Goal: Communication & Community: Ask a question

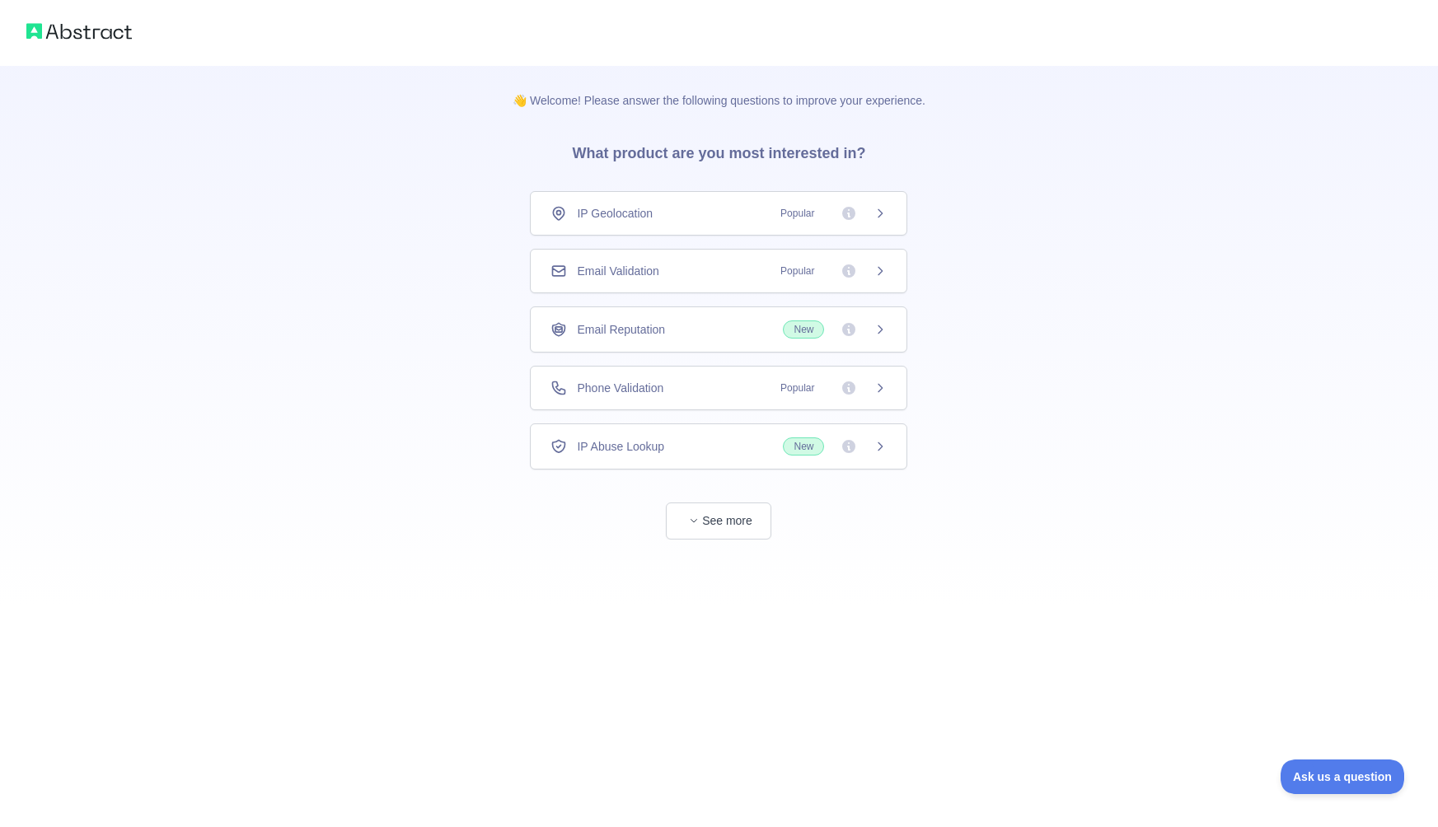
click at [665, 331] on span "Email Reputation" at bounding box center [621, 329] width 88 height 16
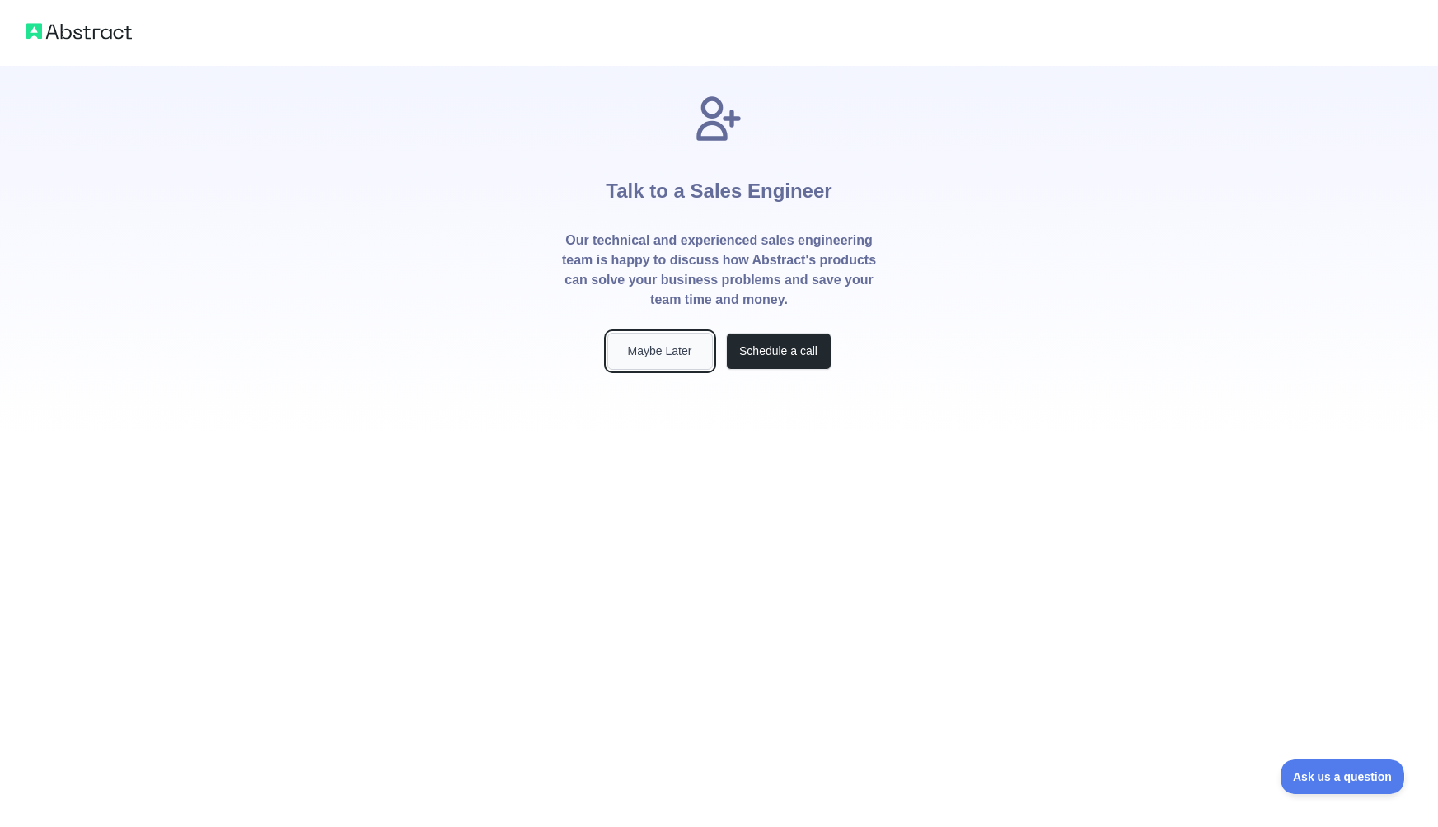
click at [645, 358] on button "Maybe Later" at bounding box center [659, 351] width 105 height 37
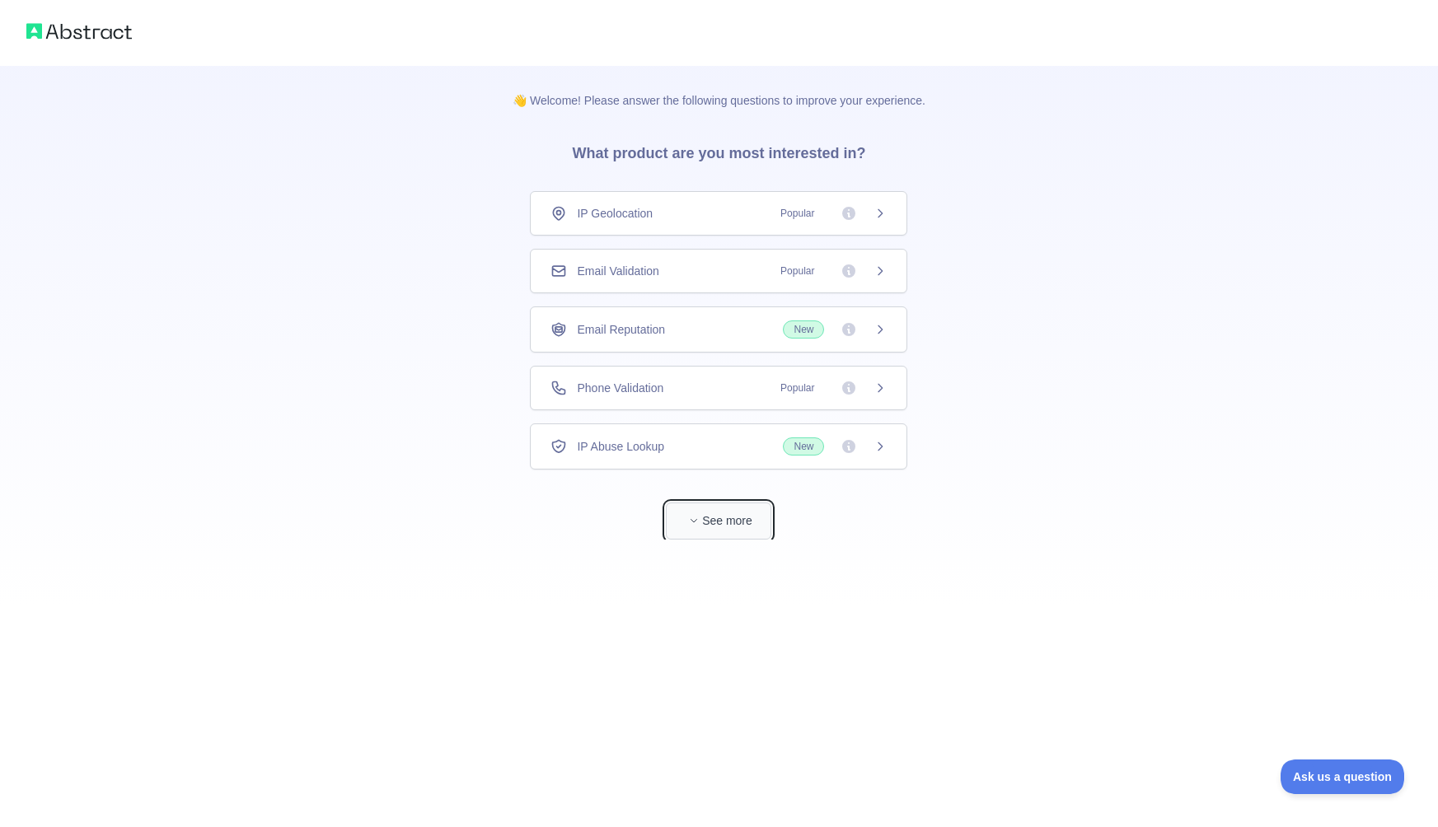
click at [713, 529] on button "See more" at bounding box center [718, 521] width 105 height 37
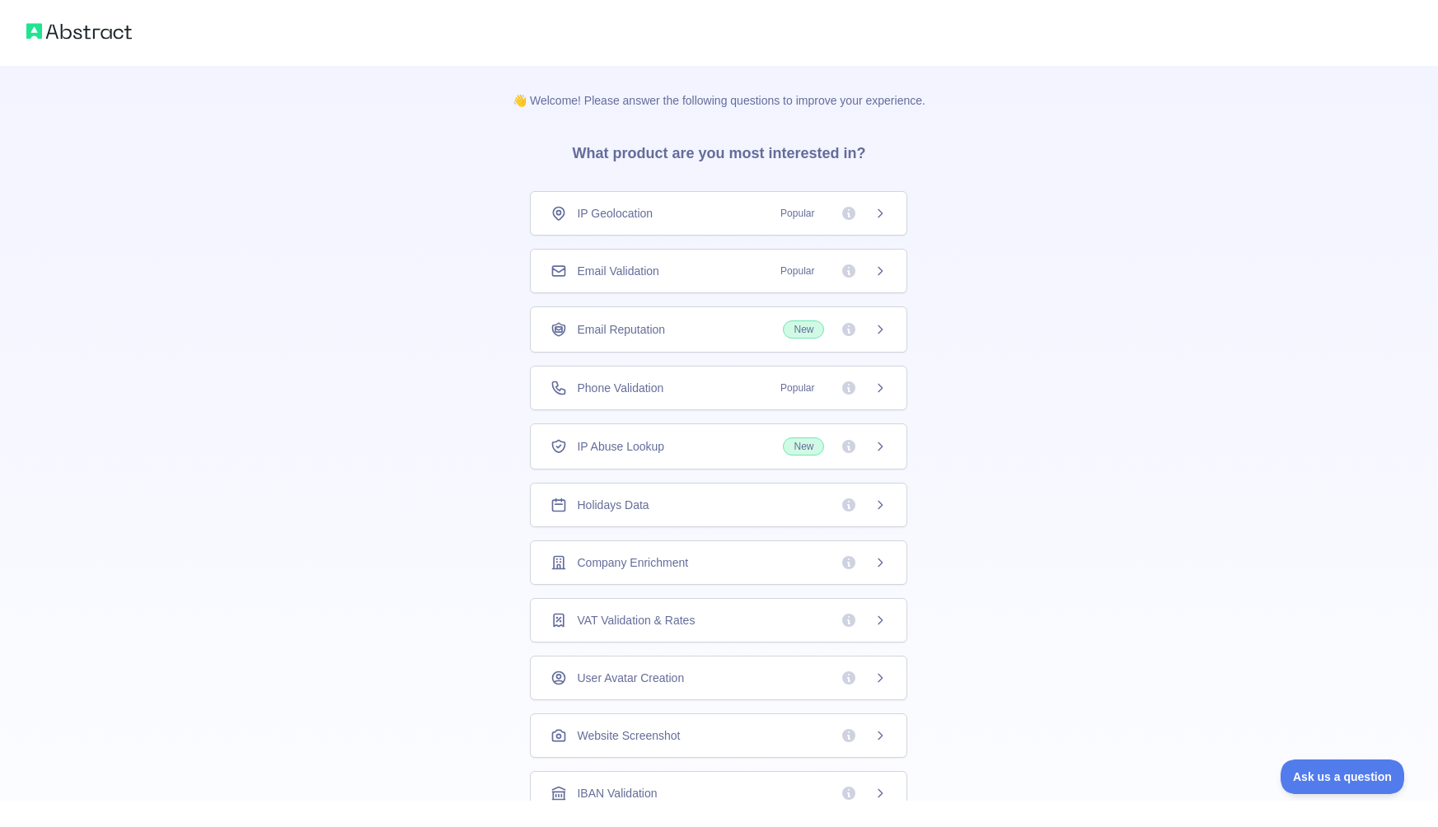
scroll to position [64, 0]
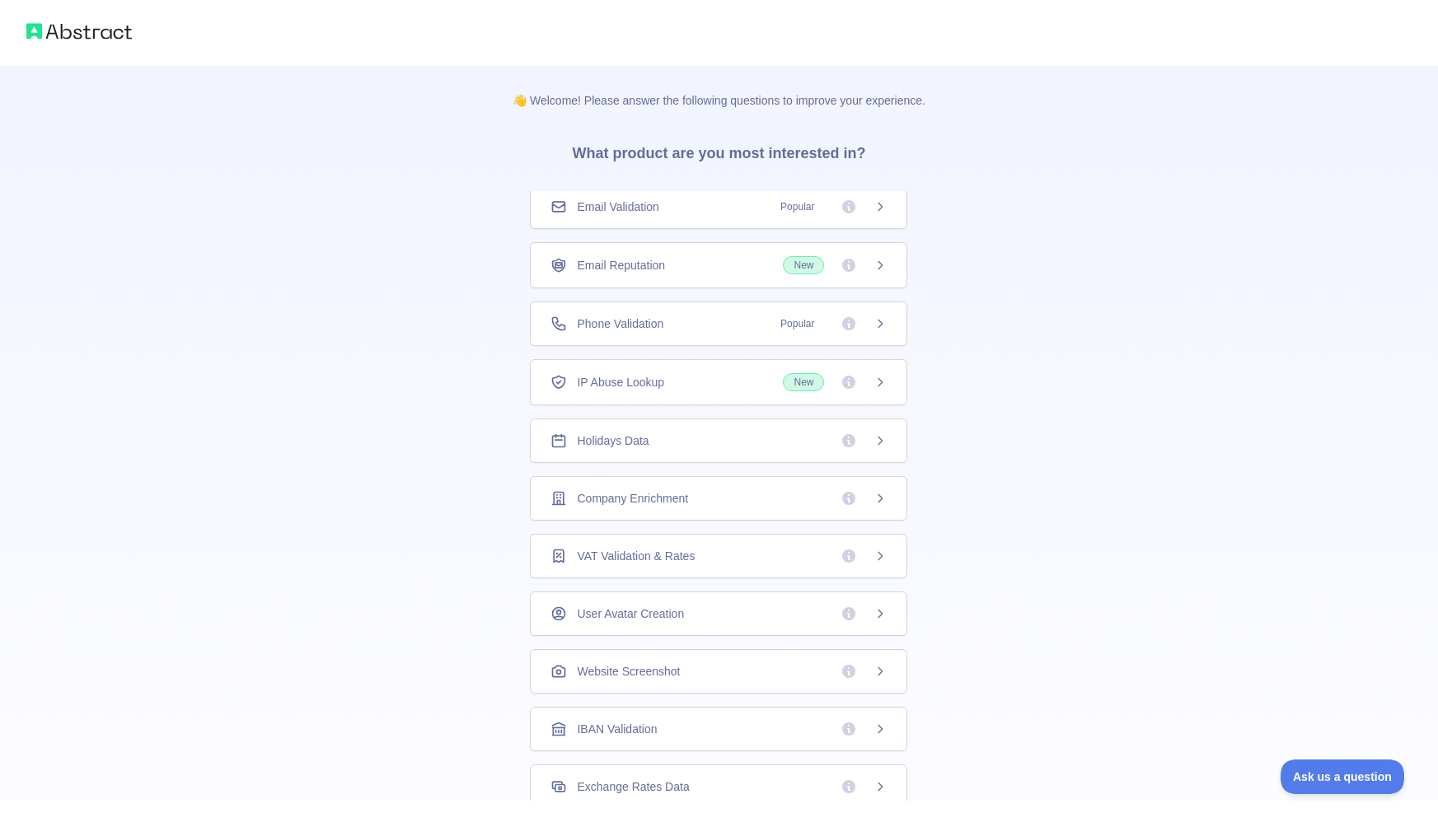
click at [54, 42] on img at bounding box center [78, 31] width 105 height 23
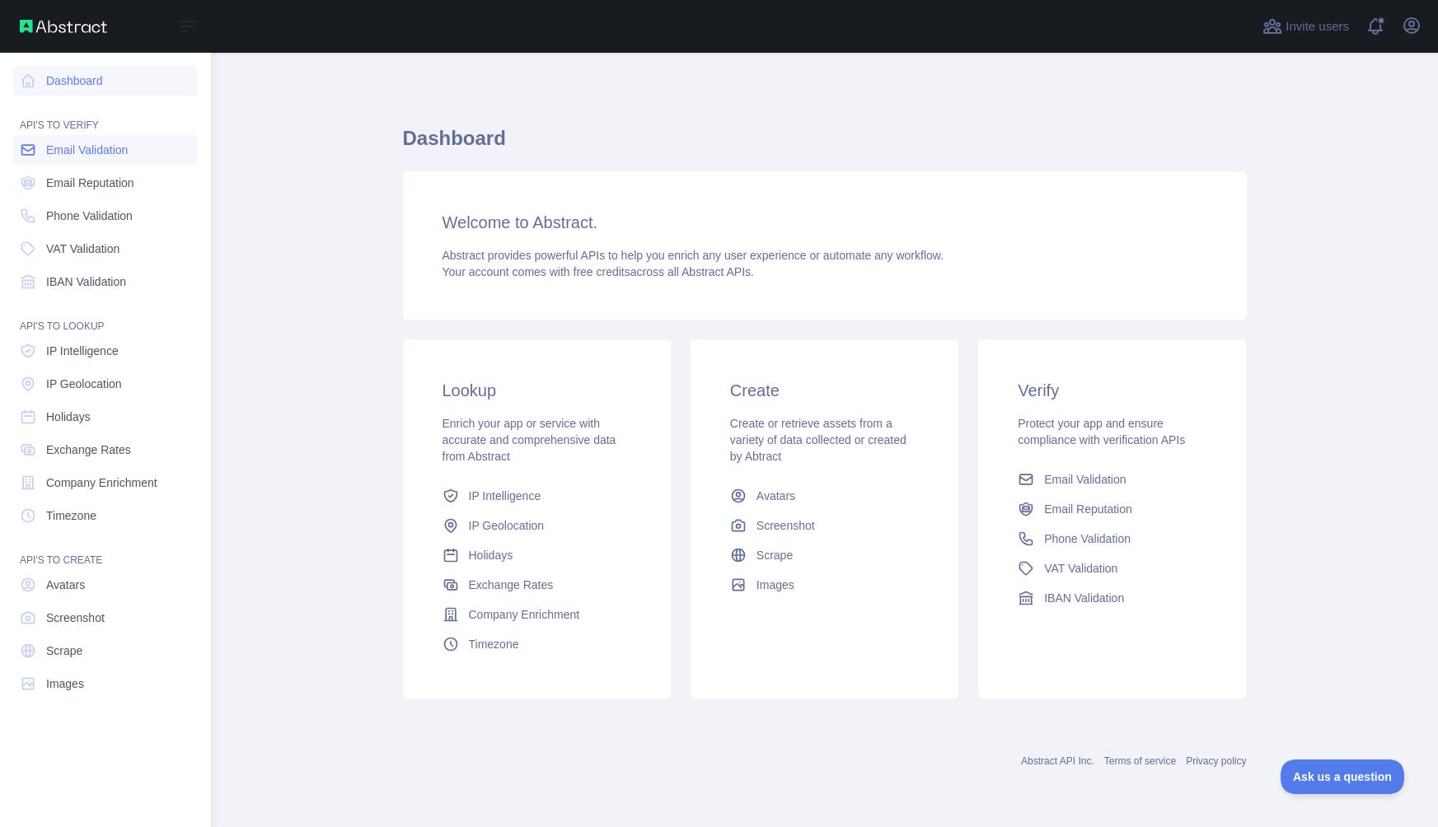
click at [126, 145] on span "Email Validation" at bounding box center [87, 150] width 82 height 16
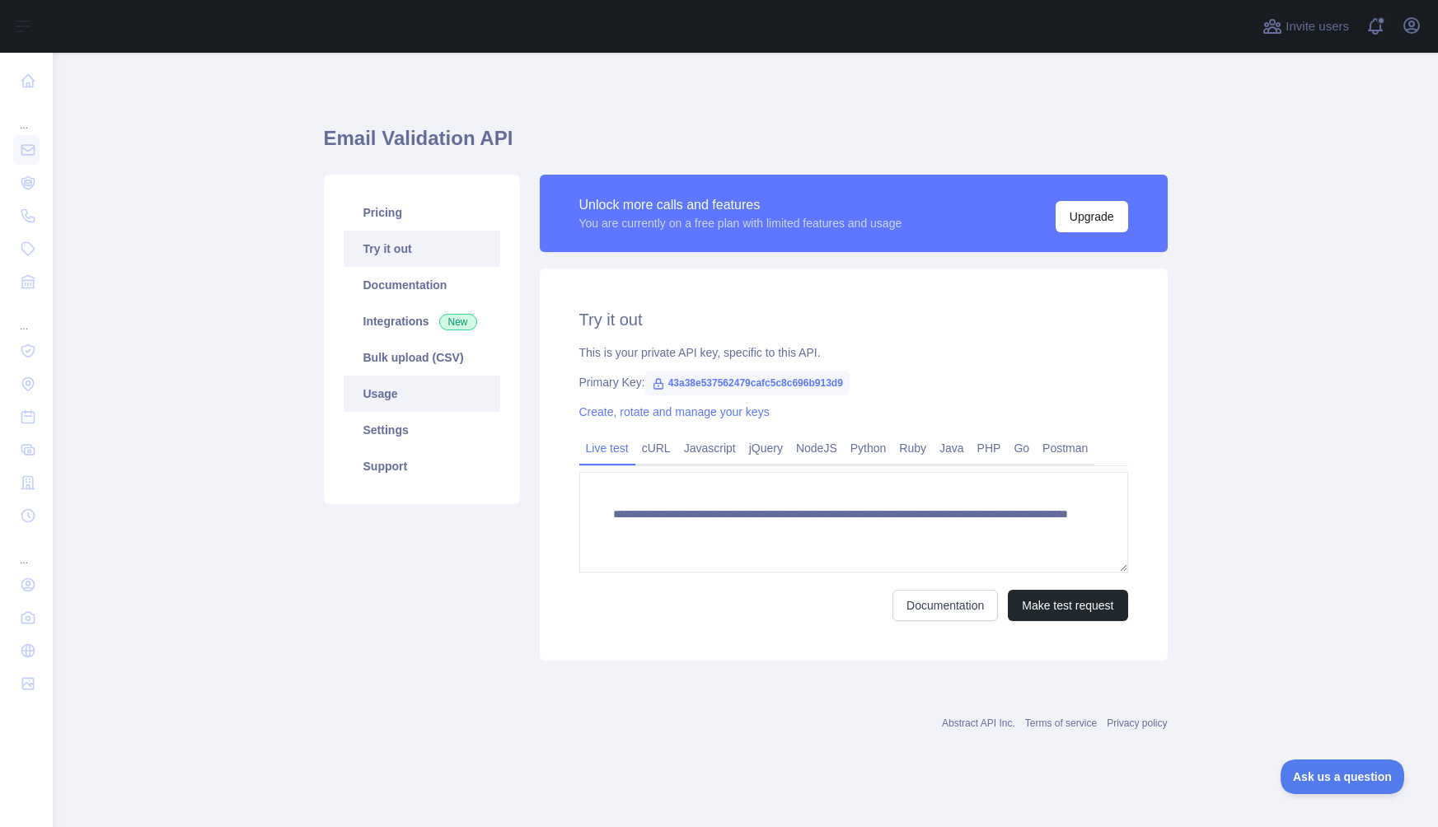
click at [425, 401] on link "Usage" at bounding box center [422, 394] width 157 height 36
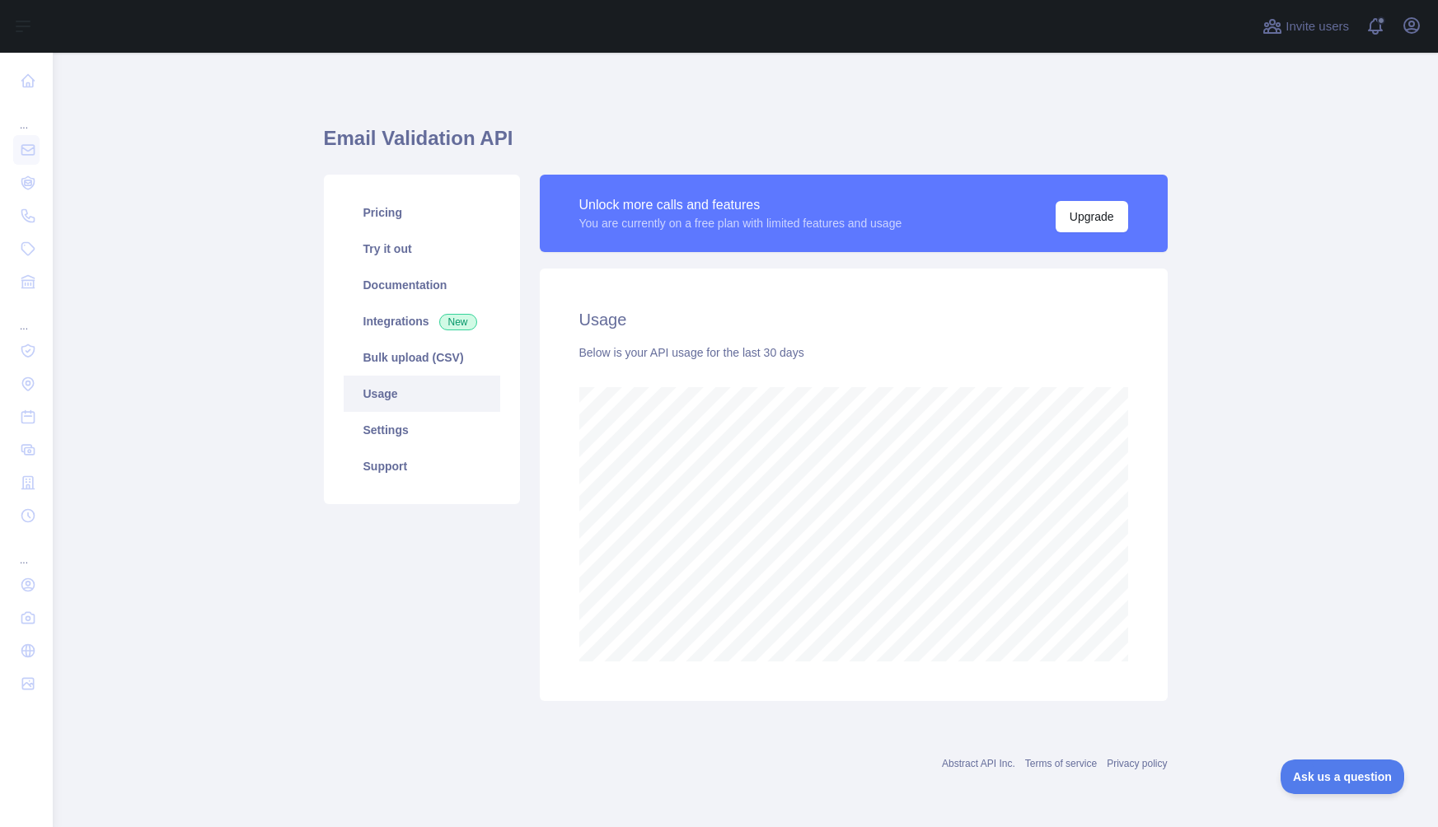
scroll to position [774, 1385]
click at [1315, 27] on span "Invite users" at bounding box center [1316, 26] width 63 height 19
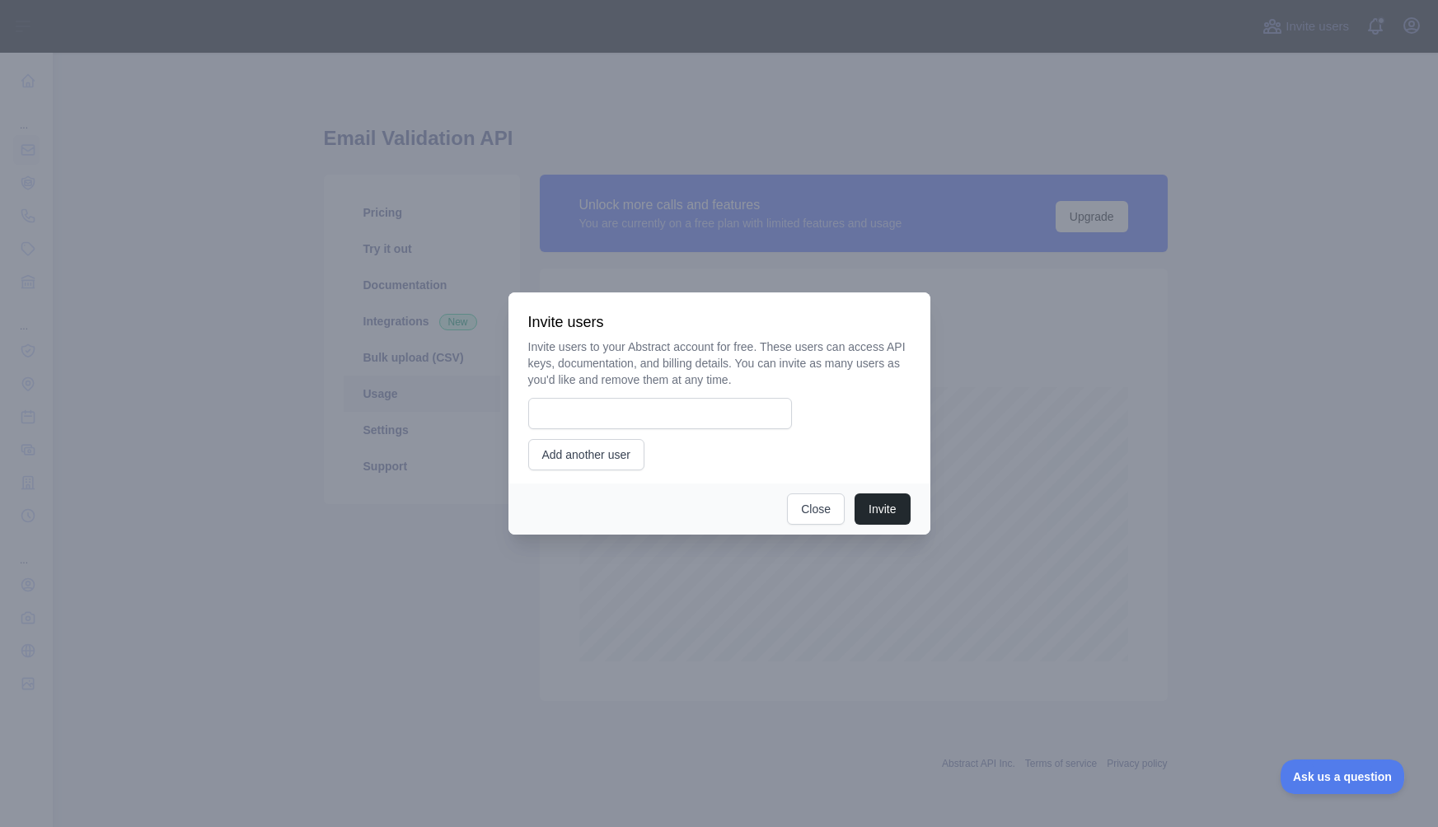
click at [1210, 124] on div at bounding box center [719, 413] width 1438 height 827
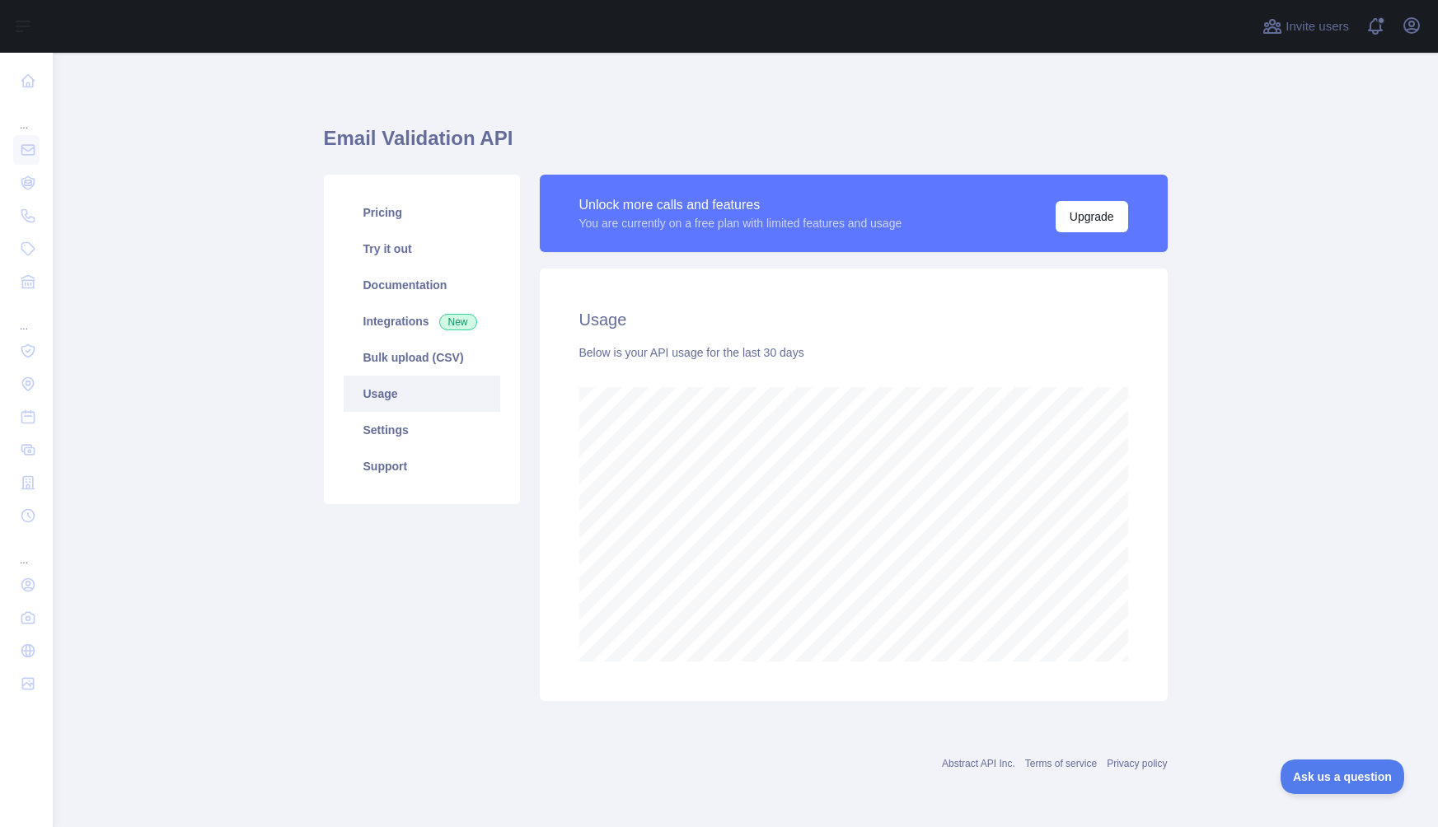
click at [1419, 45] on div "Invite users View notifications Open user menu" at bounding box center [1342, 26] width 166 height 53
click at [1413, 22] on icon "button" at bounding box center [1411, 25] width 15 height 15
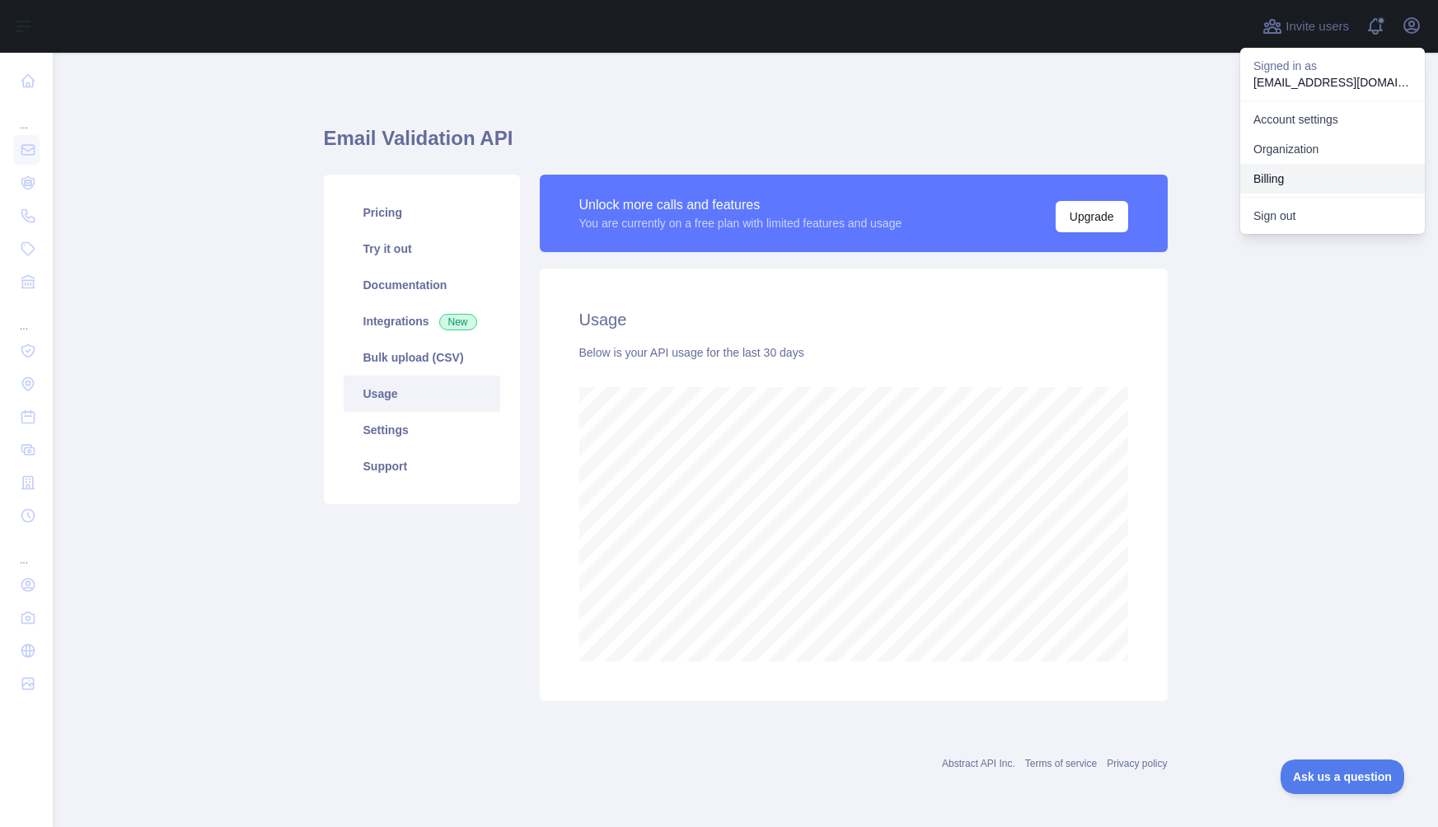
click at [1284, 175] on button "Billing" at bounding box center [1332, 179] width 185 height 30
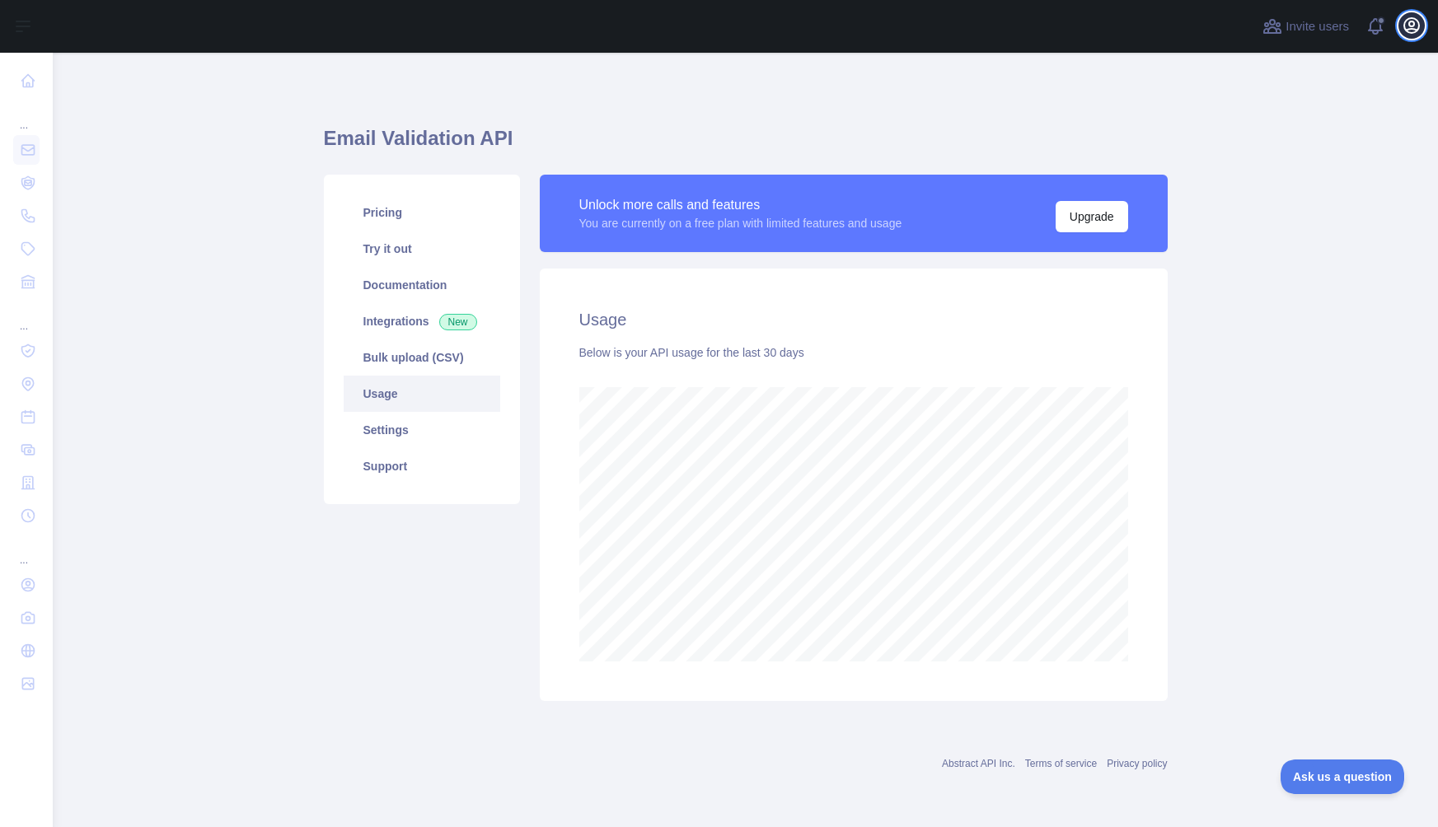
click at [1421, 26] on button "Open user menu" at bounding box center [1411, 25] width 26 height 26
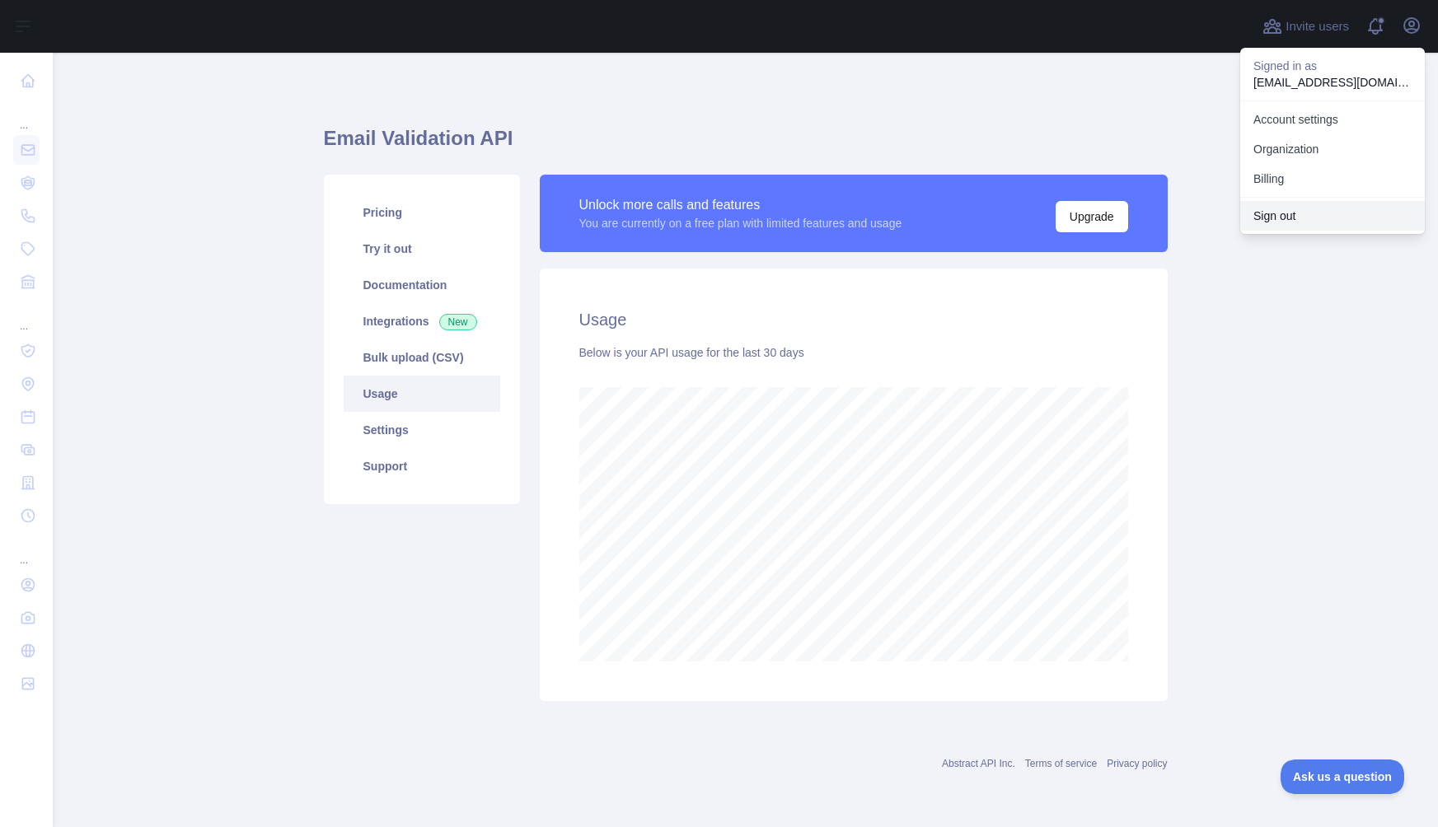
click at [1260, 212] on button "Sign out" at bounding box center [1332, 216] width 185 height 30
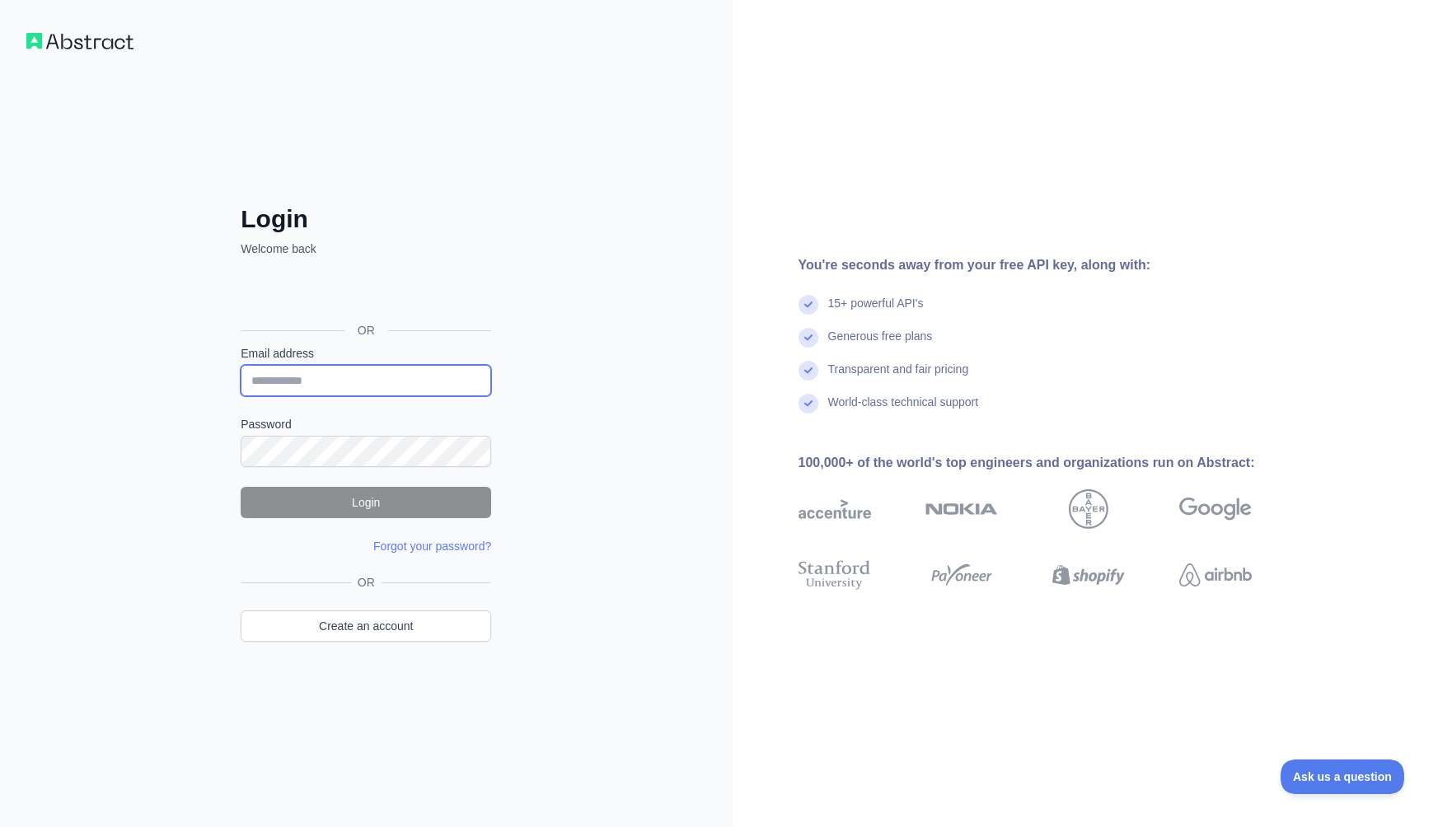
click at [433, 387] on input "Email address" at bounding box center [366, 380] width 250 height 31
type input "**********"
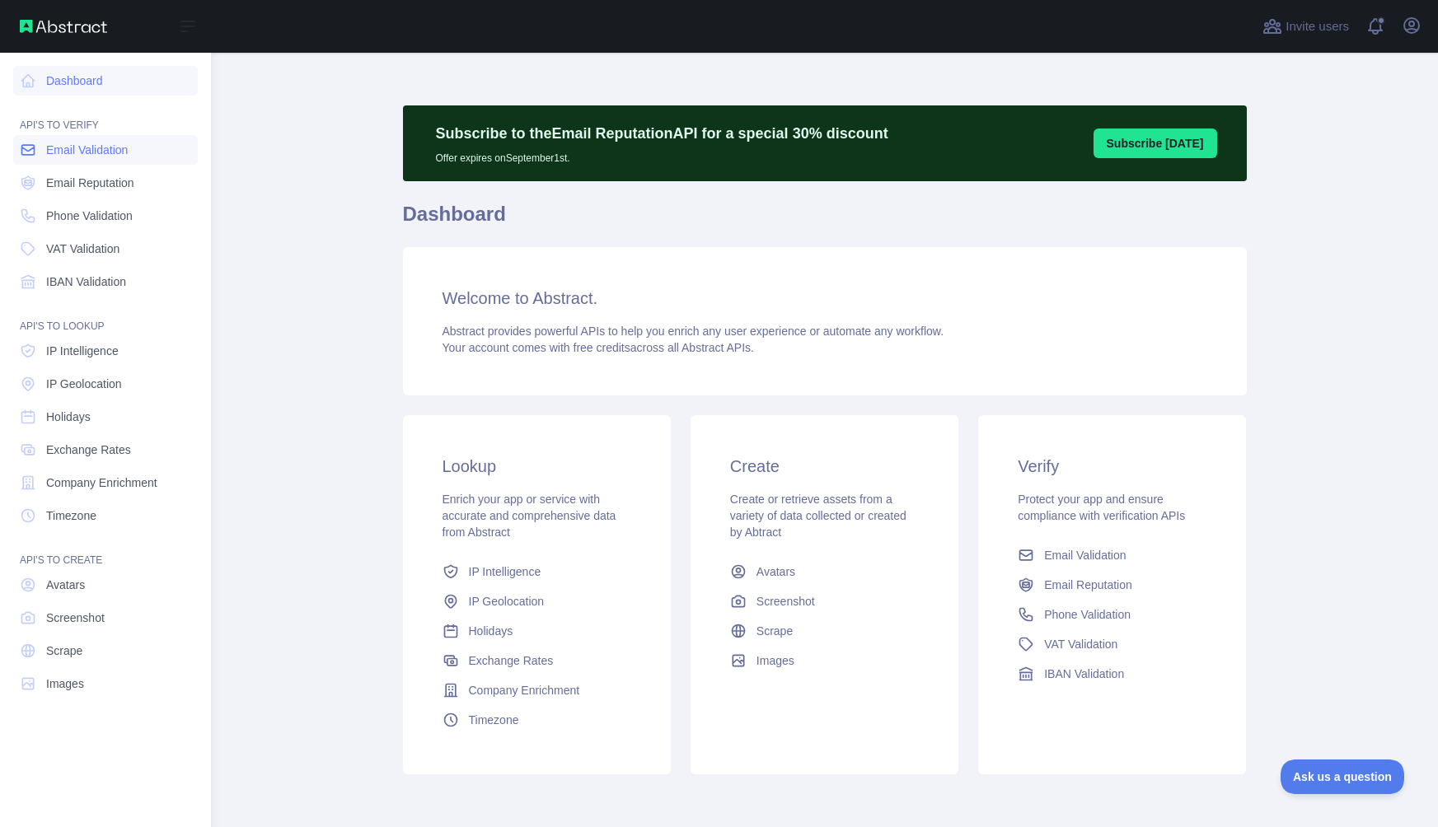
click at [149, 152] on link "Email Validation" at bounding box center [105, 150] width 185 height 30
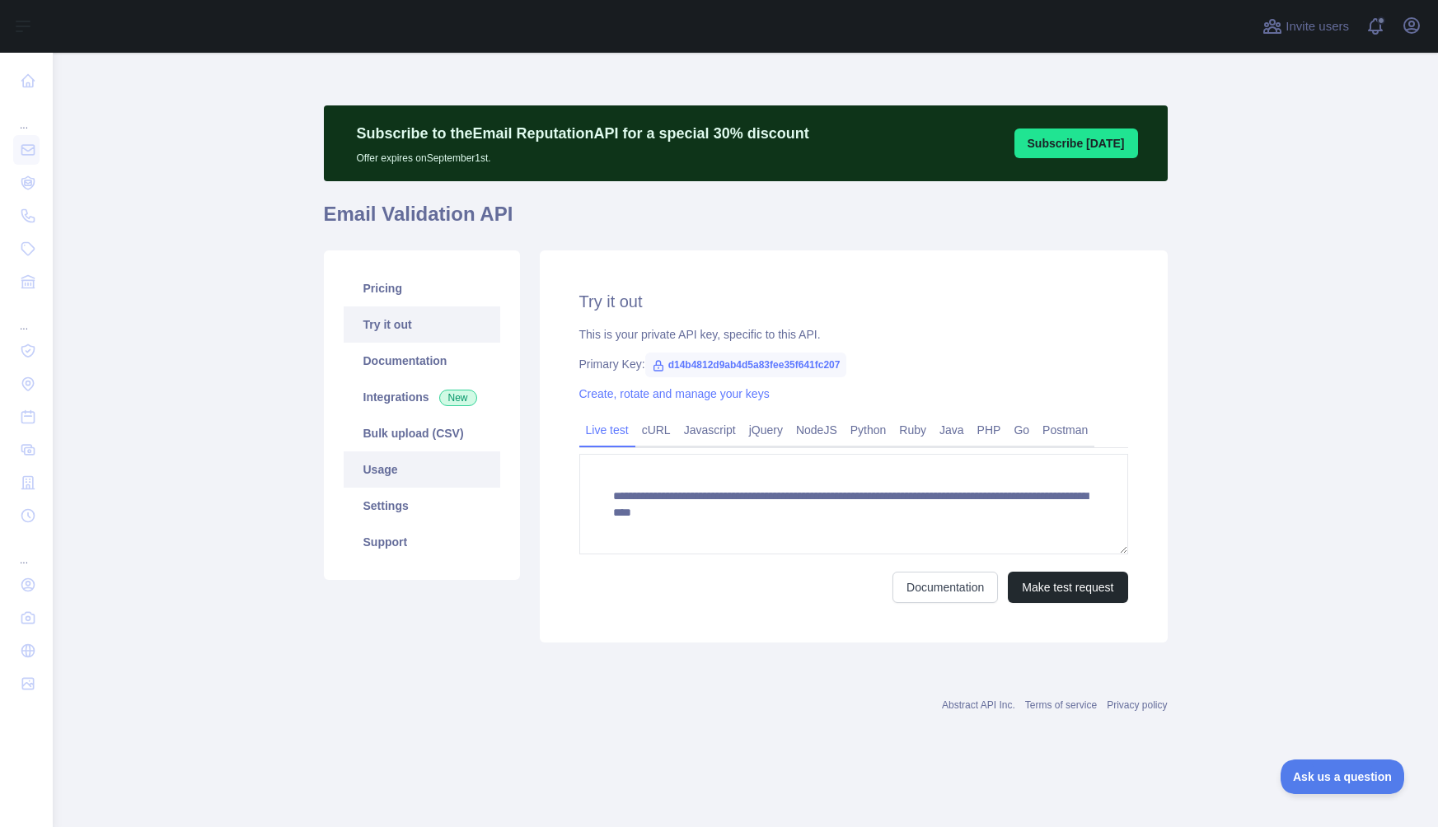
click at [412, 466] on link "Usage" at bounding box center [422, 469] width 157 height 36
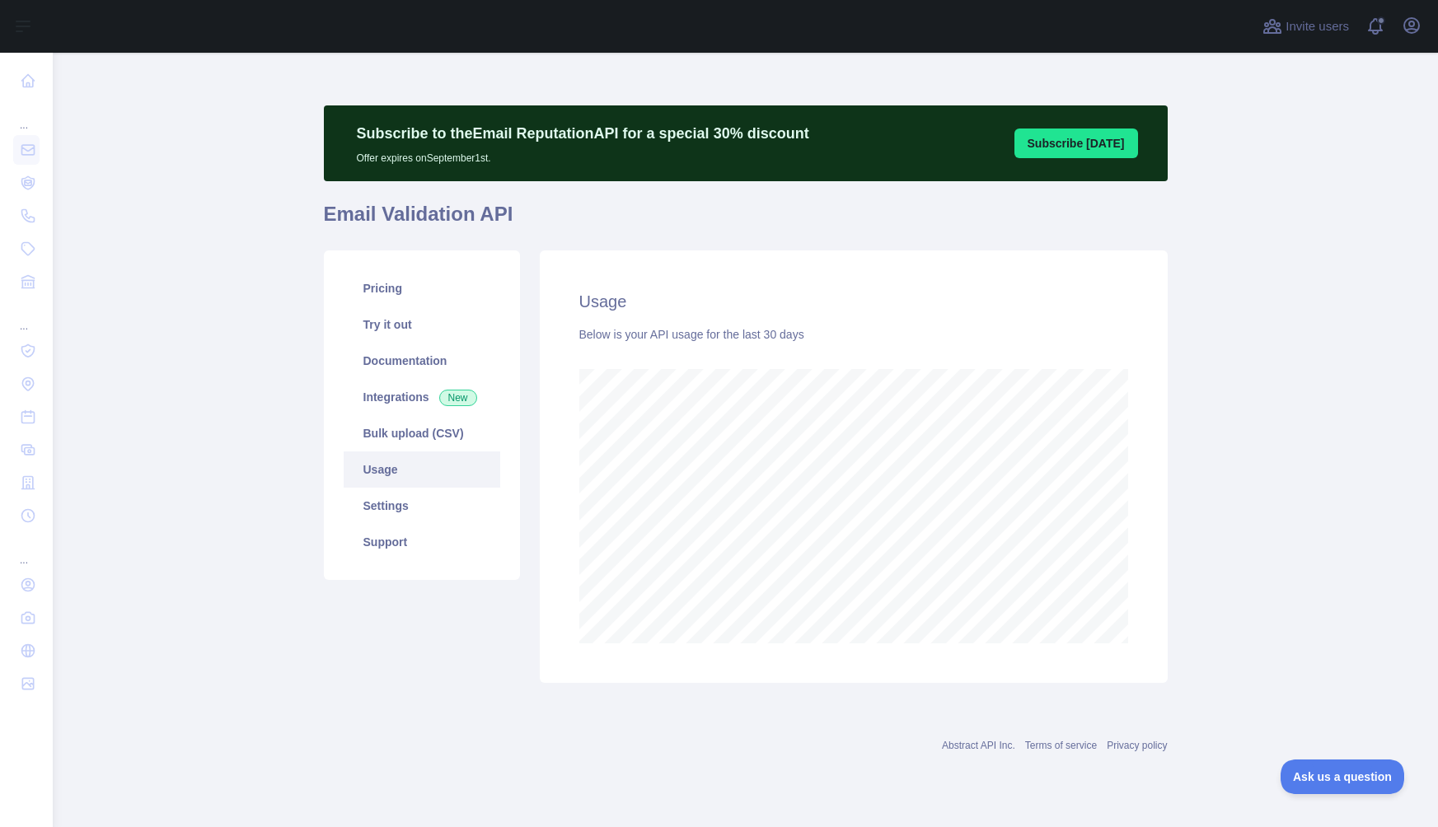
scroll to position [774, 1385]
click at [412, 514] on link "Settings" at bounding box center [422, 506] width 157 height 36
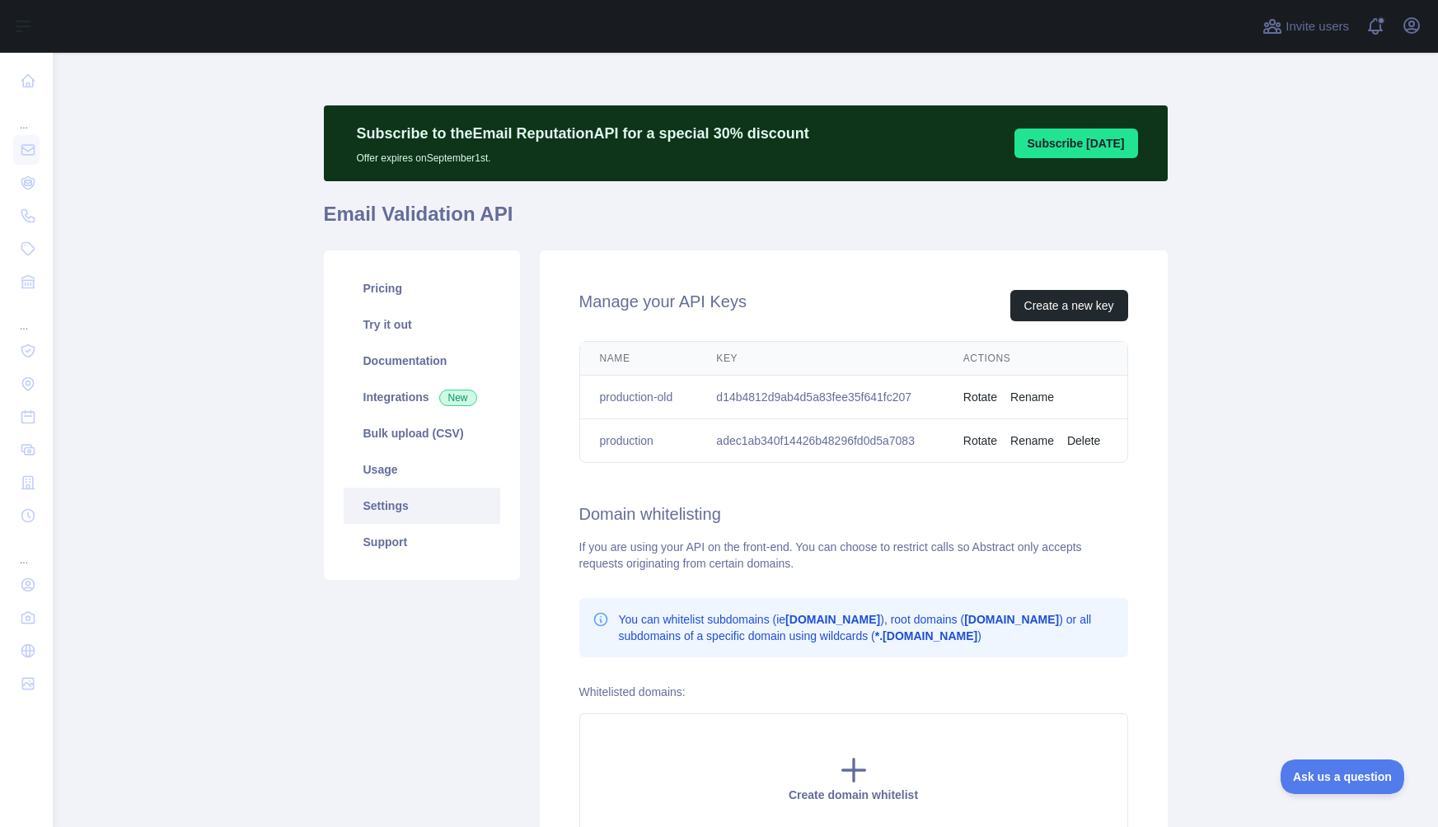
scroll to position [178, 0]
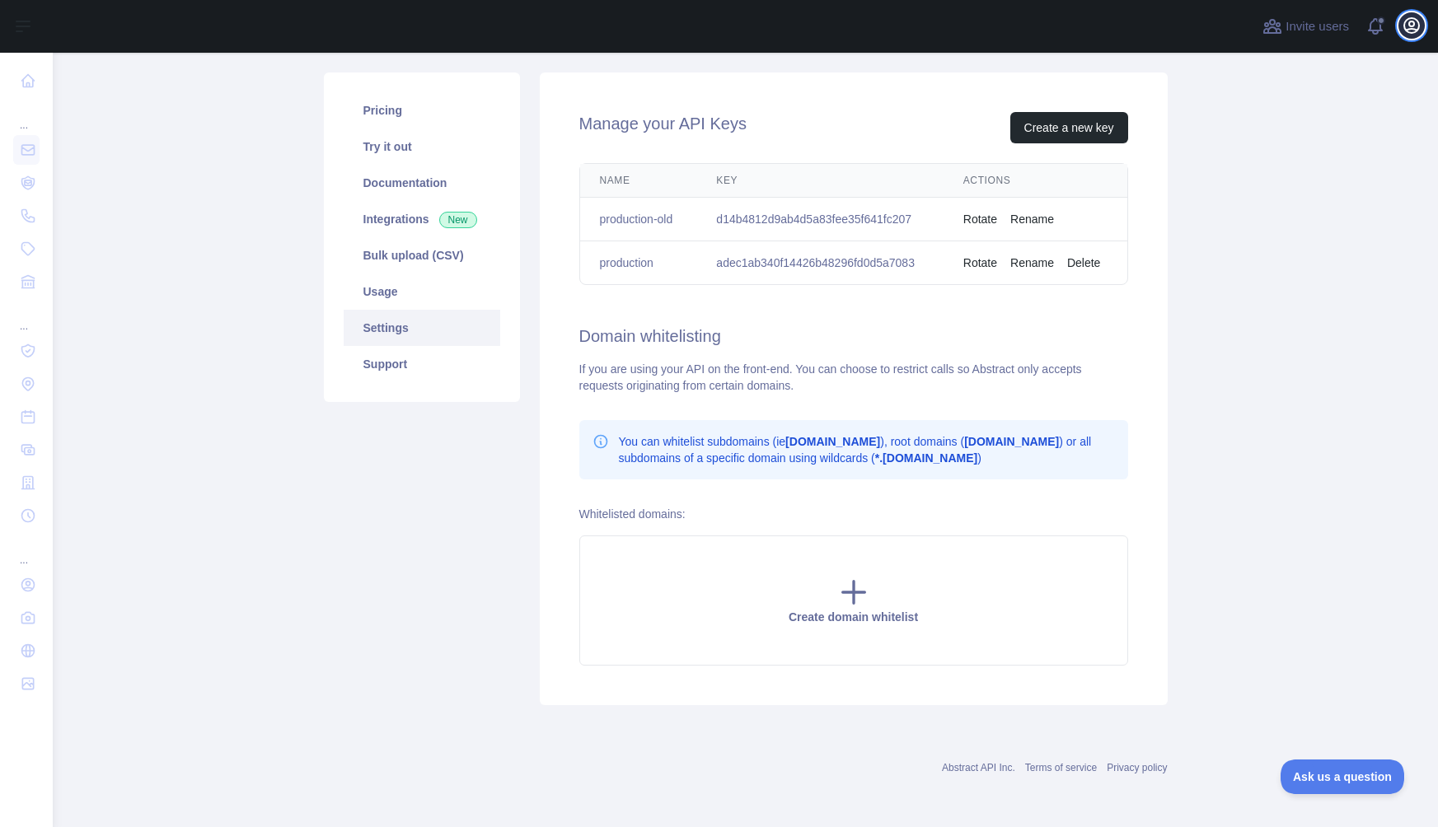
click at [1407, 24] on icon "button" at bounding box center [1411, 26] width 20 height 20
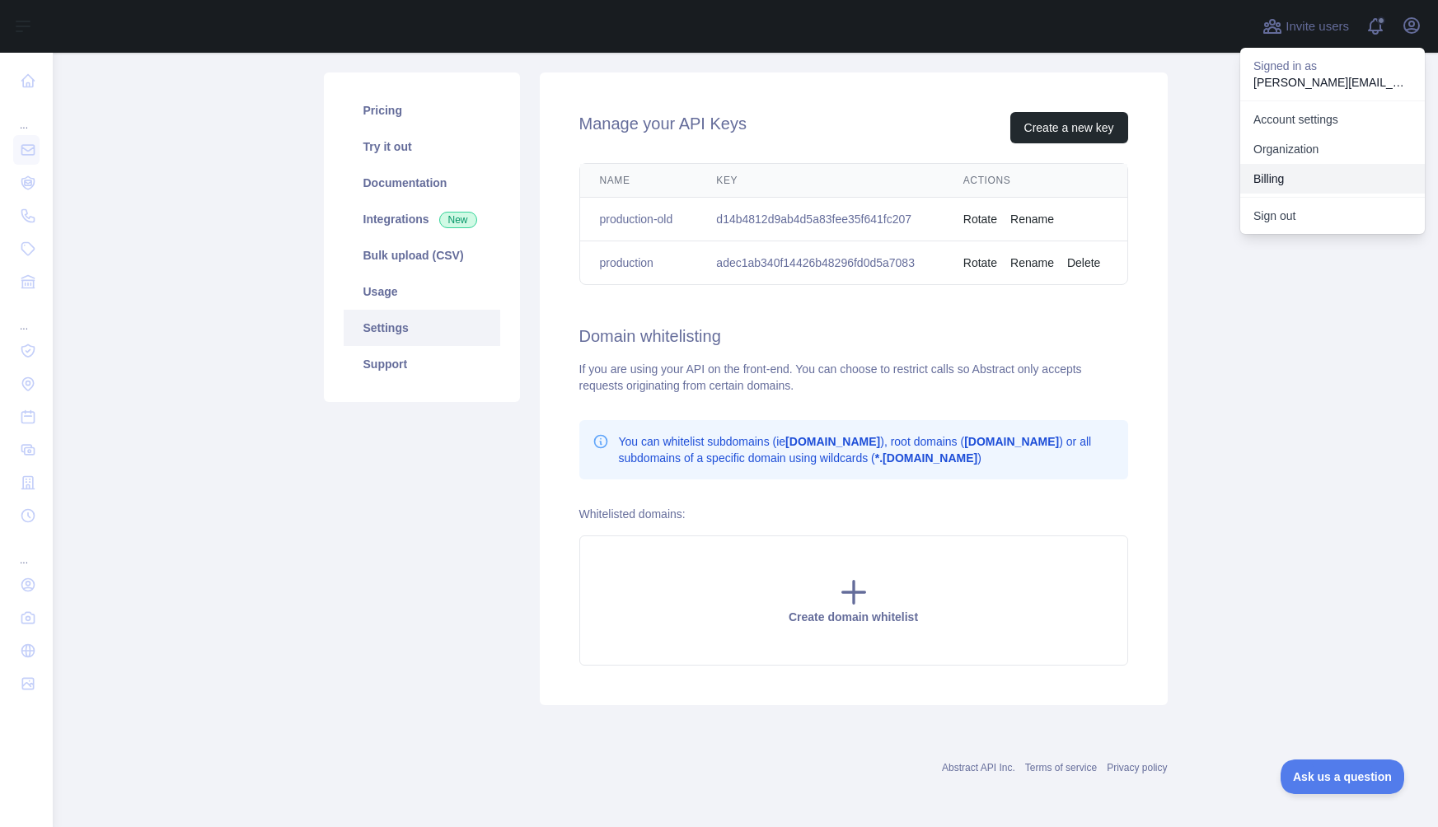
click at [1286, 164] on button "Billing" at bounding box center [1332, 179] width 185 height 30
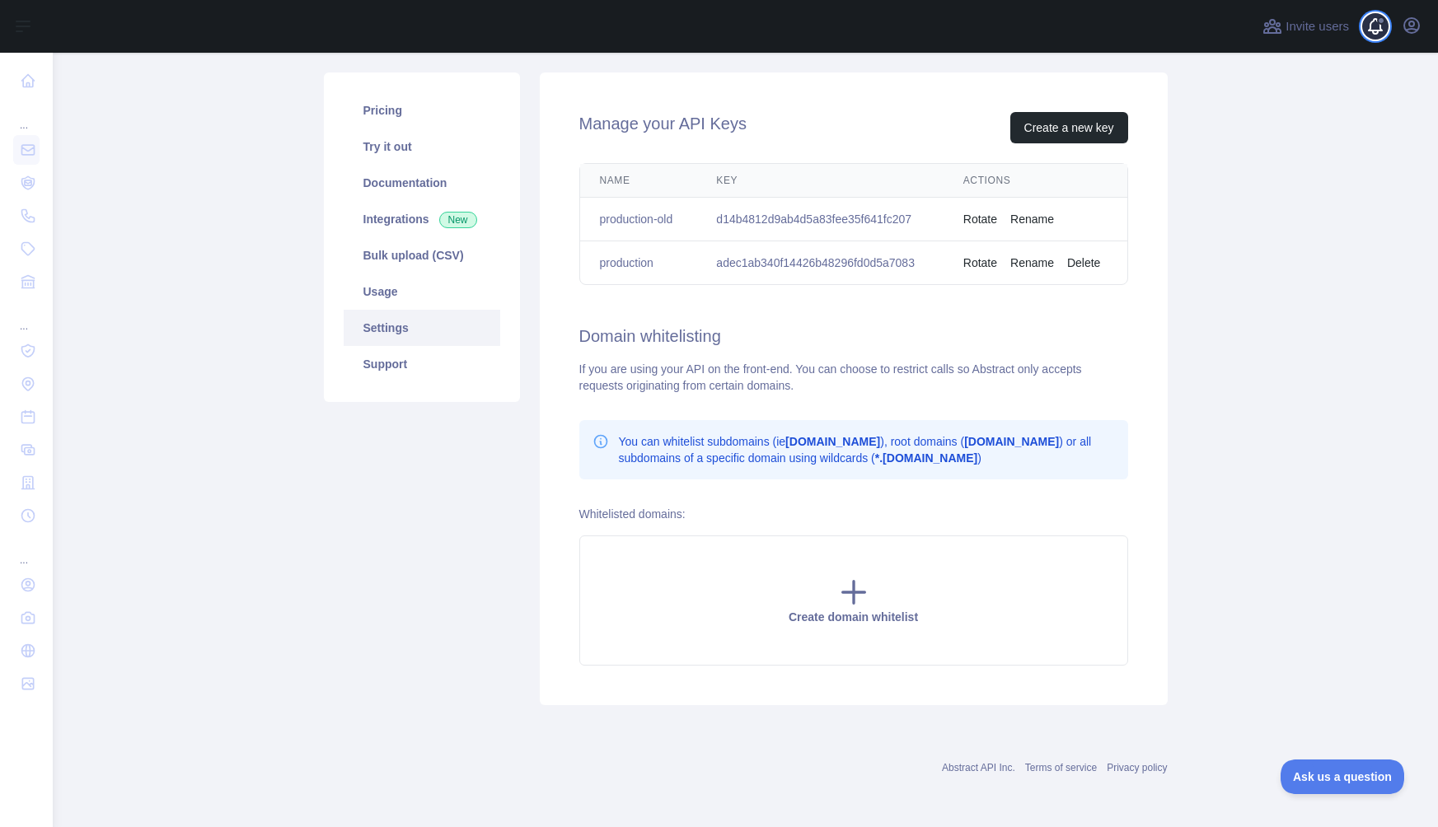
click at [1390, 35] on span at bounding box center [1381, 26] width 33 height 53
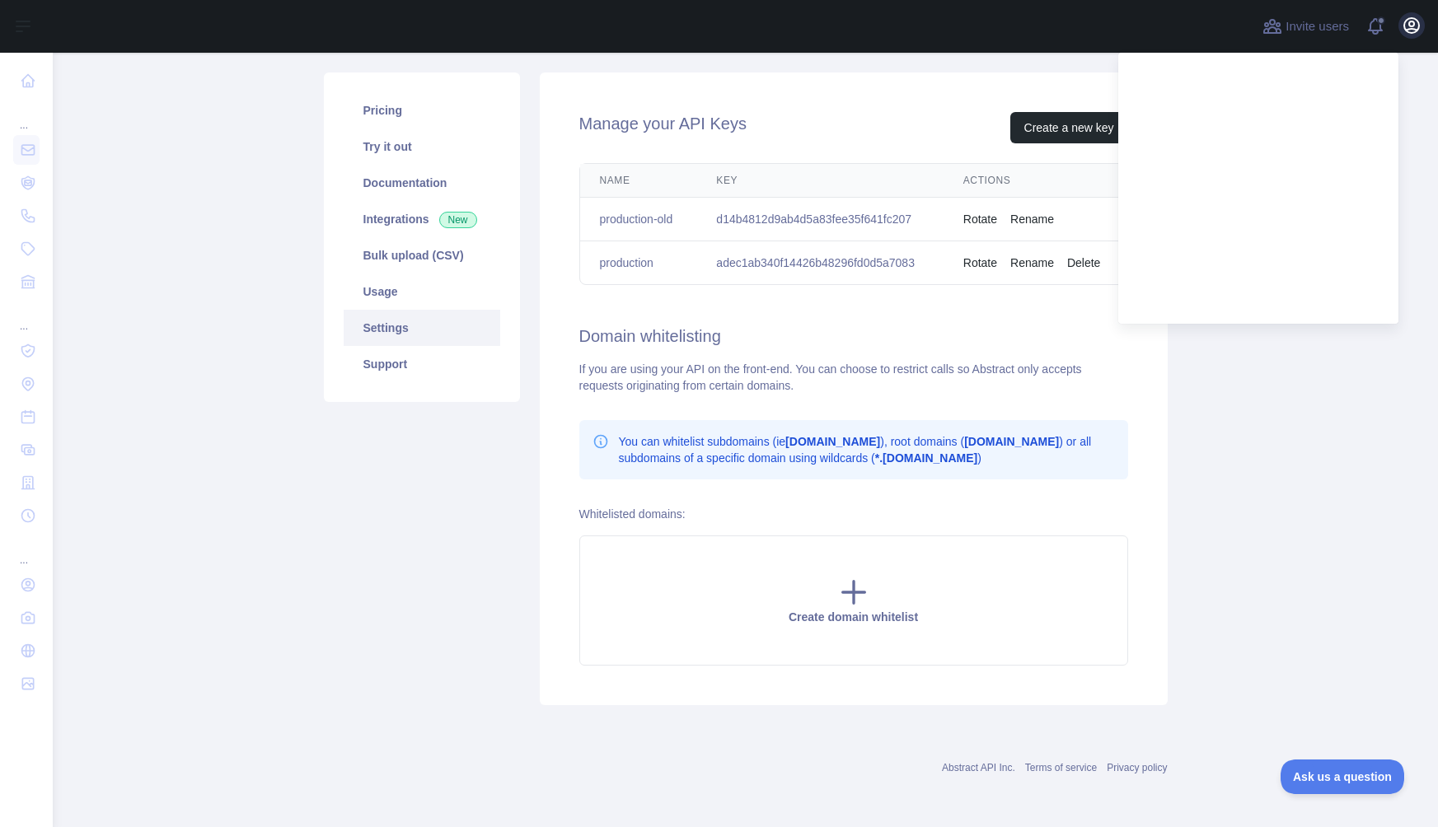
click at [1401, 26] on icon "button" at bounding box center [1411, 26] width 20 height 20
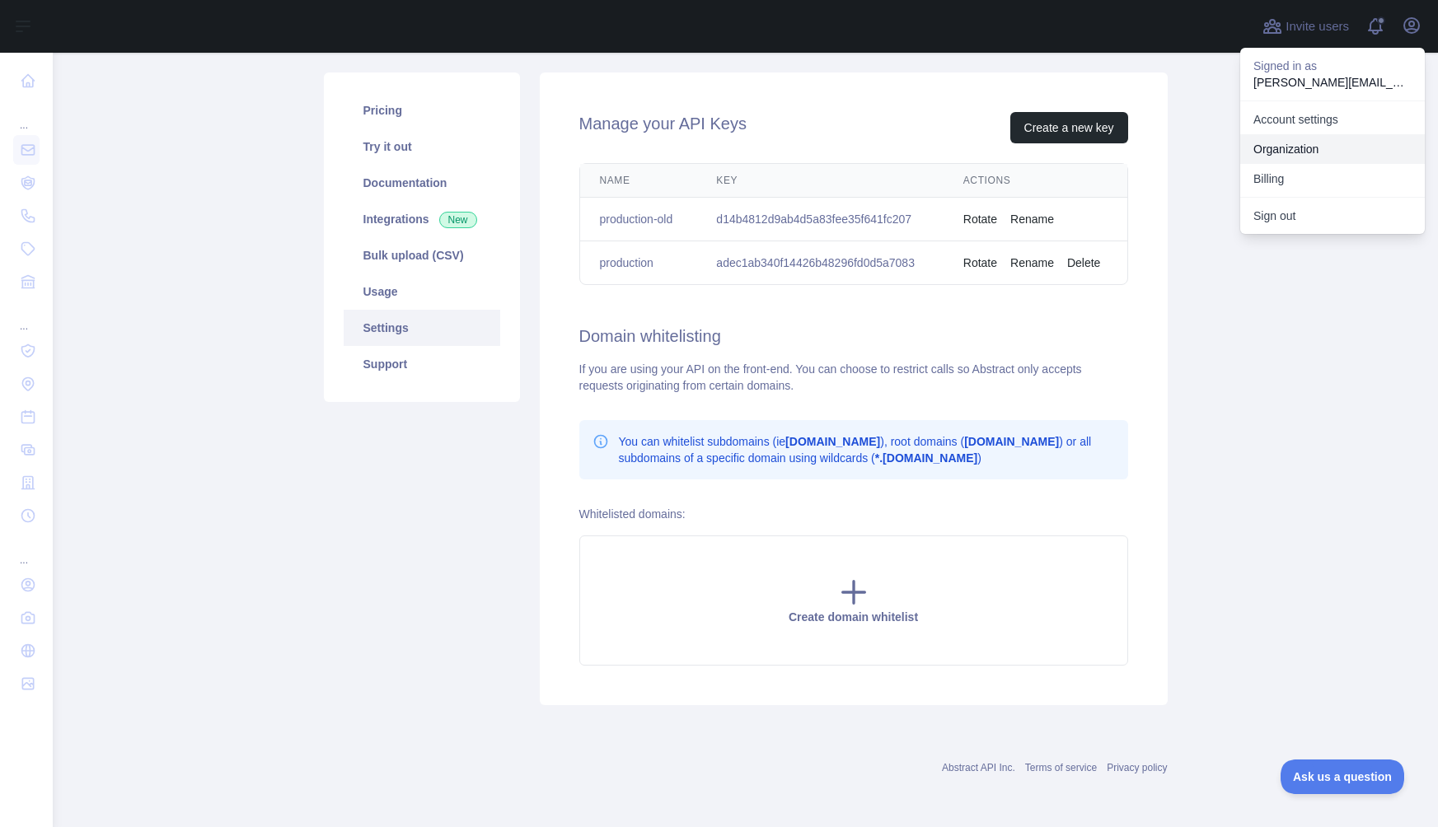
click at [1299, 155] on link "Organization" at bounding box center [1332, 149] width 185 height 30
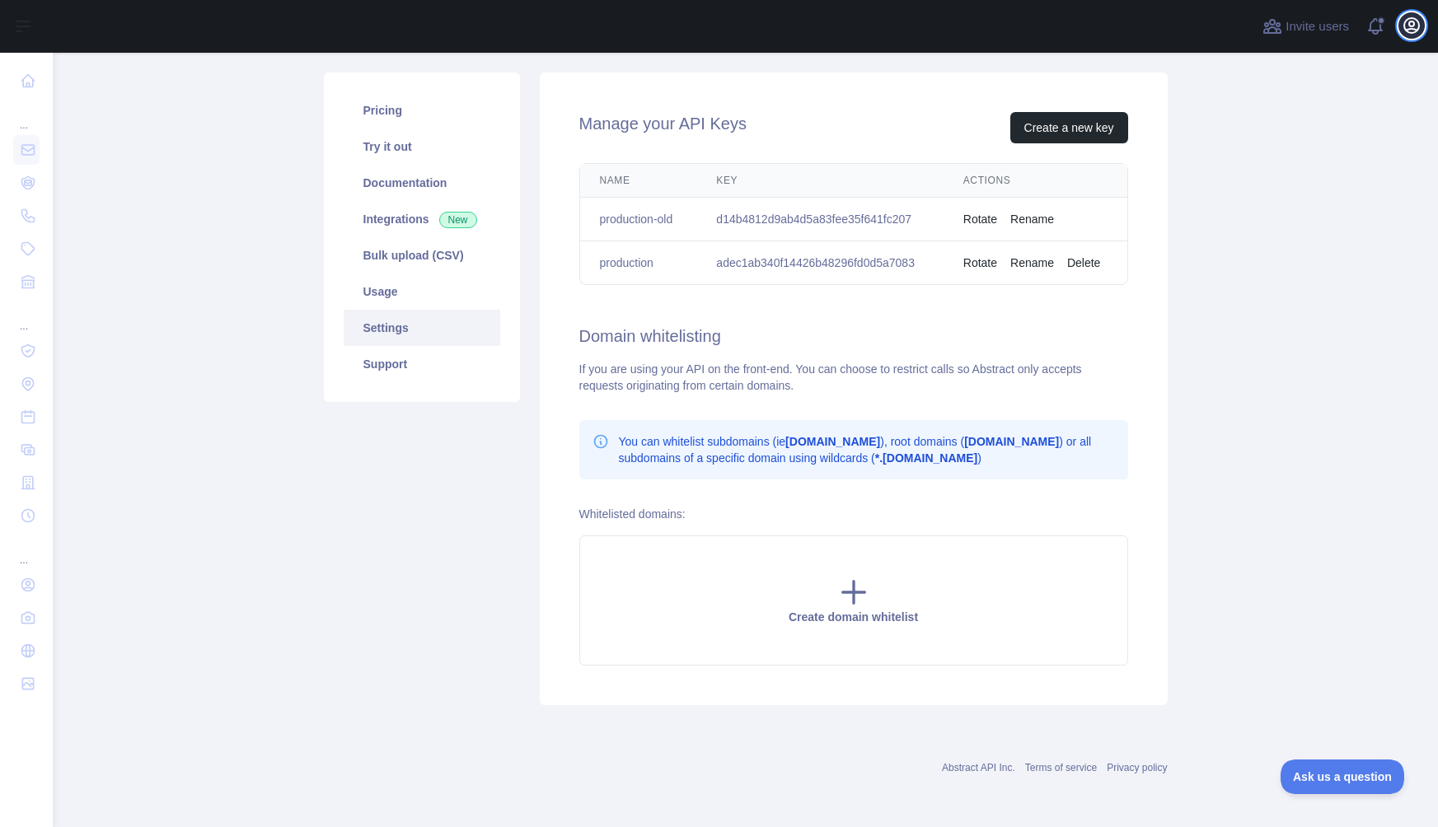
click at [1414, 21] on icon "button" at bounding box center [1411, 26] width 20 height 20
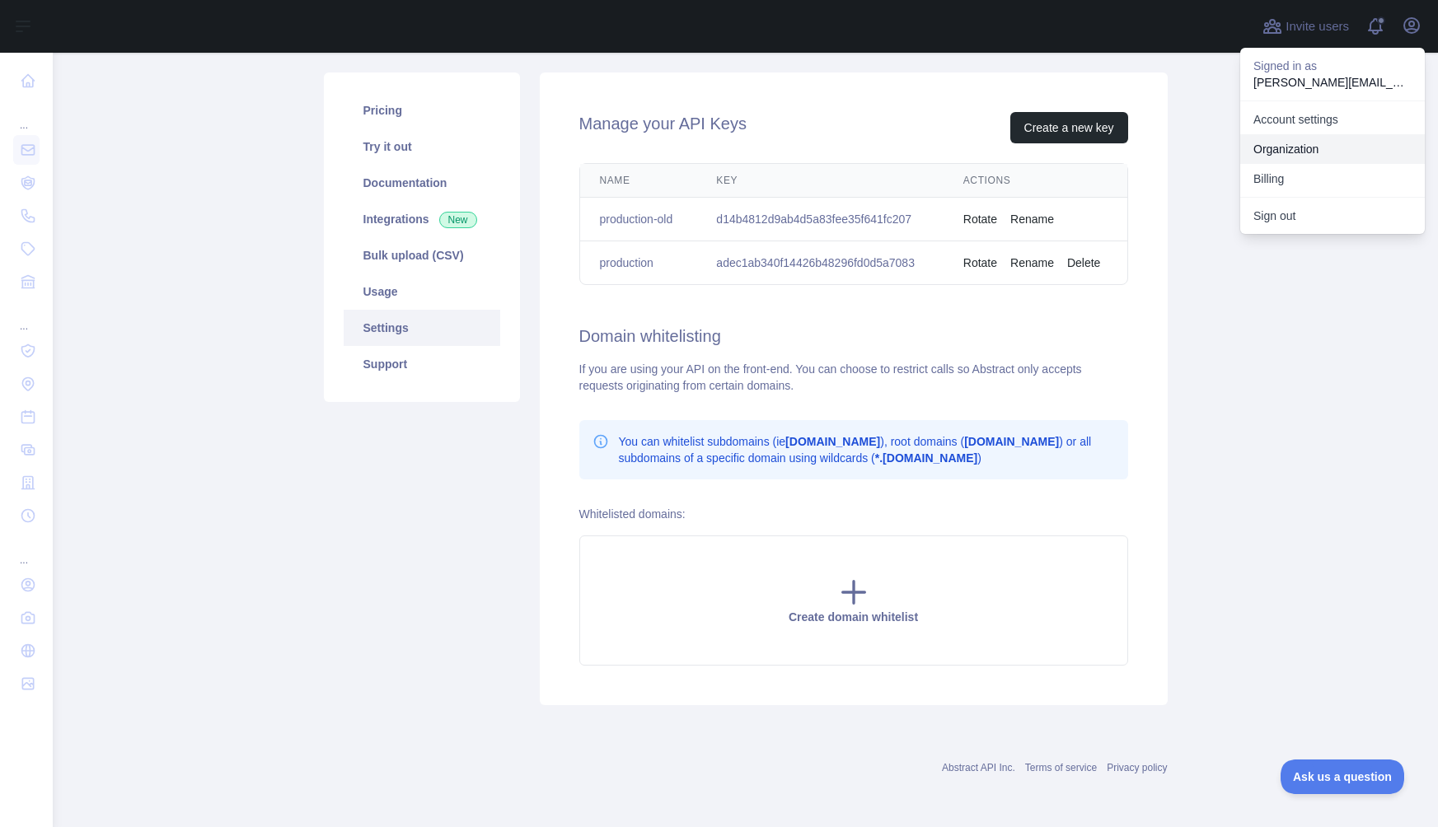
click at [1298, 153] on link "Organization" at bounding box center [1332, 149] width 185 height 30
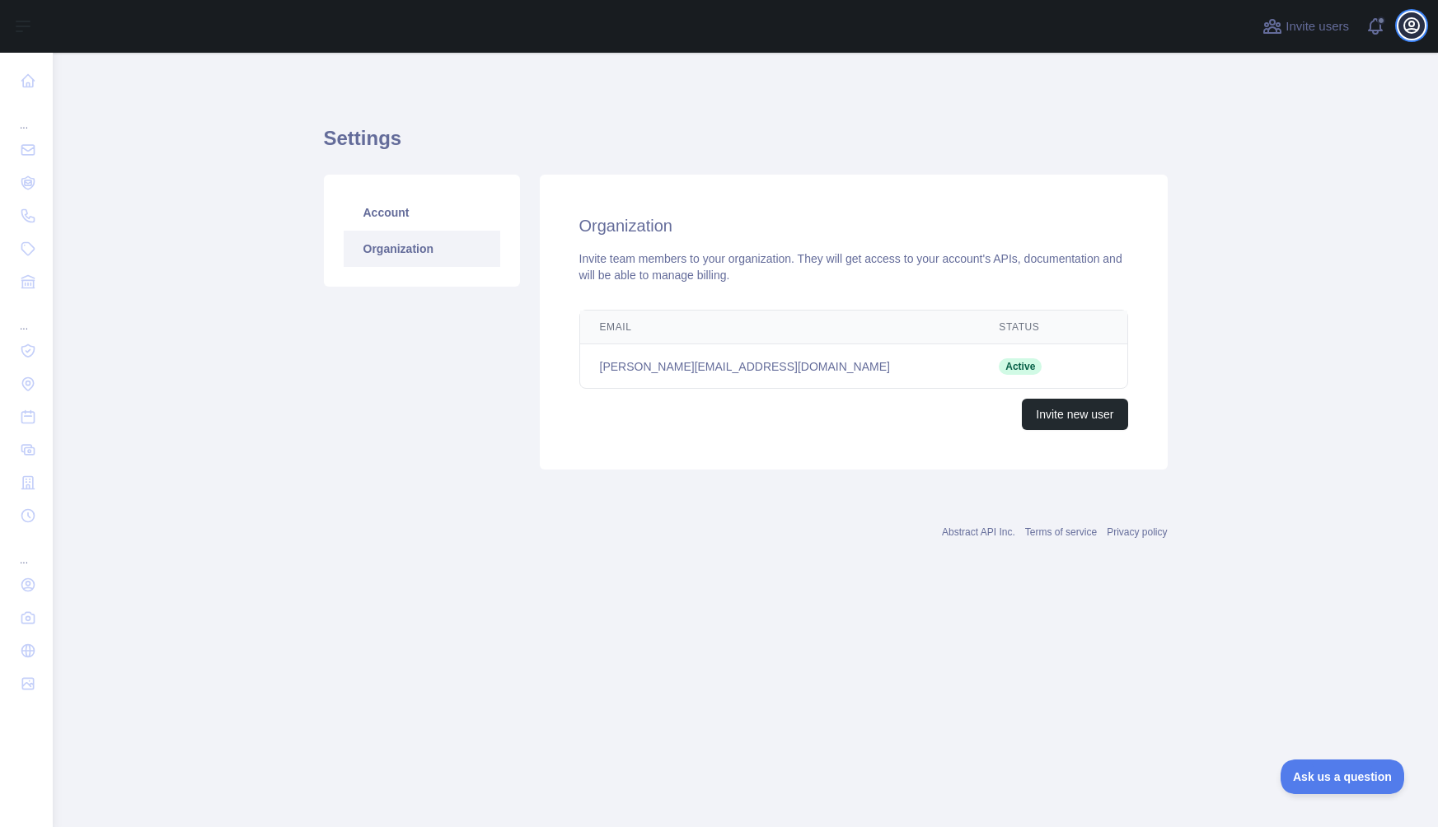
click at [1405, 27] on icon "button" at bounding box center [1411, 25] width 15 height 15
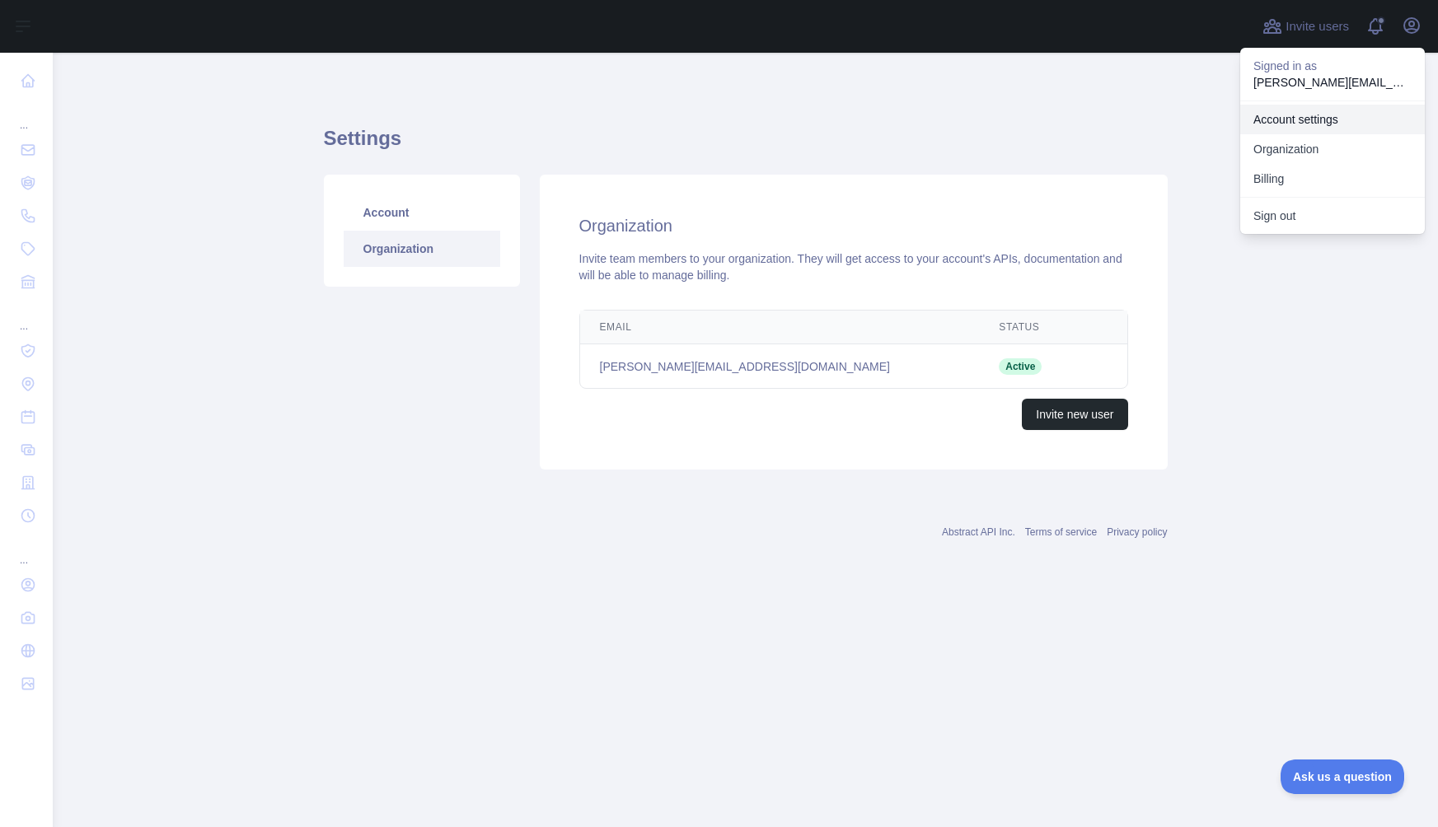
click at [1316, 110] on link "Account settings" at bounding box center [1332, 120] width 185 height 30
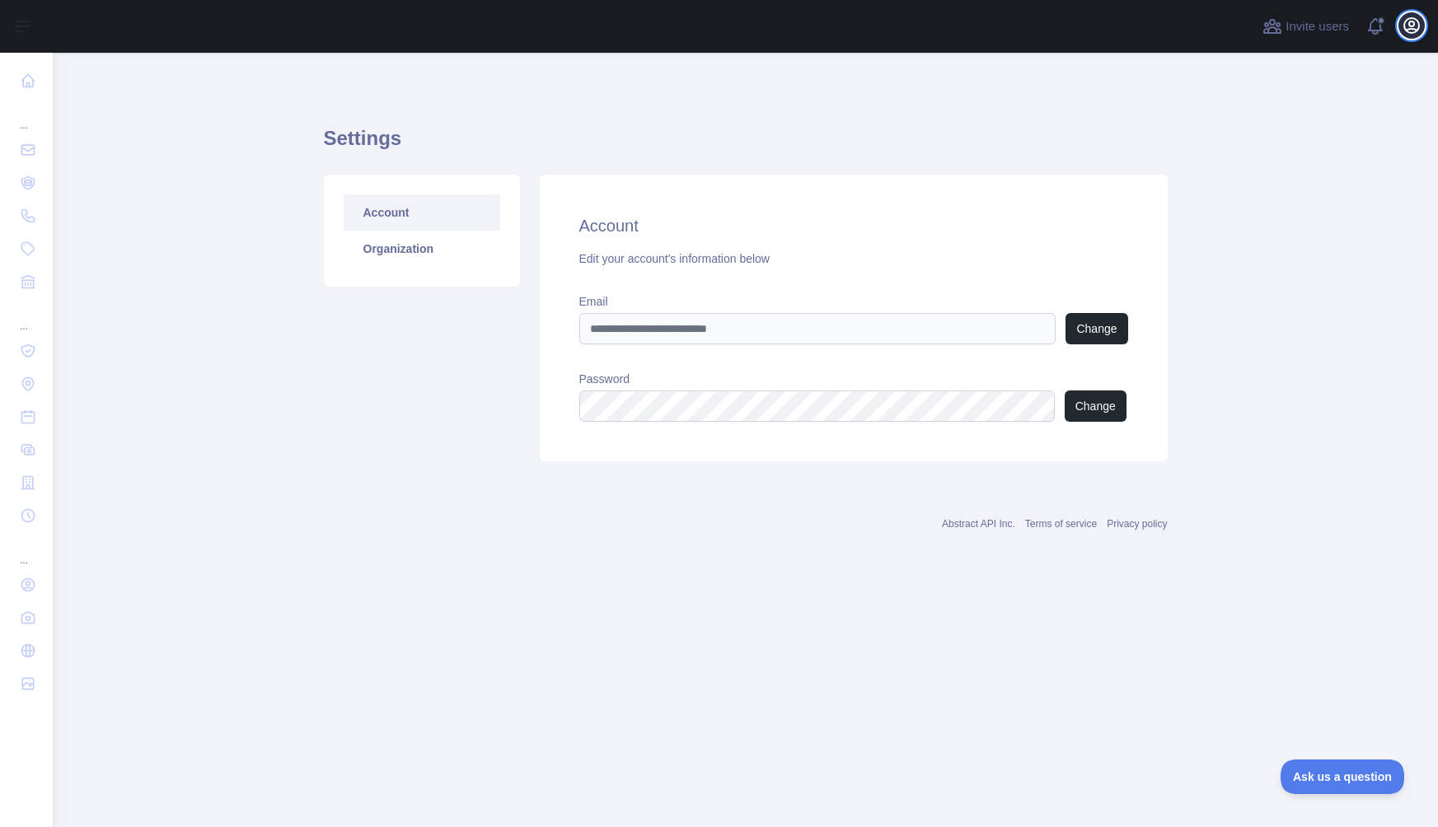
click at [1411, 27] on icon "button" at bounding box center [1411, 26] width 20 height 20
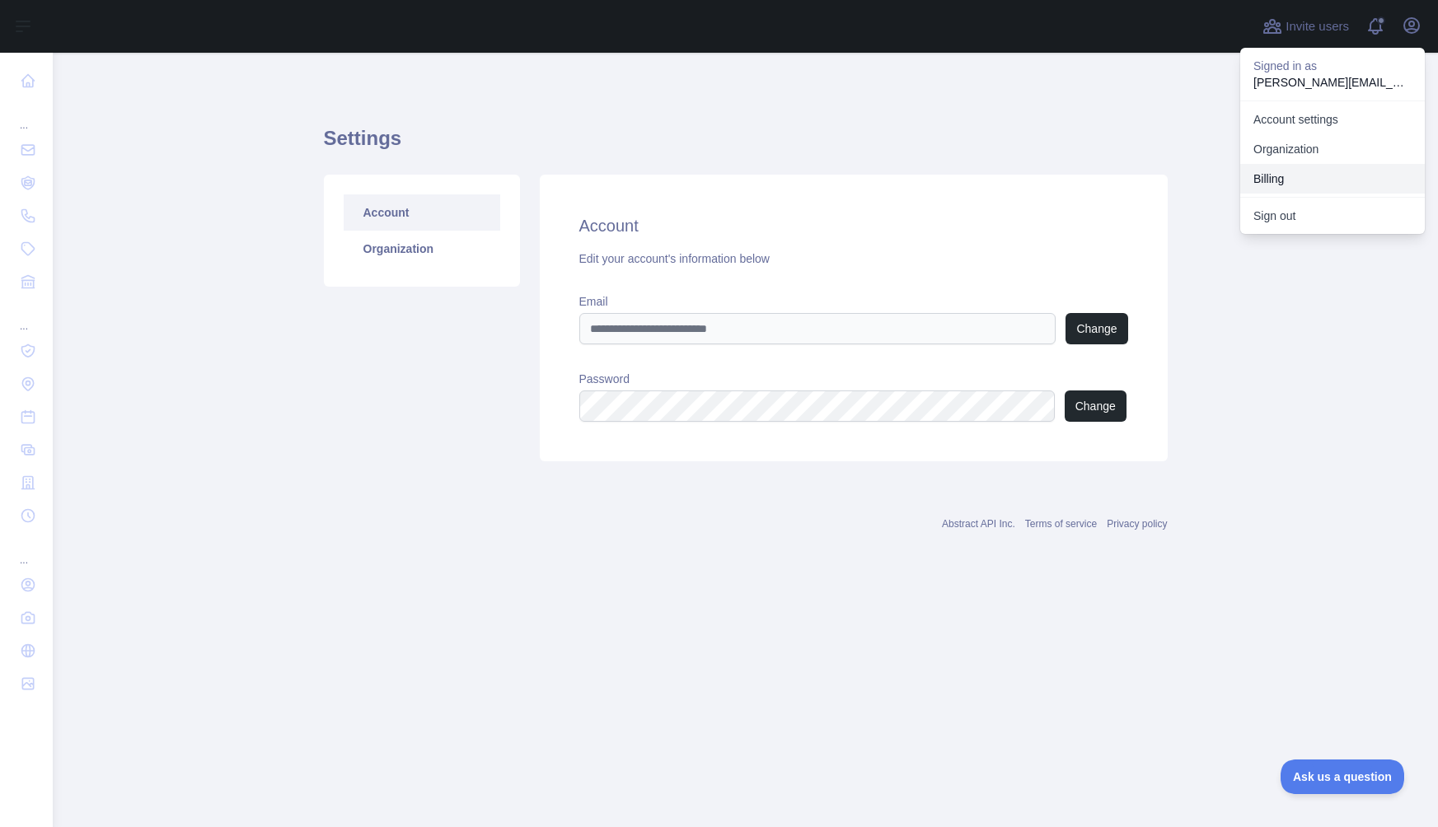
click at [1326, 168] on button "Billing" at bounding box center [1332, 179] width 185 height 30
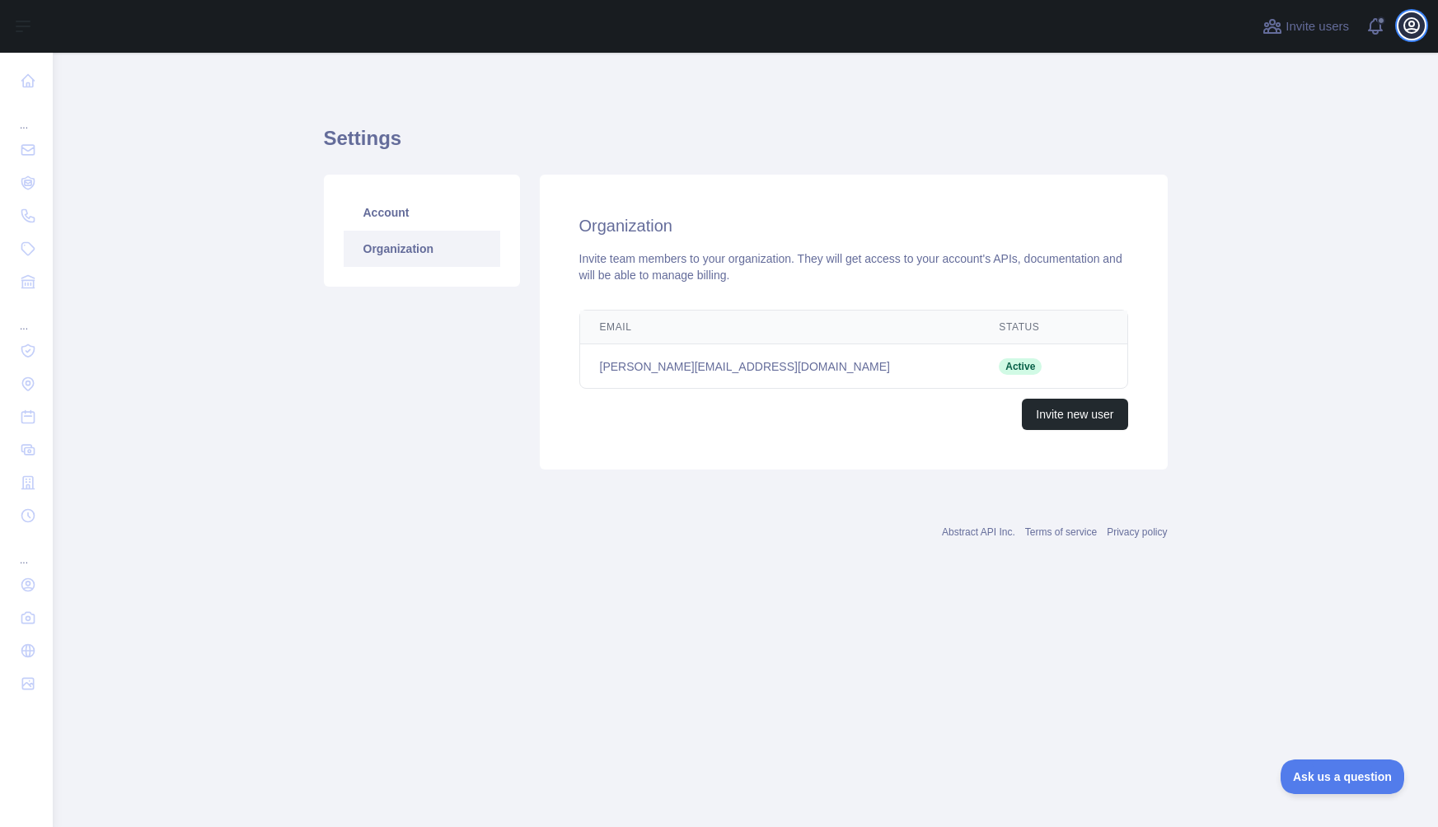
click at [1413, 16] on icon "button" at bounding box center [1411, 26] width 20 height 20
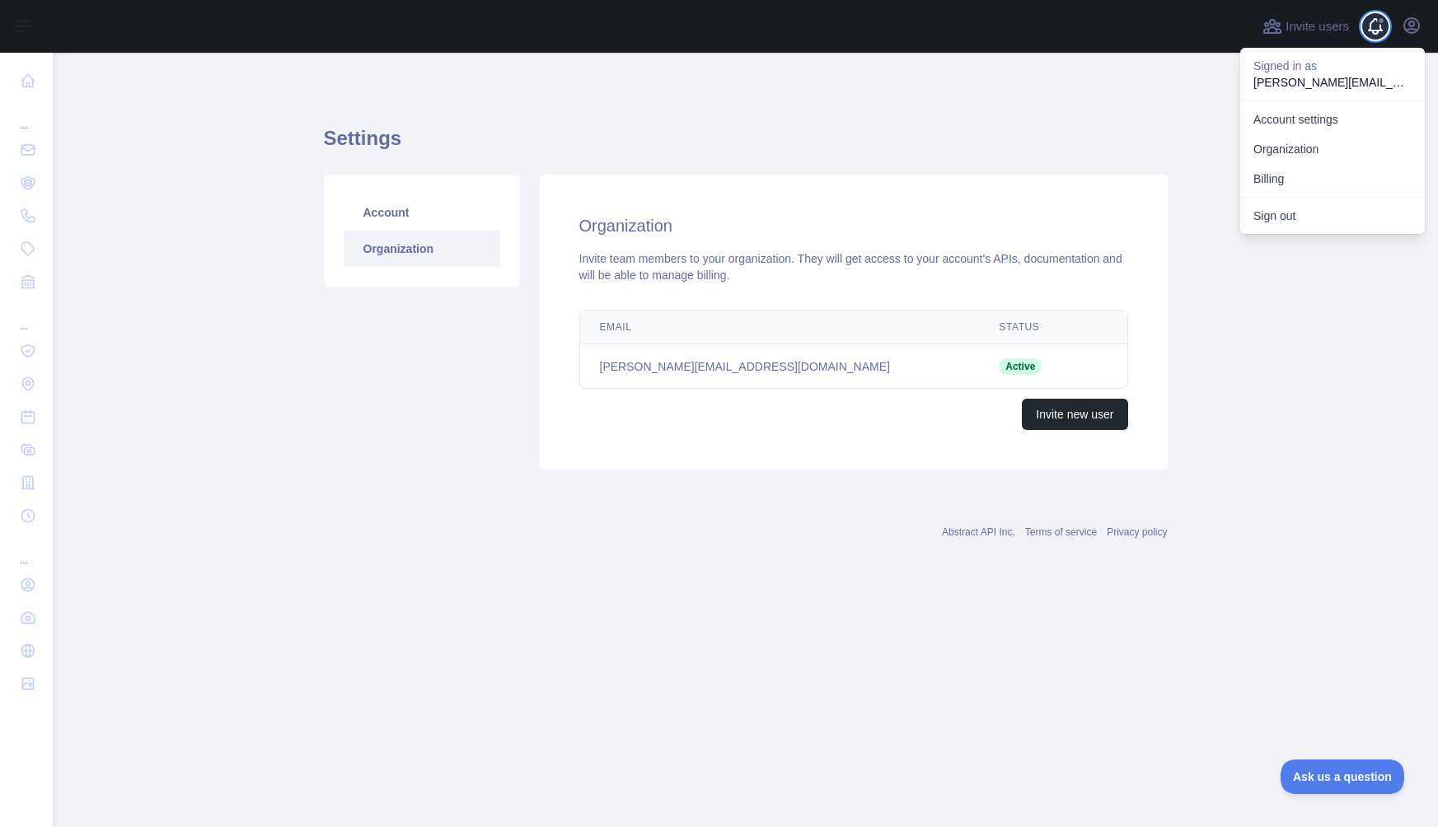
click at [1373, 26] on span at bounding box center [1381, 26] width 33 height 53
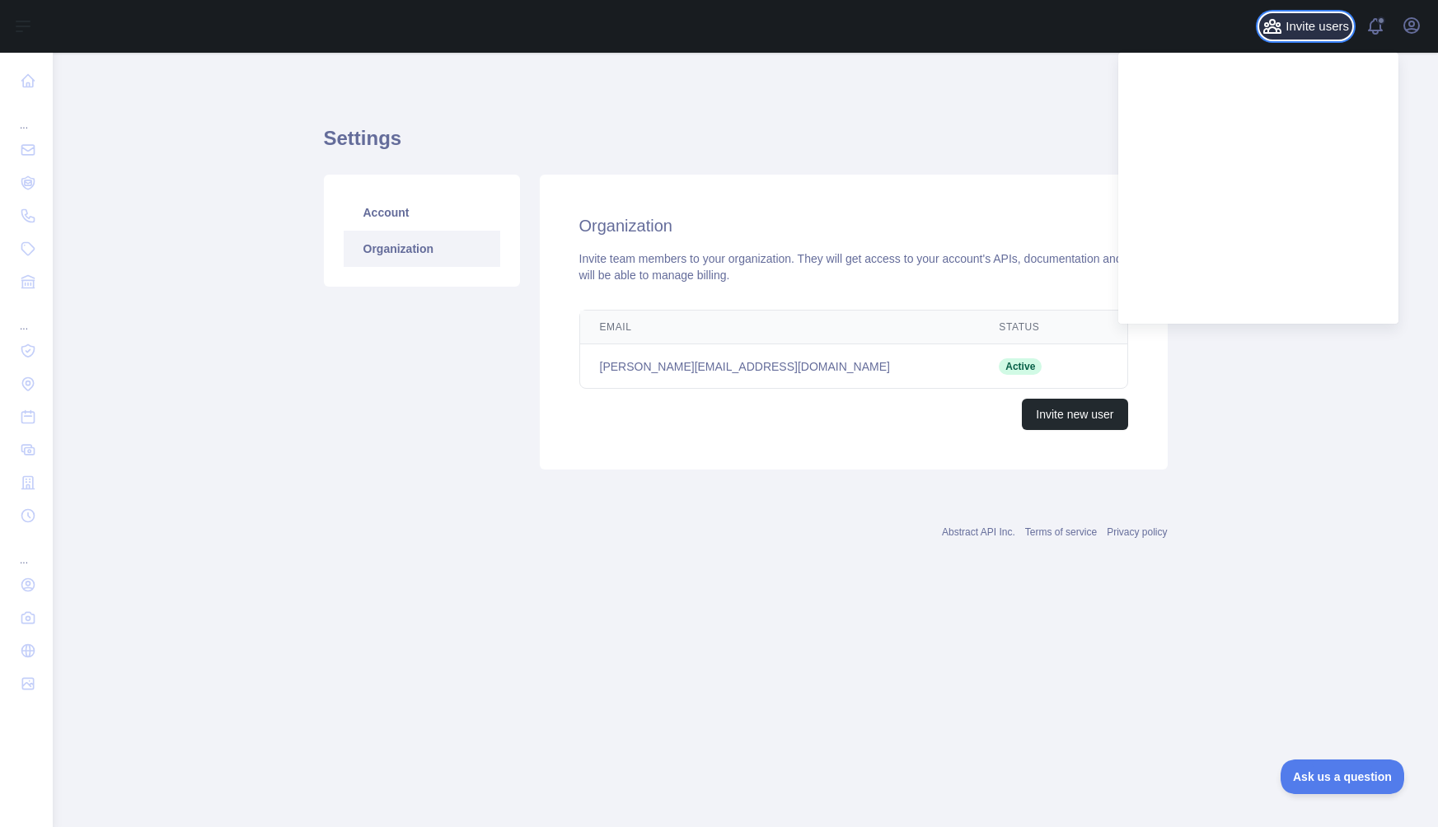
click at [1316, 34] on span "Invite users" at bounding box center [1316, 26] width 63 height 19
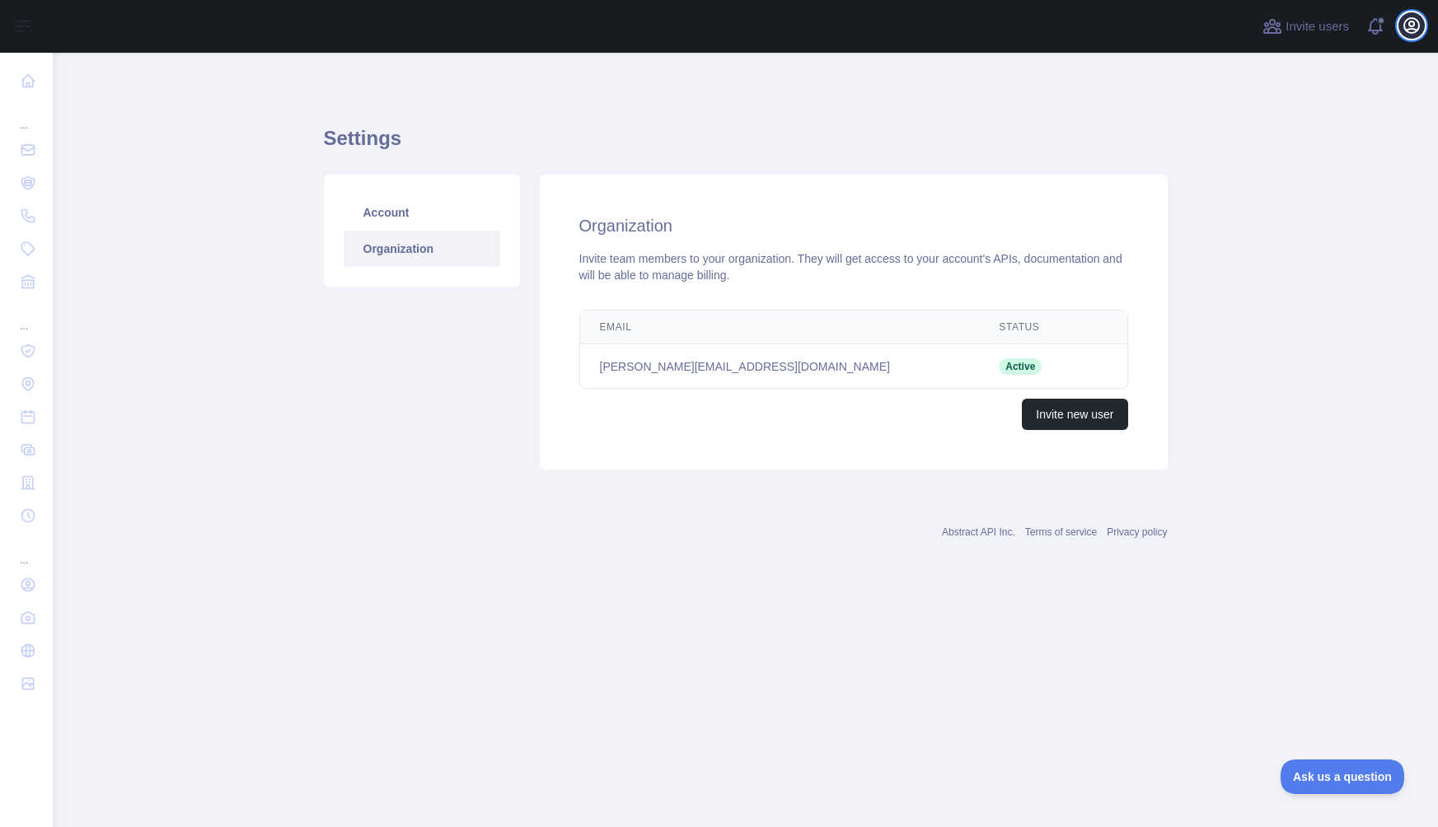
click at [1420, 20] on icon "button" at bounding box center [1411, 26] width 20 height 20
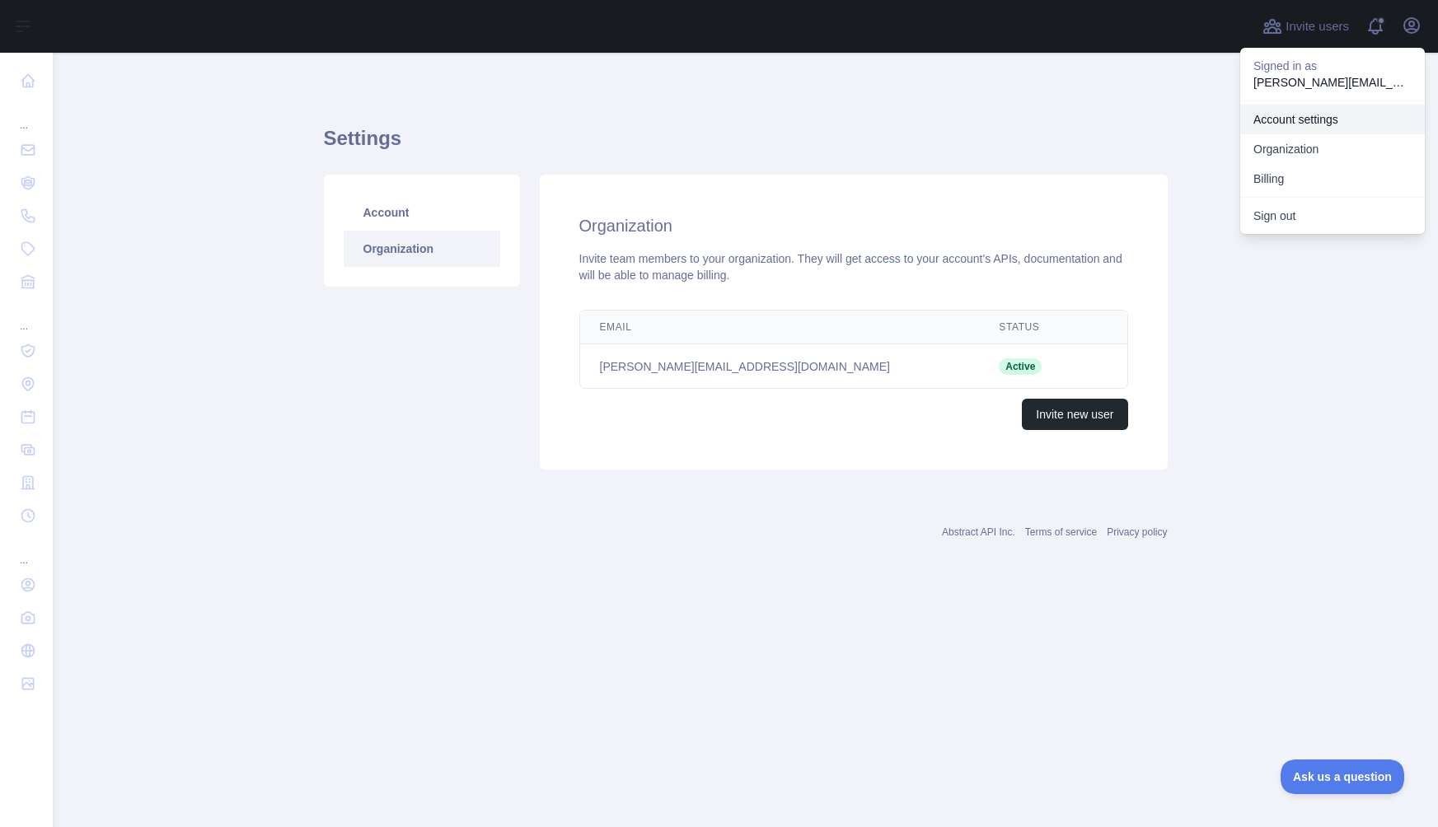
click at [1311, 118] on link "Account settings" at bounding box center [1332, 120] width 185 height 30
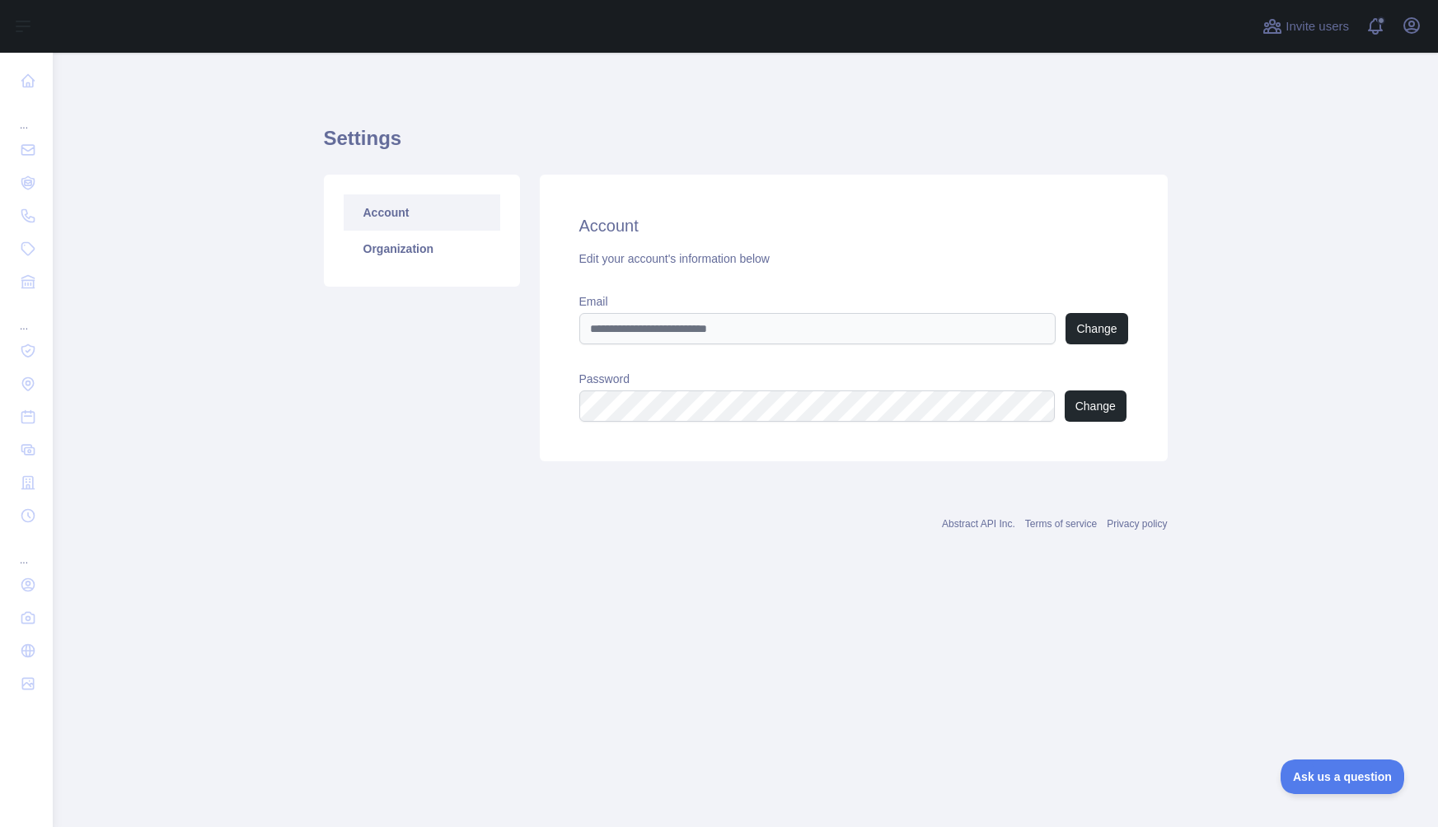
click at [947, 521] on link "Abstract API Inc." at bounding box center [978, 524] width 73 height 12
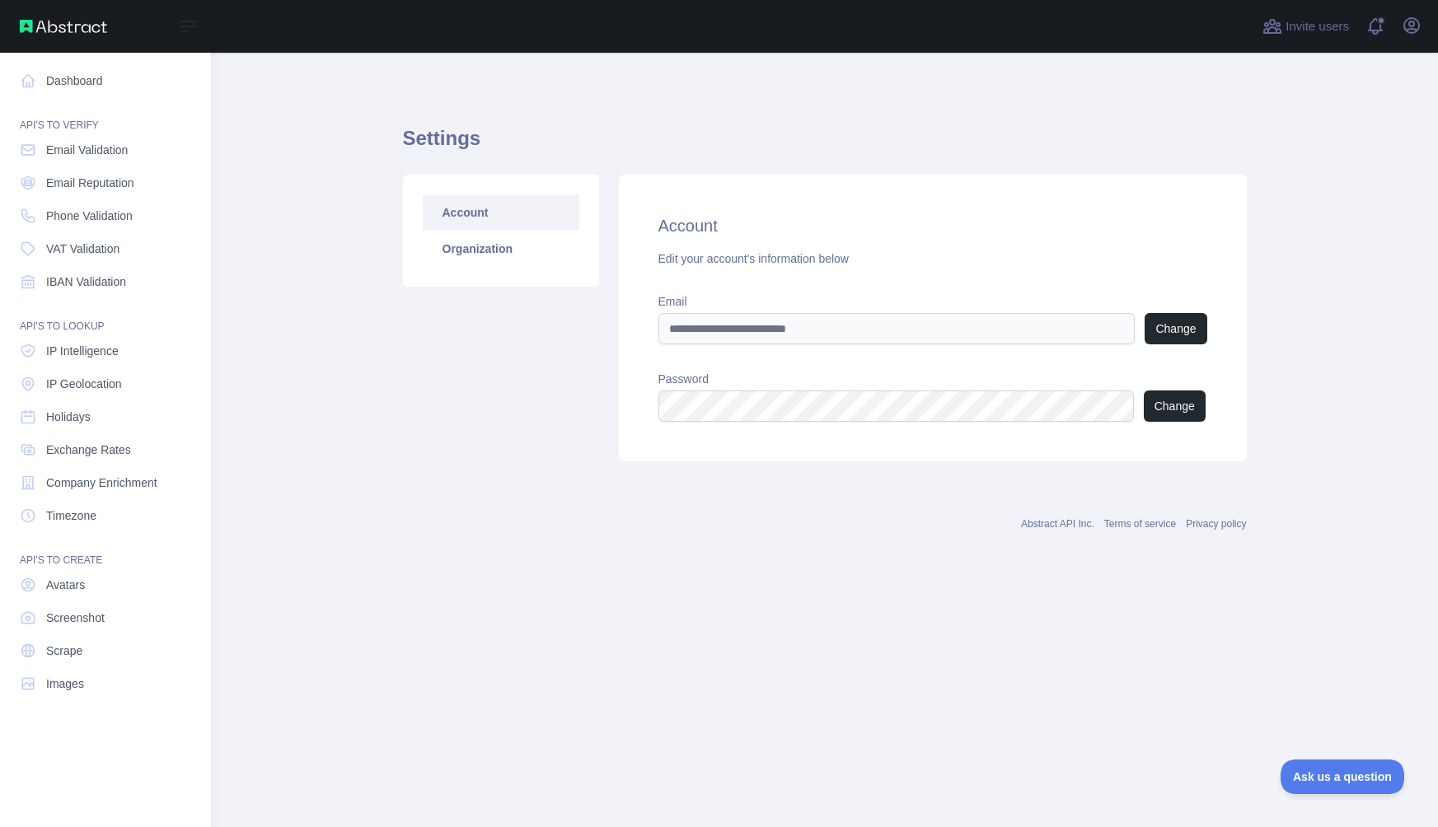
click at [112, 105] on div "API'S TO VERIFY" at bounding box center [105, 115] width 185 height 33
click at [112, 91] on link "Dashboard" at bounding box center [105, 81] width 185 height 30
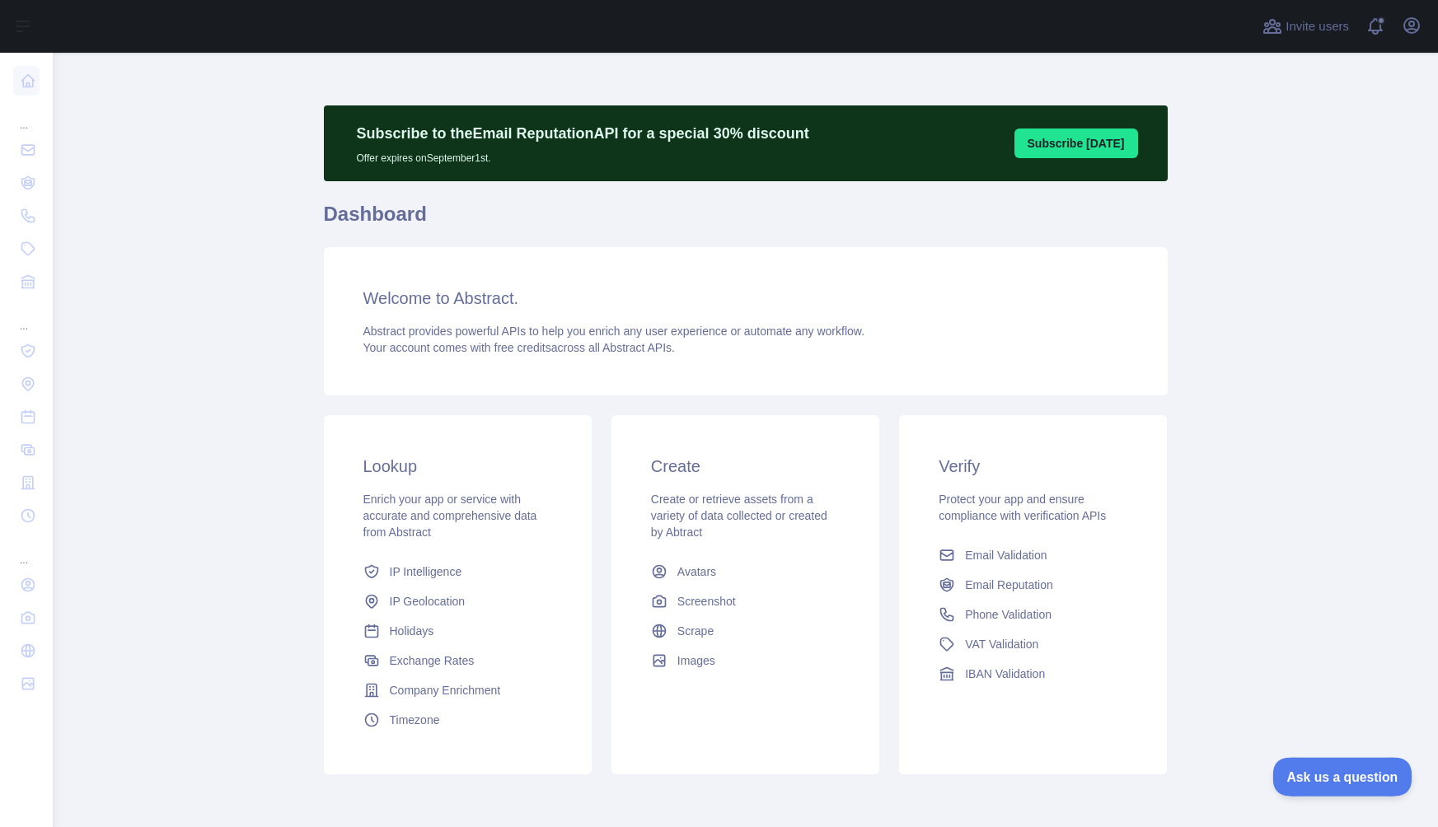
click at [1329, 763] on button "Ask us a question" at bounding box center [1334, 774] width 124 height 35
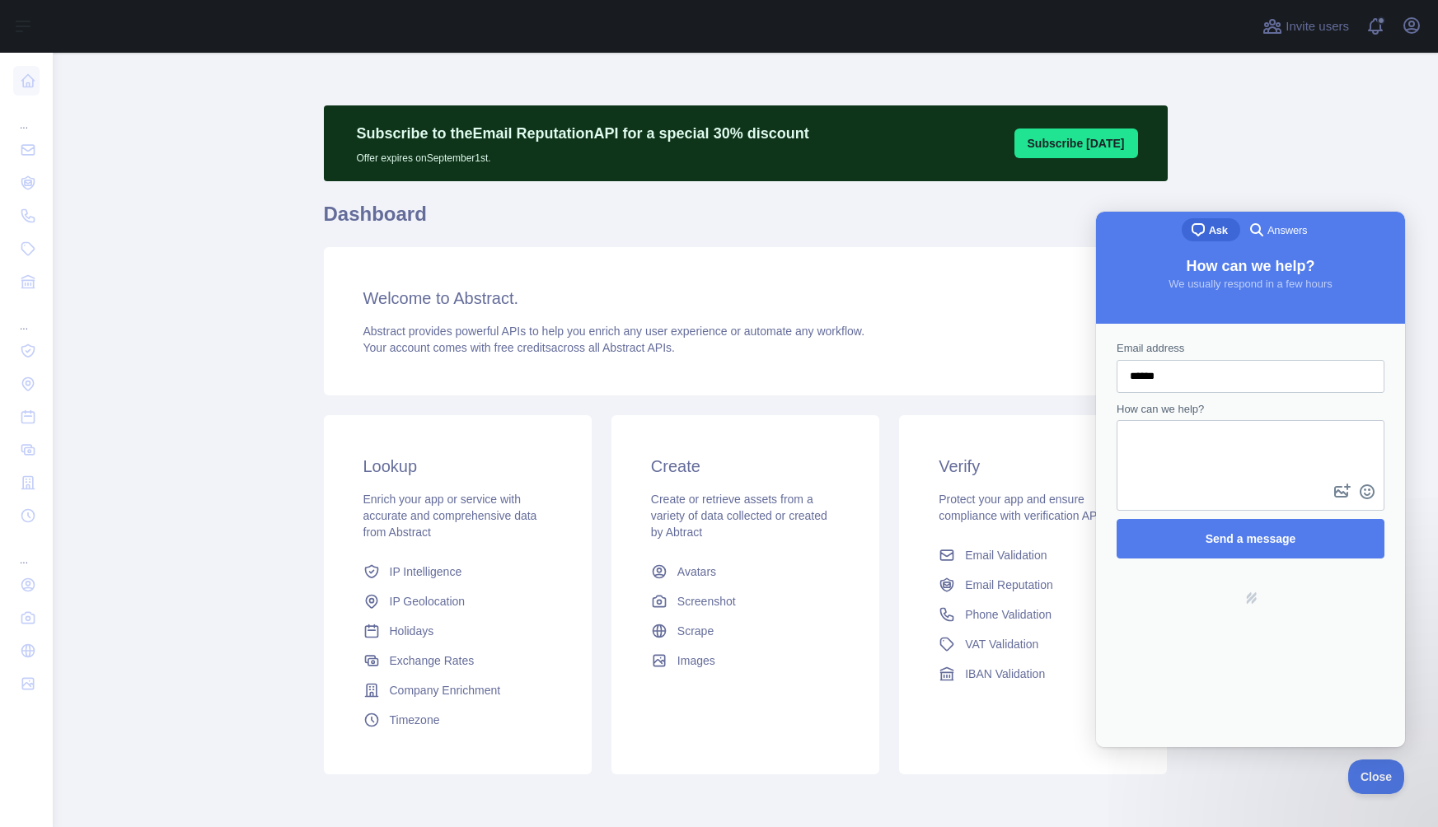
click at [1199, 351] on div "Email address ******" at bounding box center [1250, 366] width 268 height 53
click at [1188, 382] on input "******" at bounding box center [1249, 377] width 241 height 30
paste input "**********"
type input "**********"
click at [1151, 455] on textarea "How can we help?" at bounding box center [1250, 451] width 264 height 58
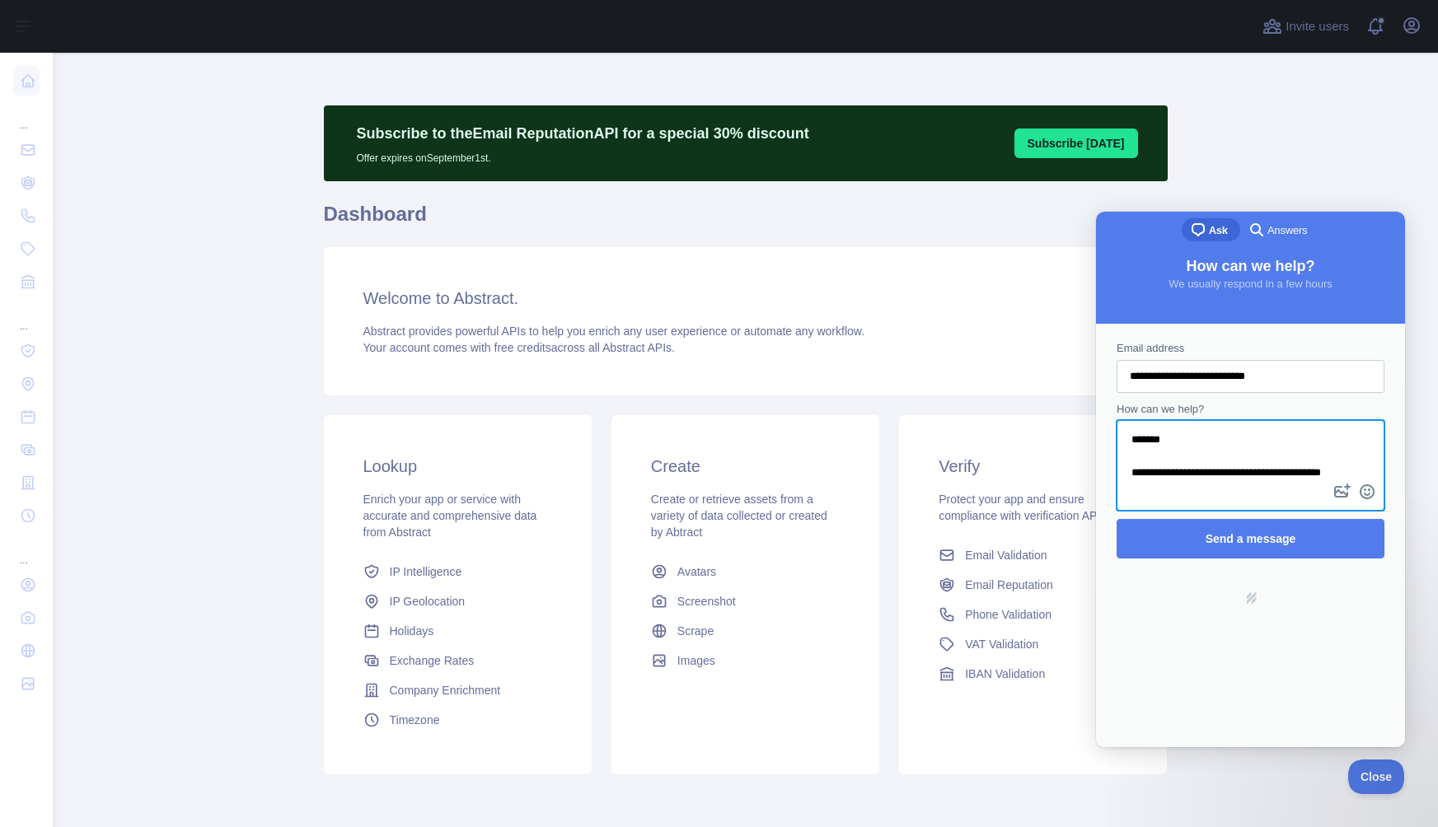
scroll to position [2, 0]
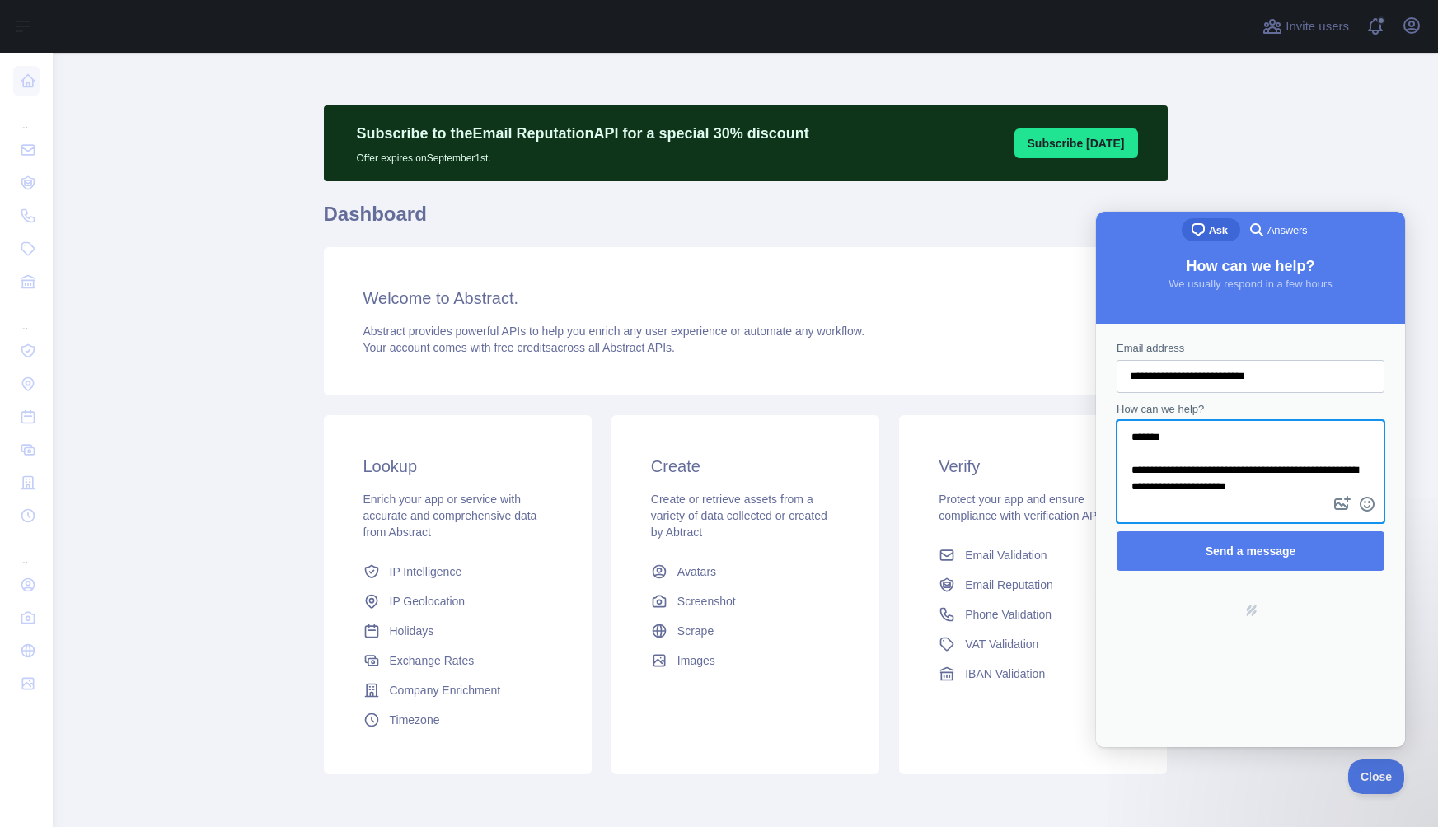
click at [1190, 491] on textarea "**********" at bounding box center [1250, 457] width 264 height 71
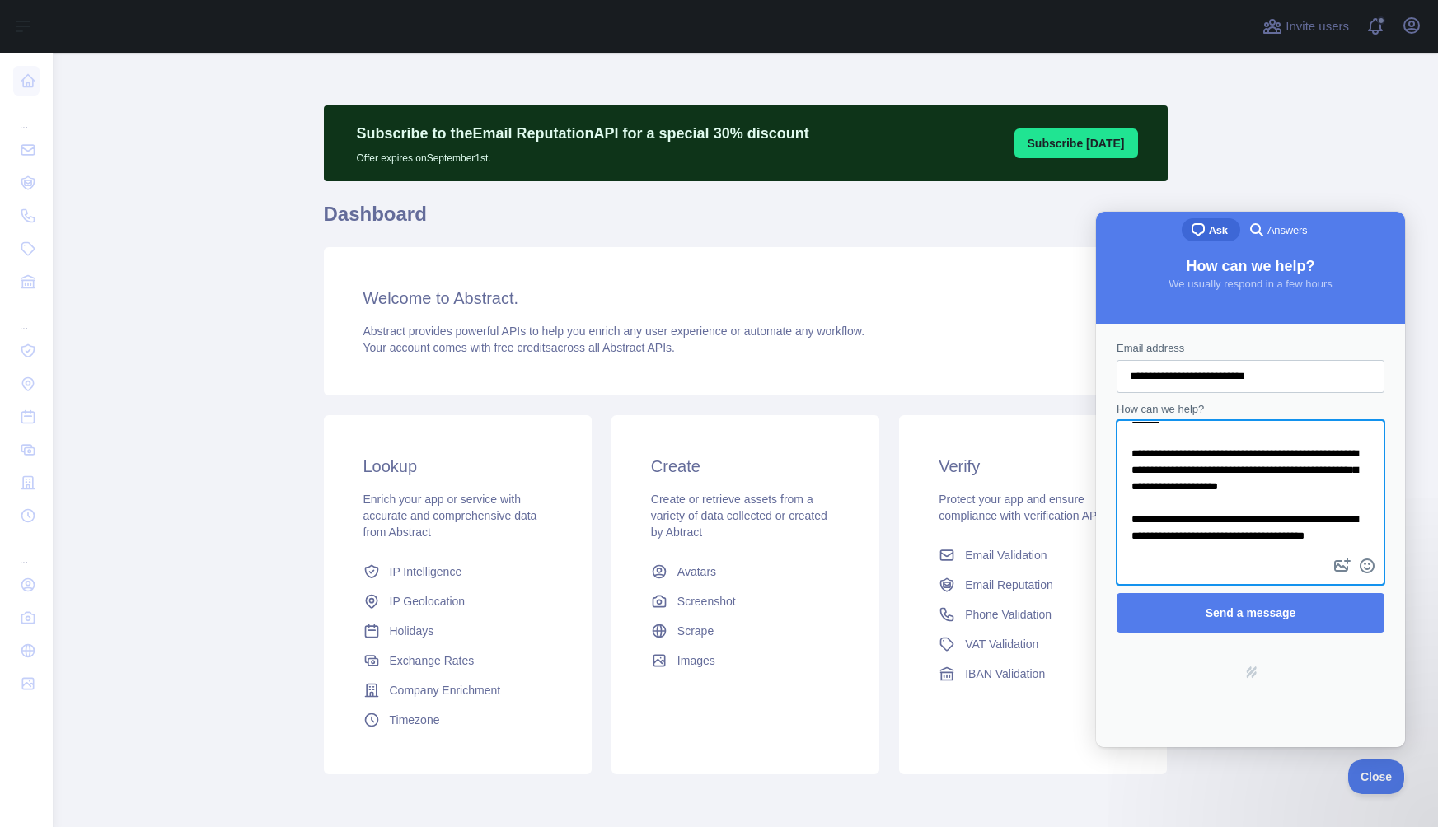
scroll to position [23, 0]
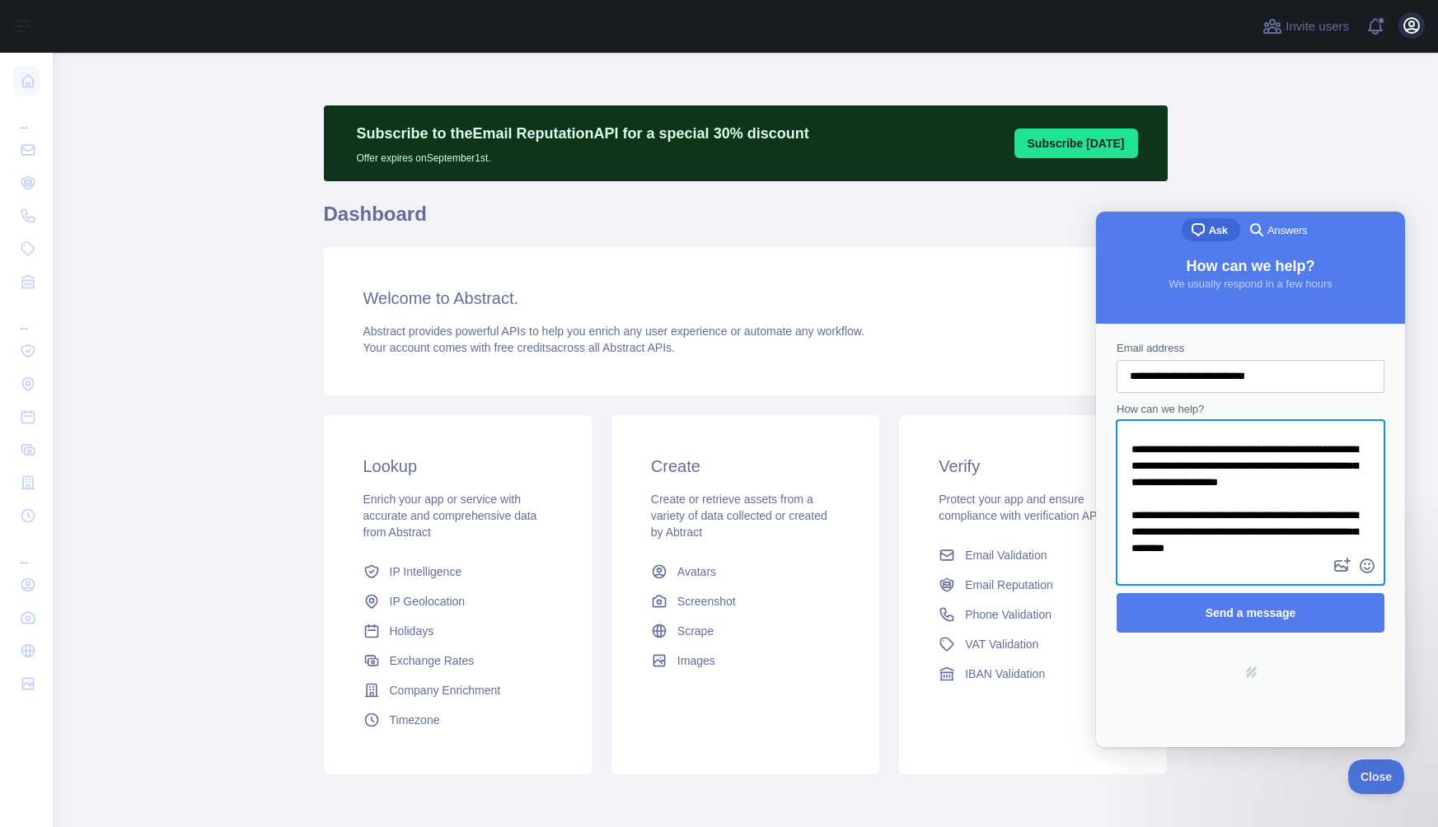
type textarea "**********"
click at [1414, 30] on icon "button" at bounding box center [1411, 26] width 20 height 20
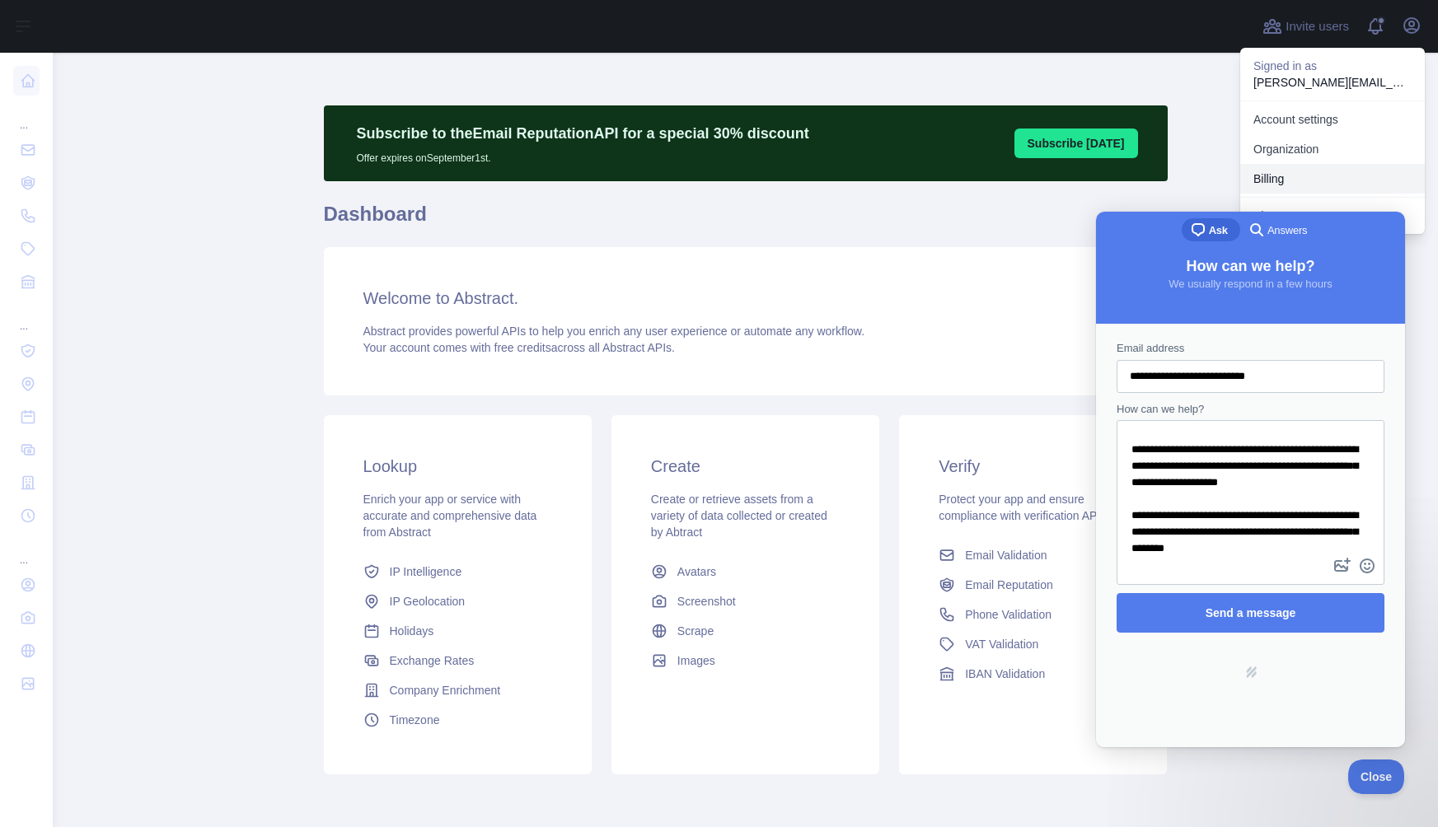
click at [1308, 171] on button "Billing" at bounding box center [1332, 179] width 185 height 30
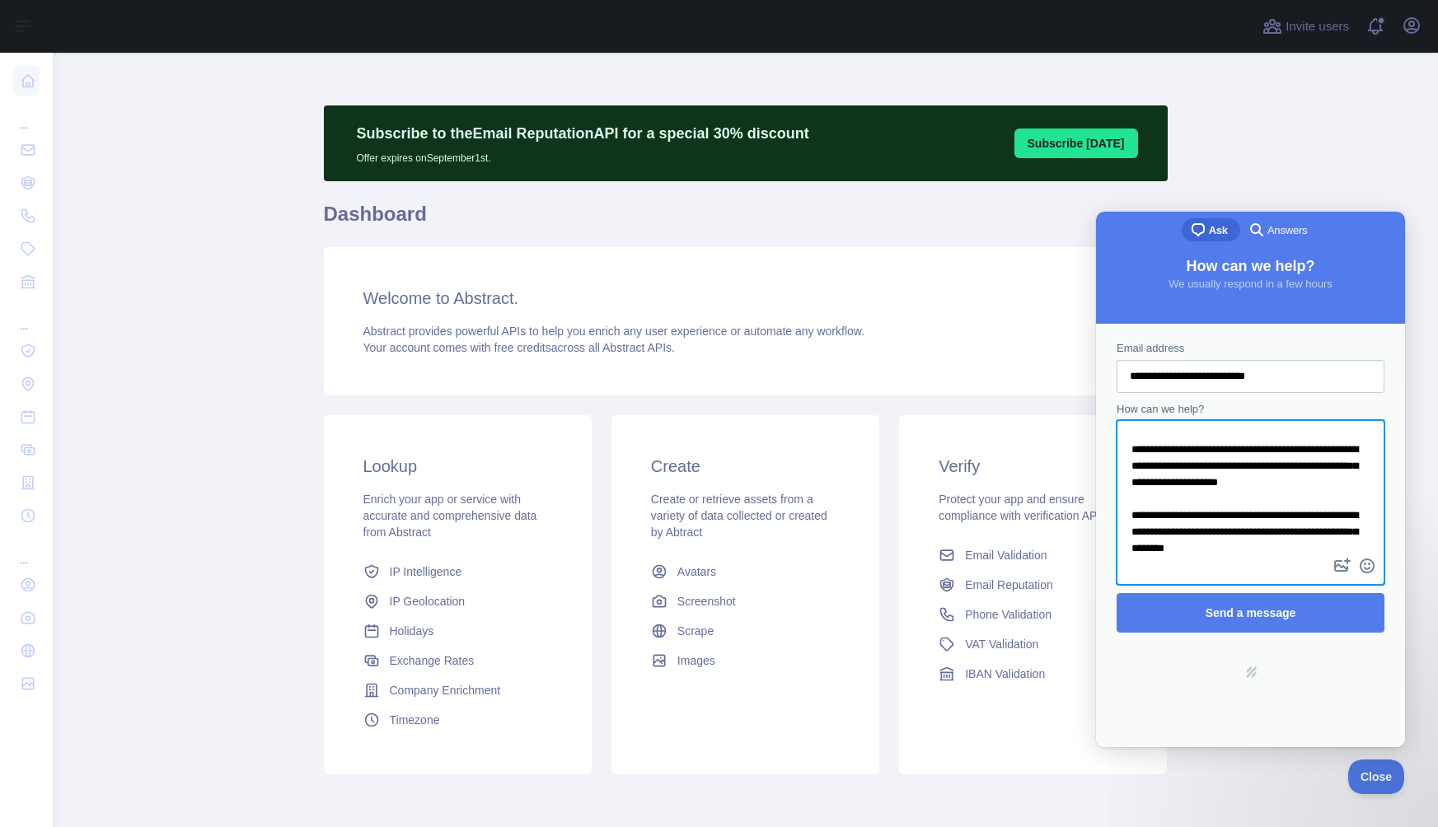
scroll to position [35, 0]
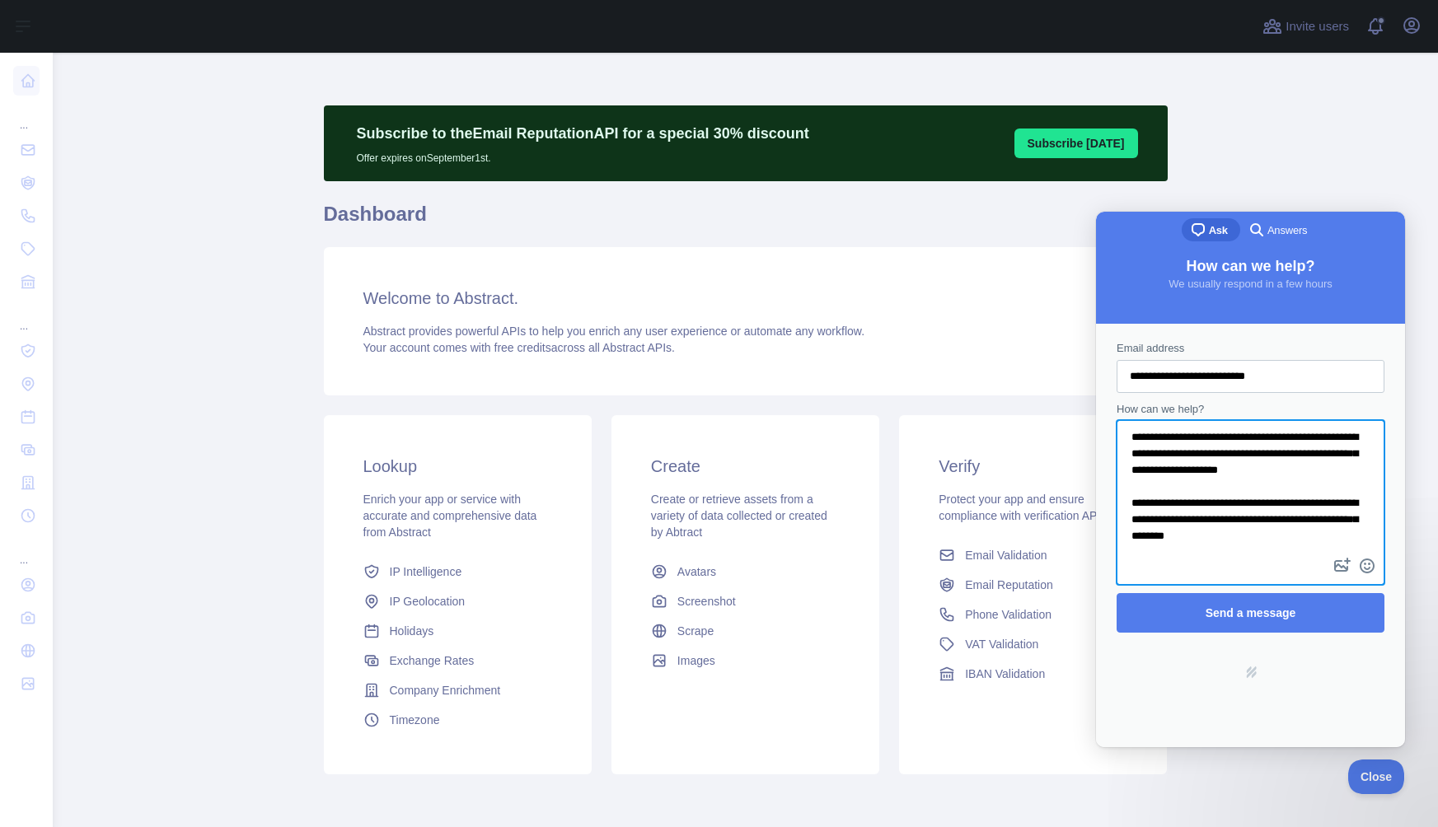
drag, startPoint x: 1274, startPoint y: 549, endPoint x: 1310, endPoint y: 517, distance: 48.4
click at [1310, 517] on textarea "**********" at bounding box center [1250, 488] width 264 height 133
click at [1349, 527] on textarea "**********" at bounding box center [1250, 488] width 264 height 133
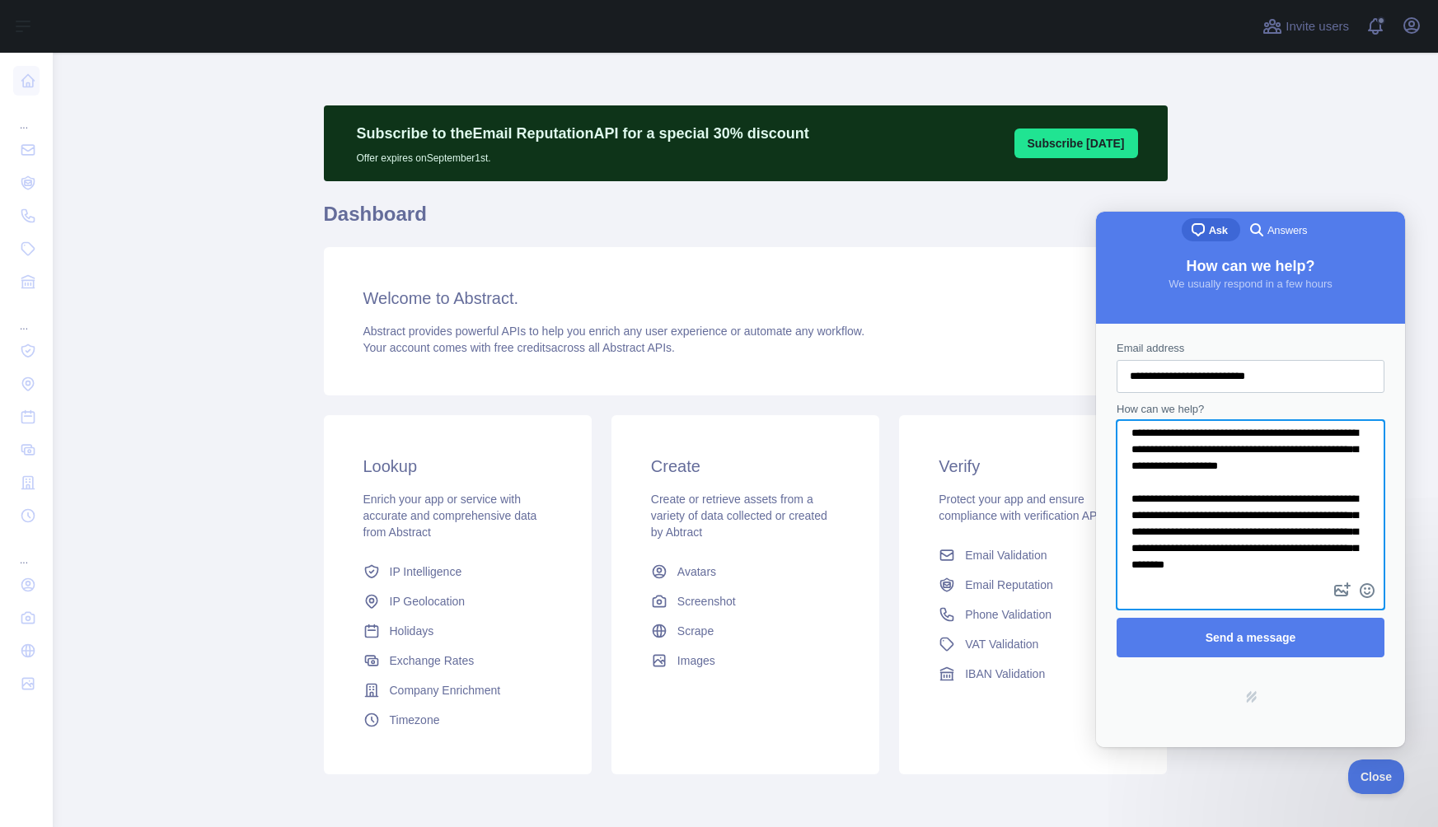
scroll to position [40, 0]
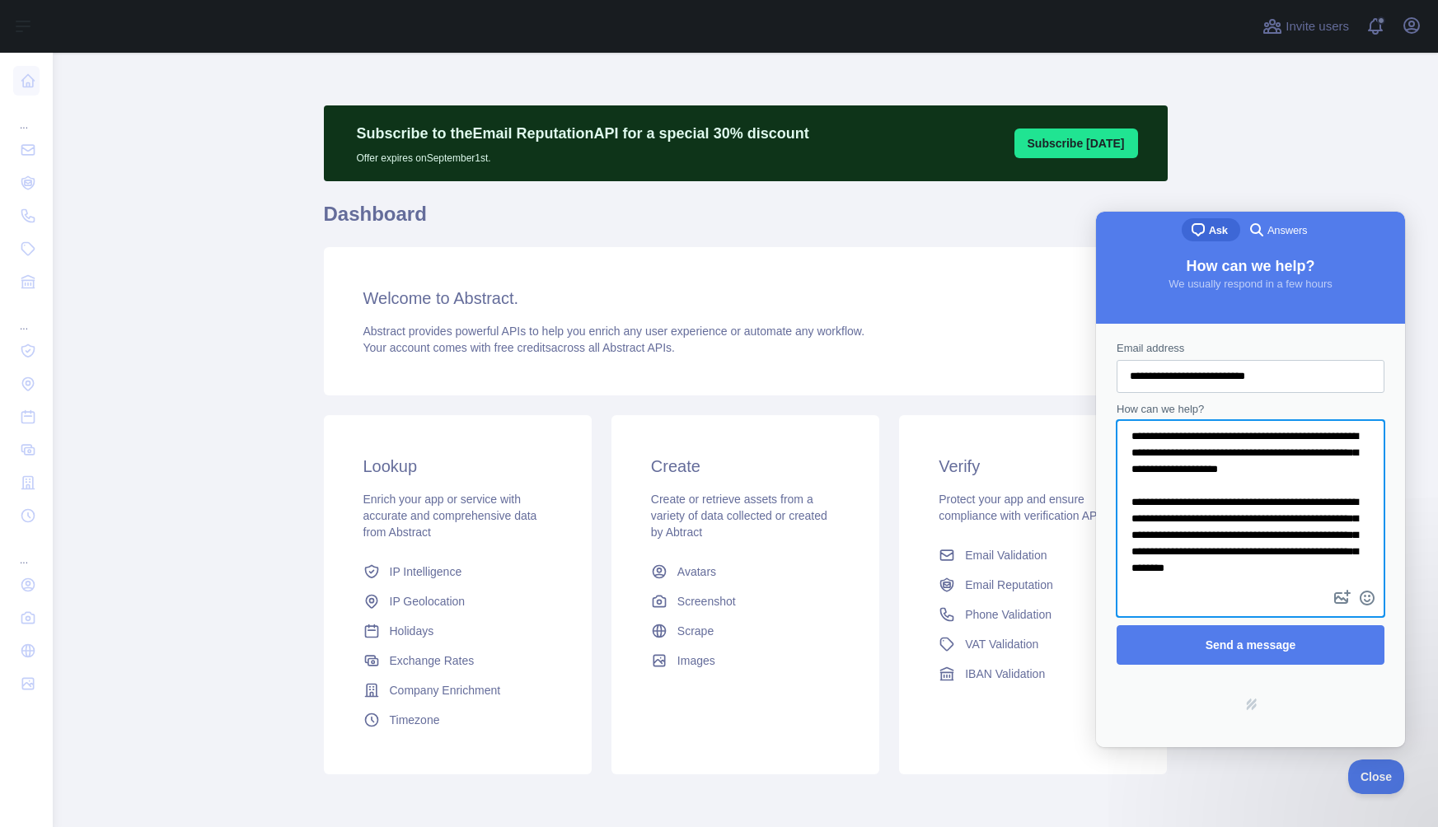
paste textarea "**********"
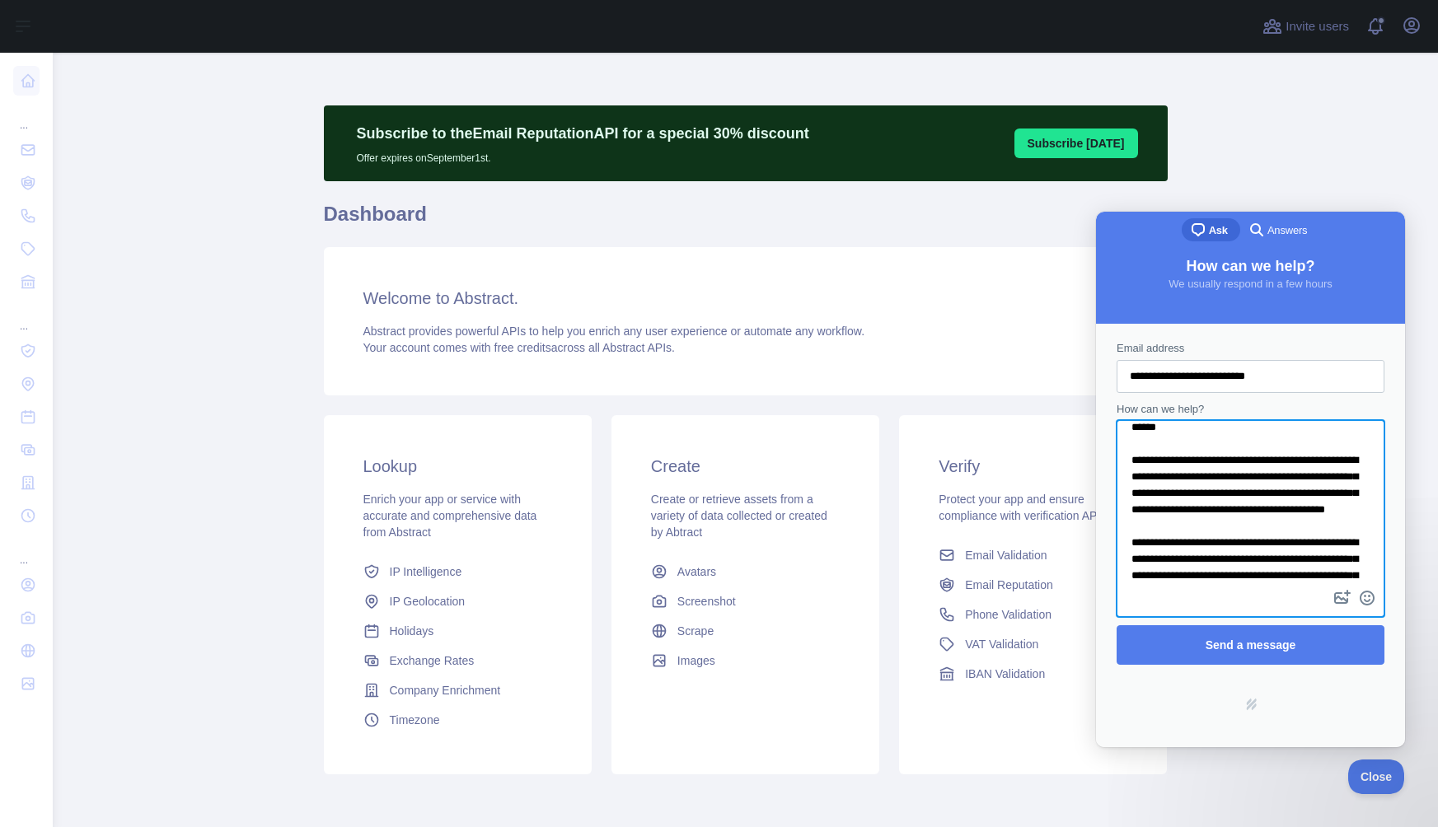
scroll to position [0, 0]
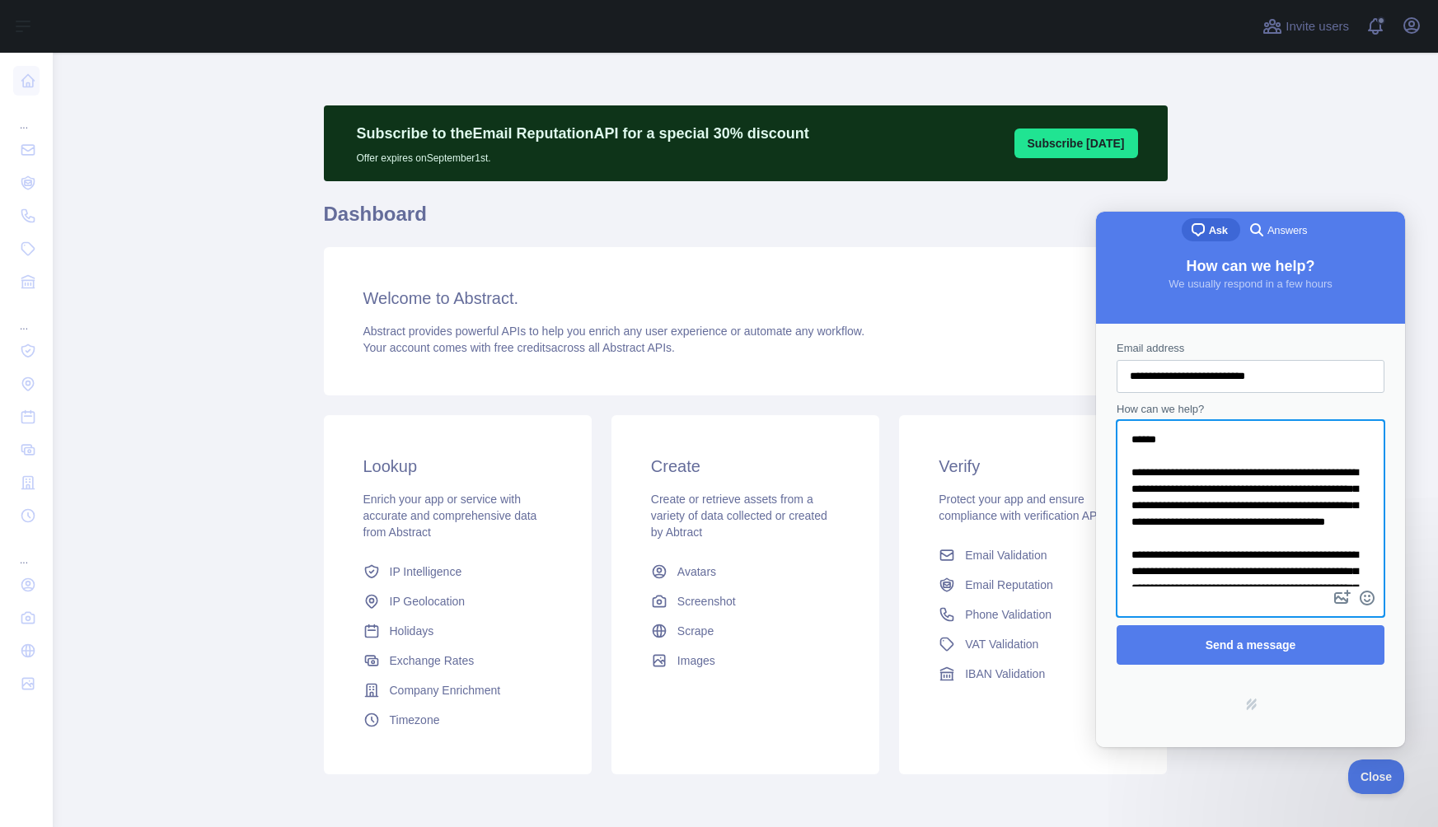
click at [1242, 450] on textarea "**********" at bounding box center [1250, 504] width 264 height 165
click at [1206, 514] on textarea "**********" at bounding box center [1250, 504] width 264 height 165
click at [1236, 526] on textarea "**********" at bounding box center [1250, 504] width 264 height 165
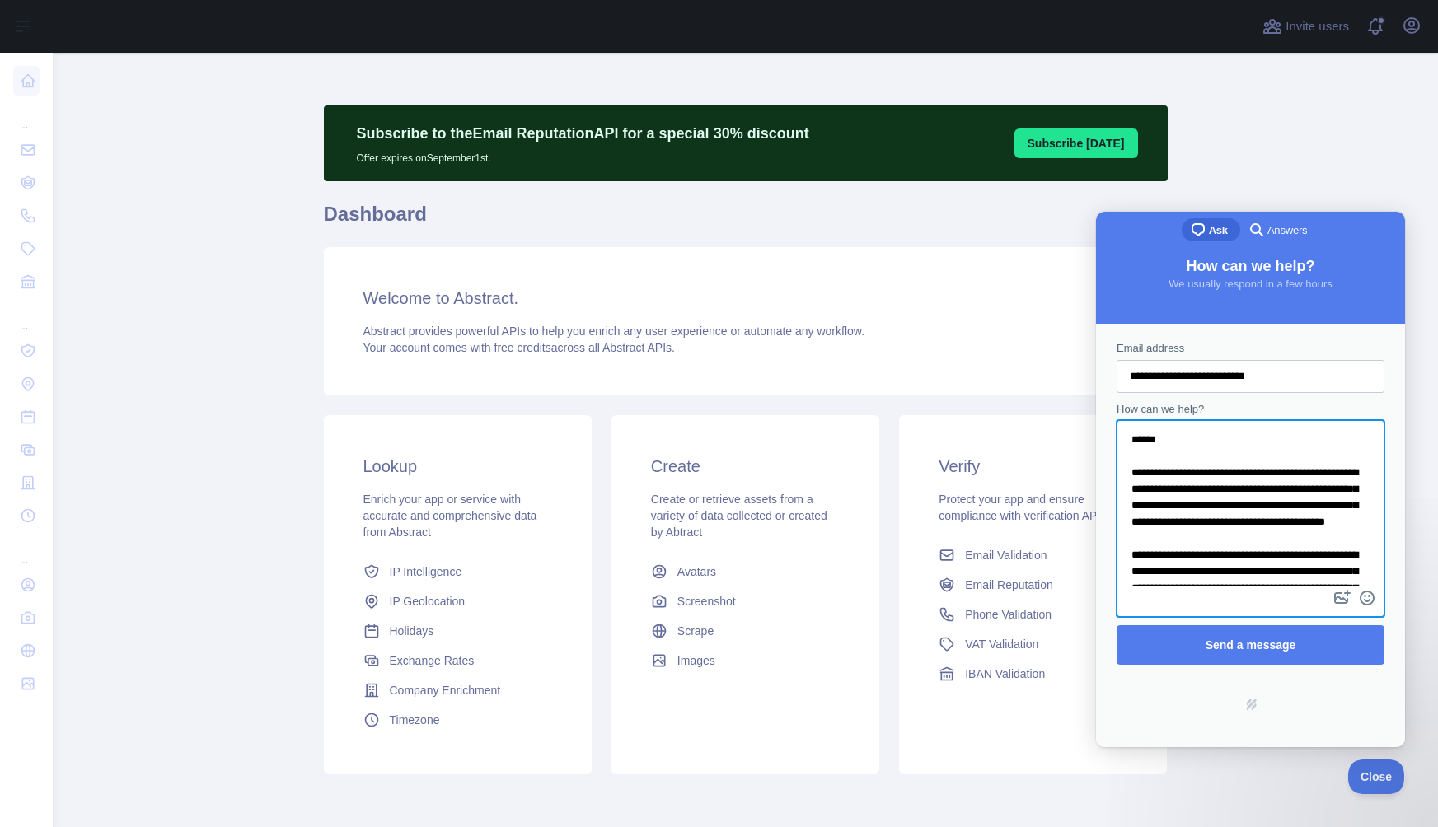
click at [1236, 526] on textarea "**********" at bounding box center [1250, 504] width 264 height 165
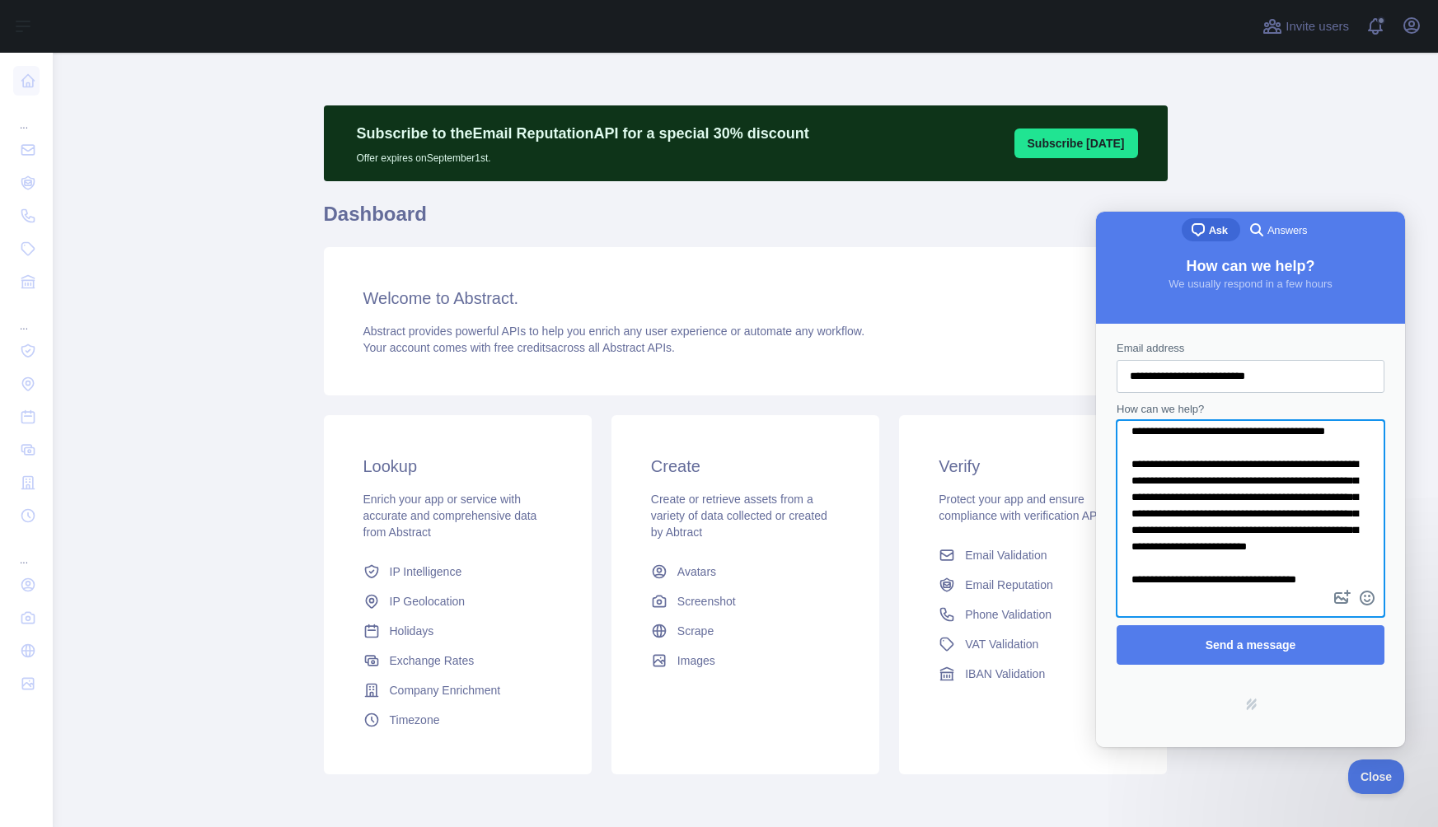
scroll to position [135, 0]
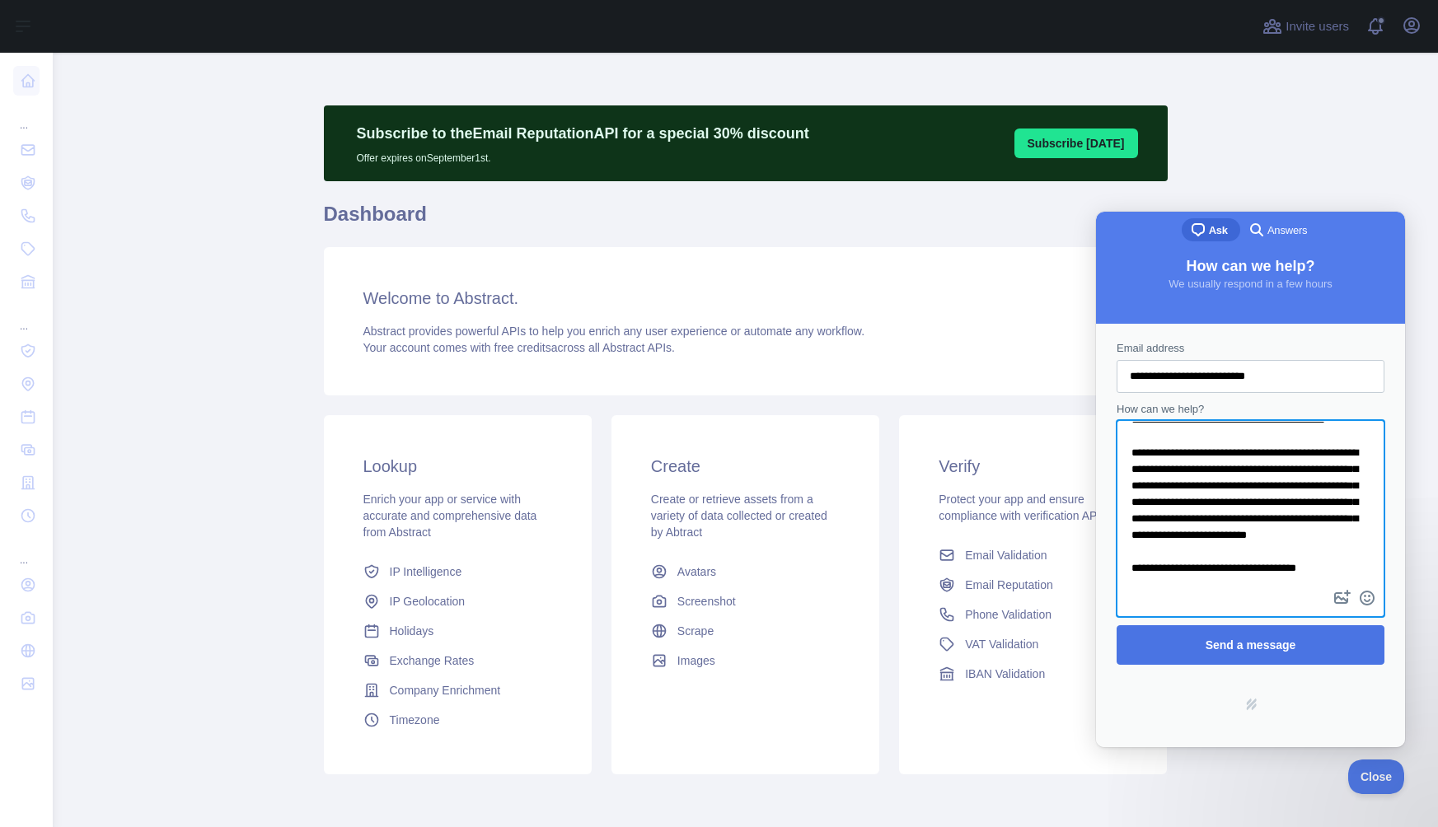
type textarea "**********"
click at [1250, 647] on span "Send a message" at bounding box center [1250, 644] width 91 height 13
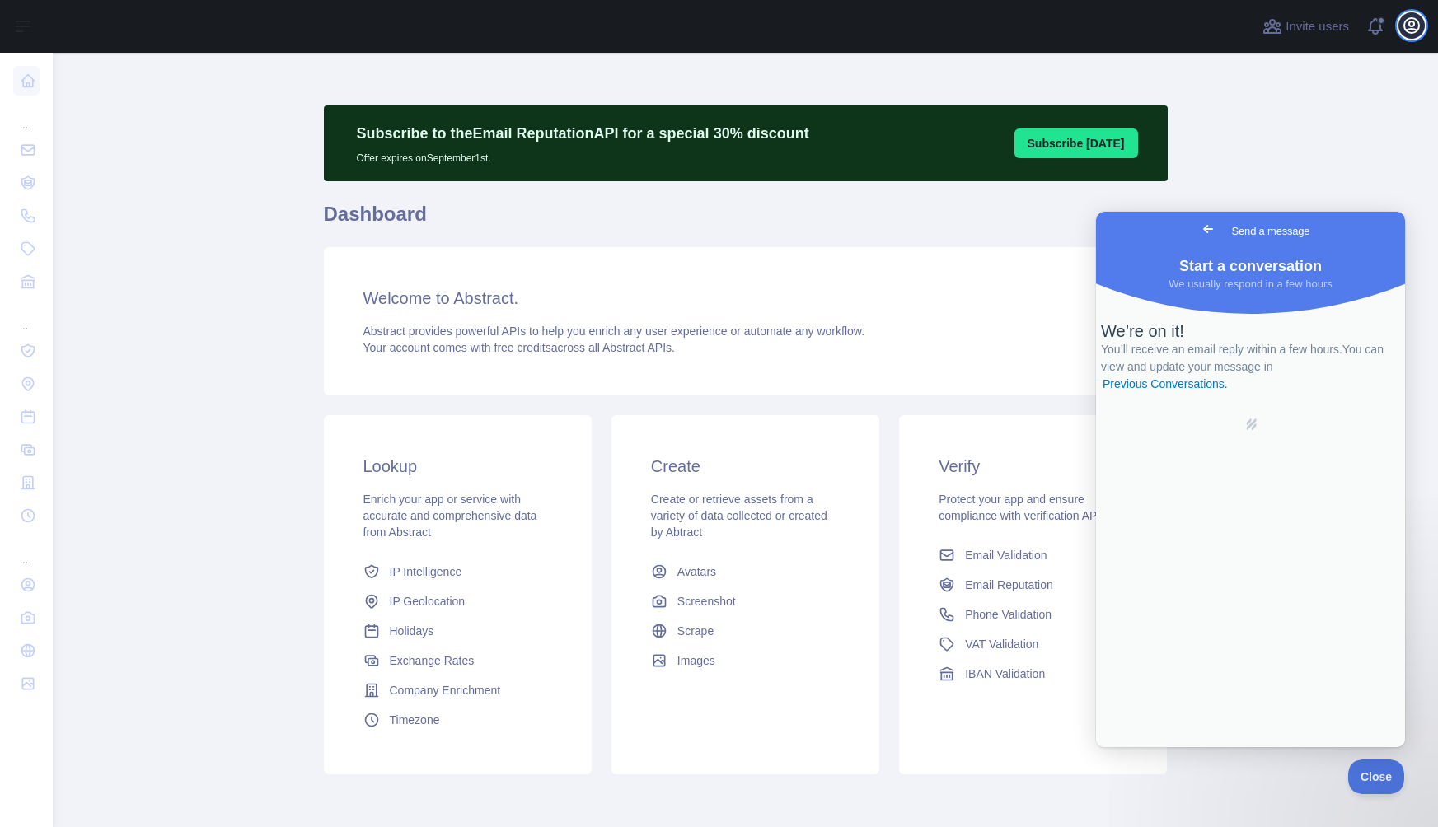
click at [1413, 26] on icon "button" at bounding box center [1411, 26] width 20 height 20
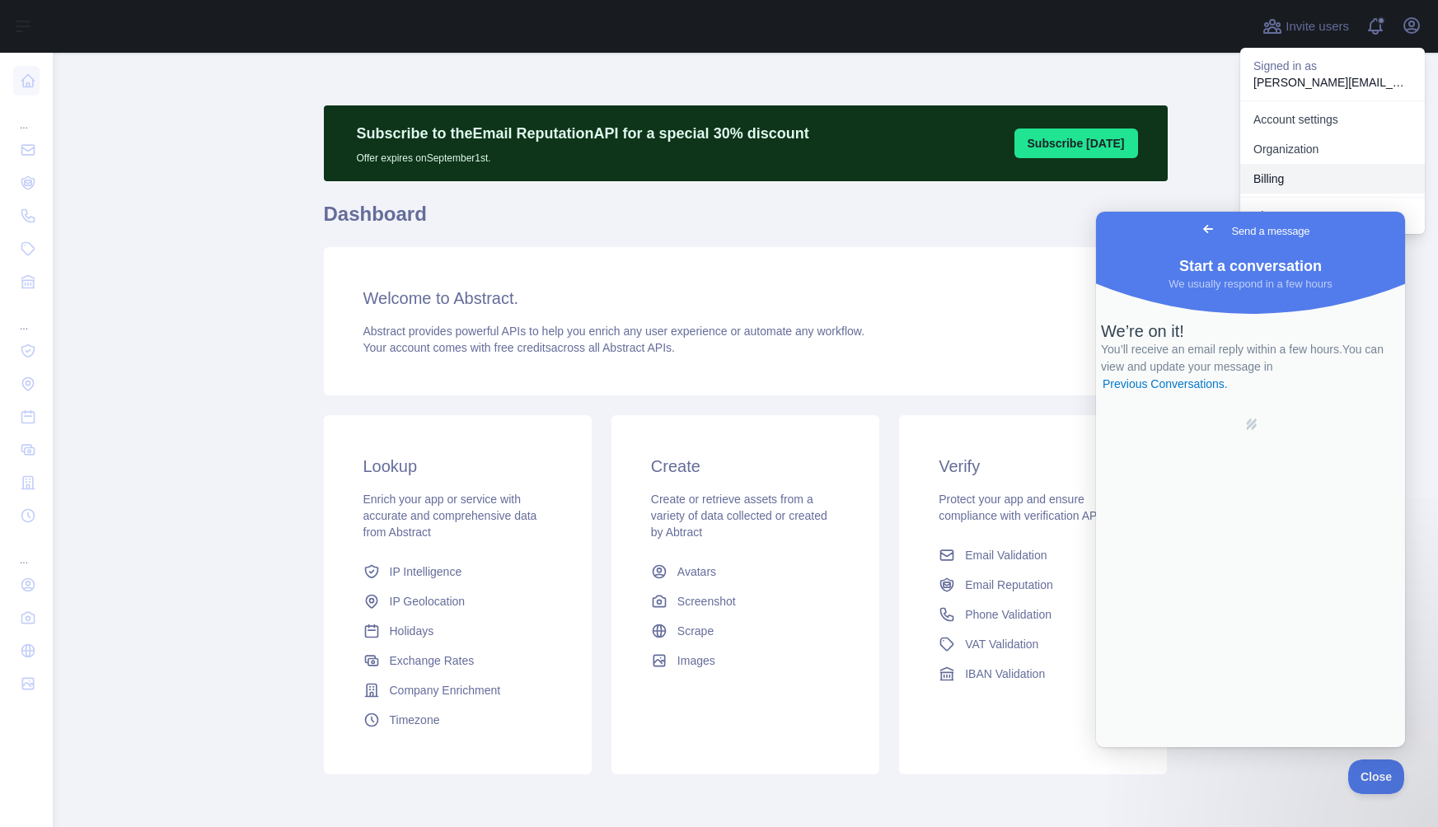
click at [1293, 177] on button "Billing" at bounding box center [1332, 179] width 185 height 30
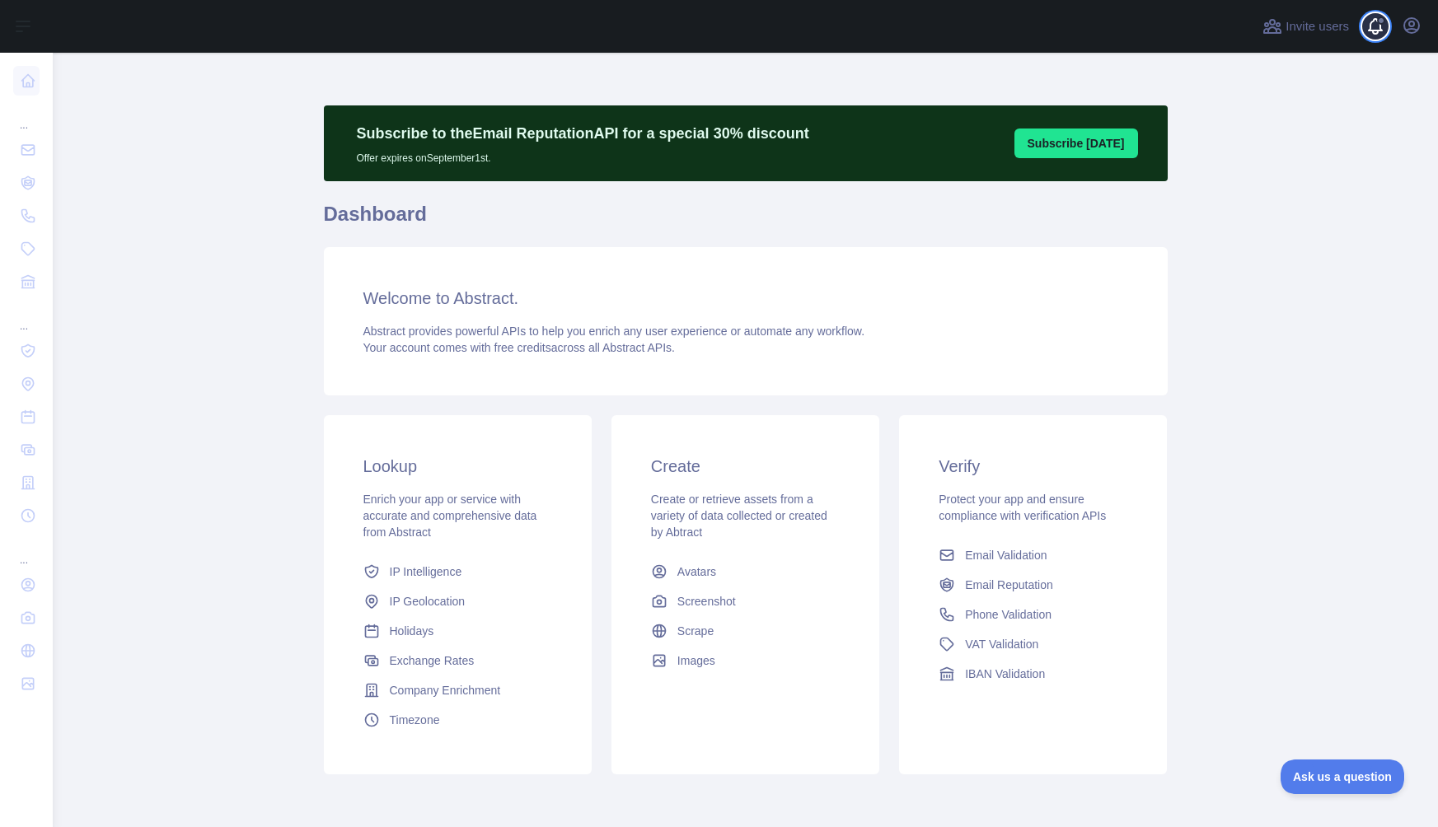
click at [1376, 24] on span at bounding box center [1381, 26] width 33 height 53
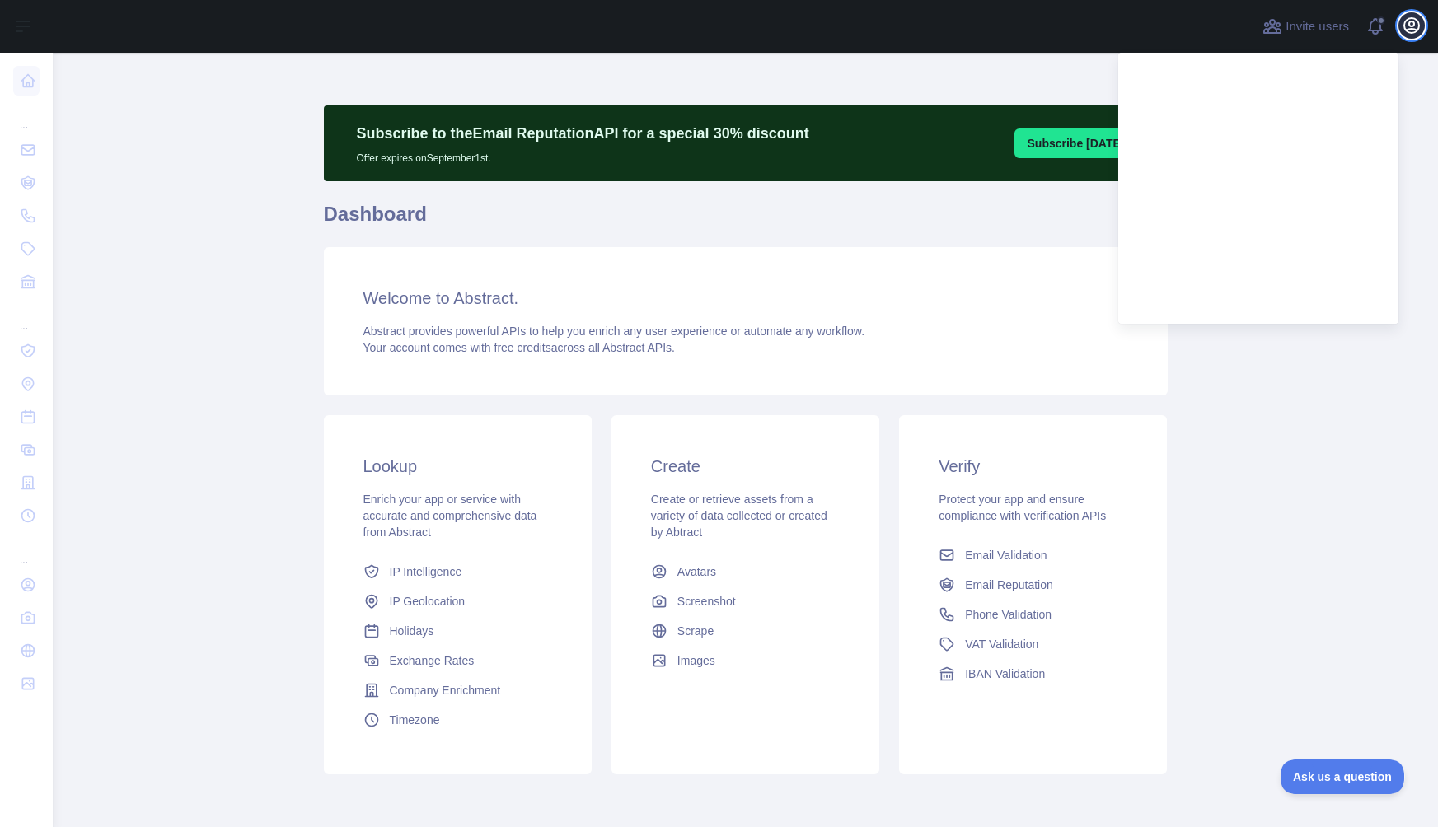
click at [1412, 24] on icon "button" at bounding box center [1411, 26] width 20 height 20
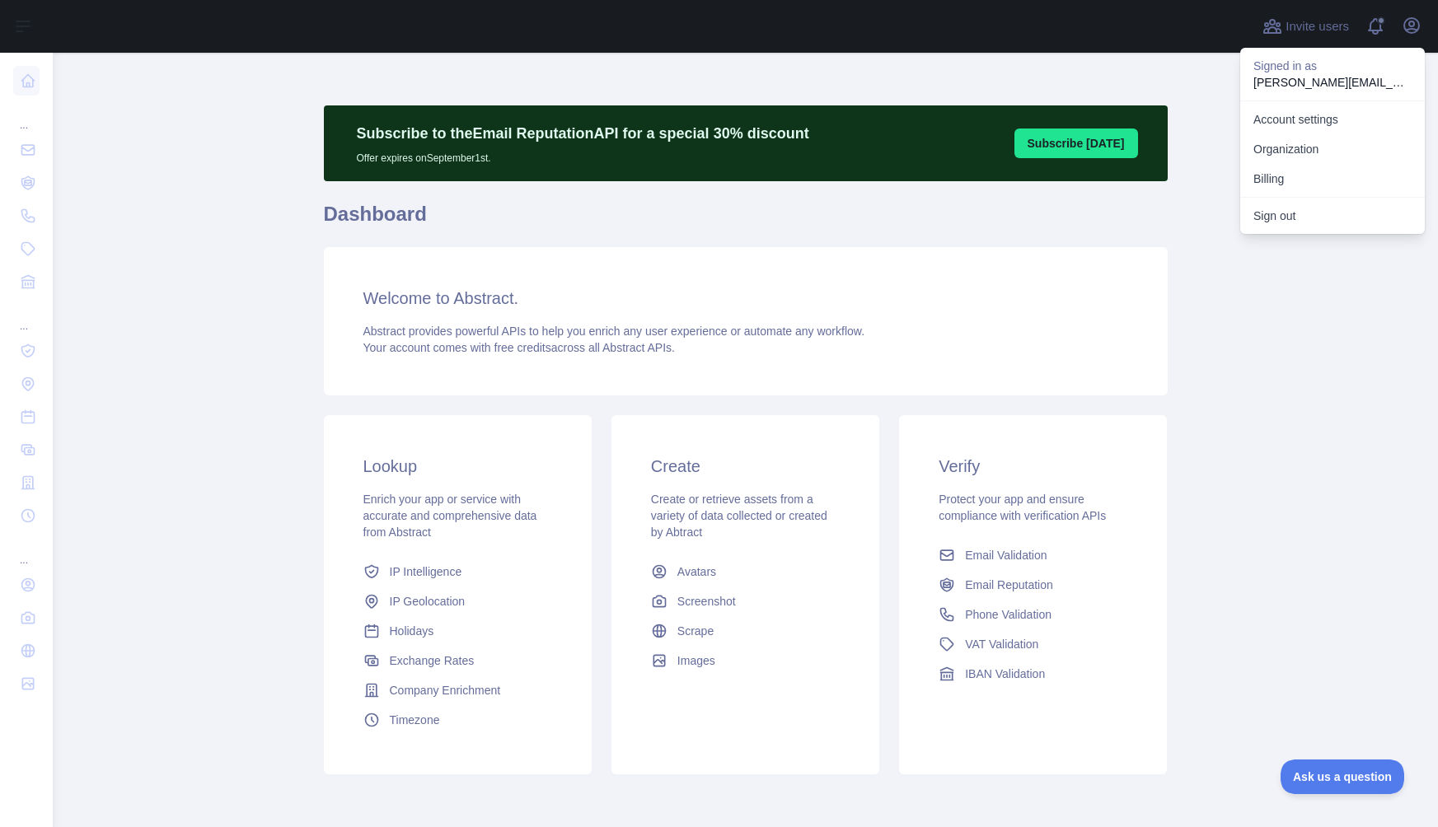
click at [1286, 77] on p "[PERSON_NAME][EMAIL_ADDRESS][DOMAIN_NAME]" at bounding box center [1332, 82] width 158 height 16
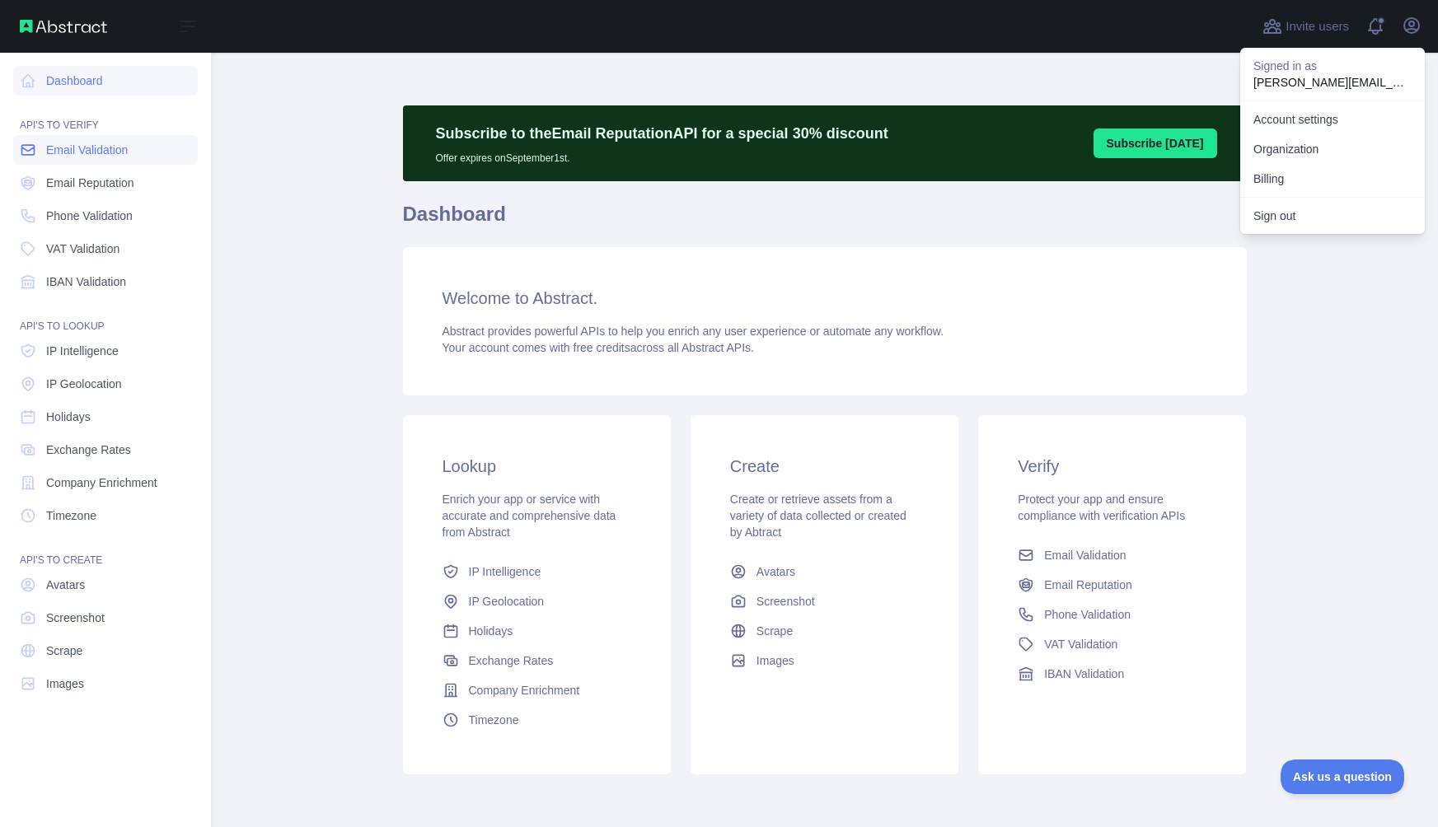
click at [120, 158] on link "Email Validation" at bounding box center [105, 150] width 185 height 30
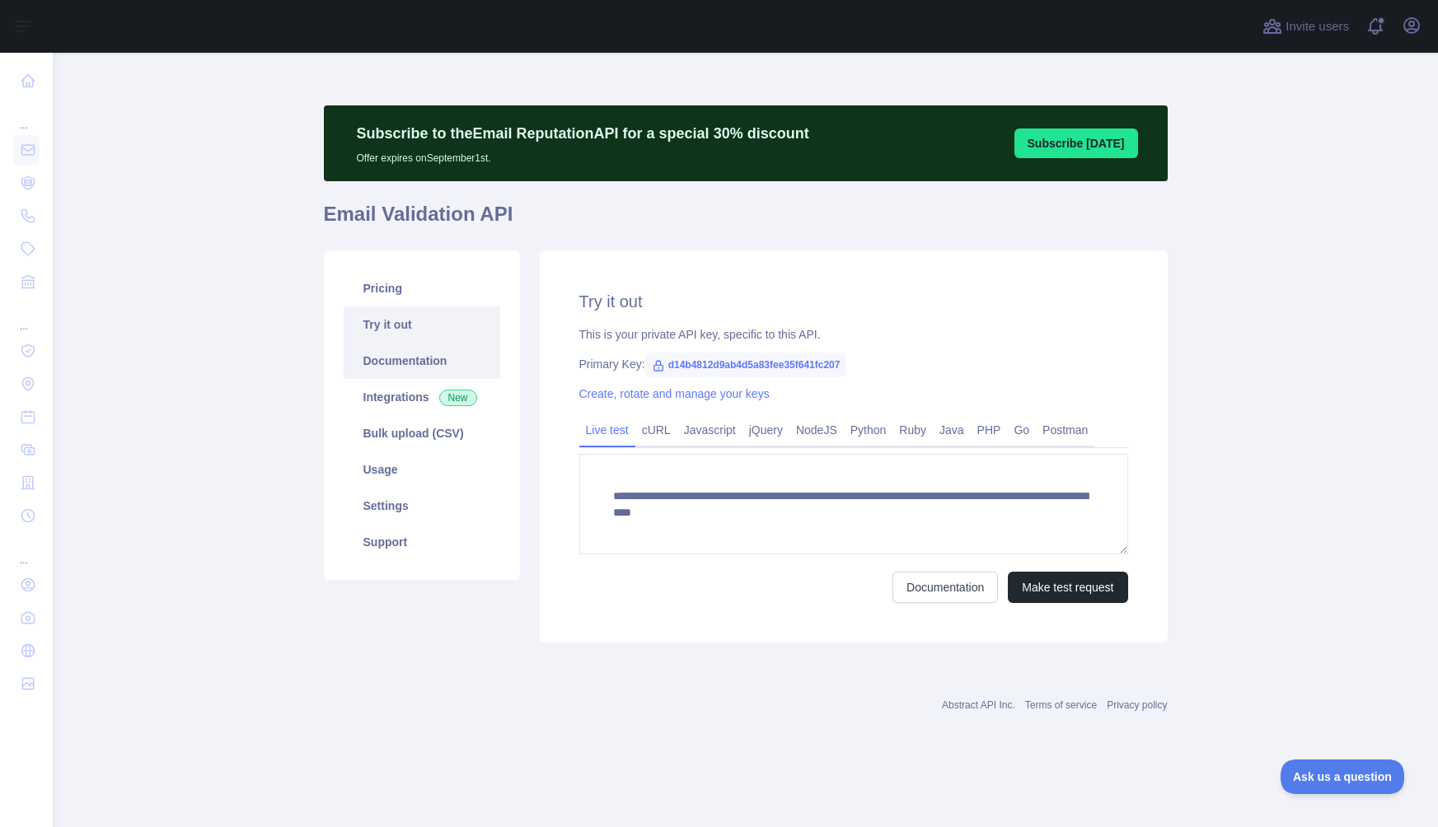
click at [437, 353] on link "Documentation" at bounding box center [422, 361] width 157 height 36
click at [418, 403] on link "Integrations New" at bounding box center [422, 397] width 157 height 36
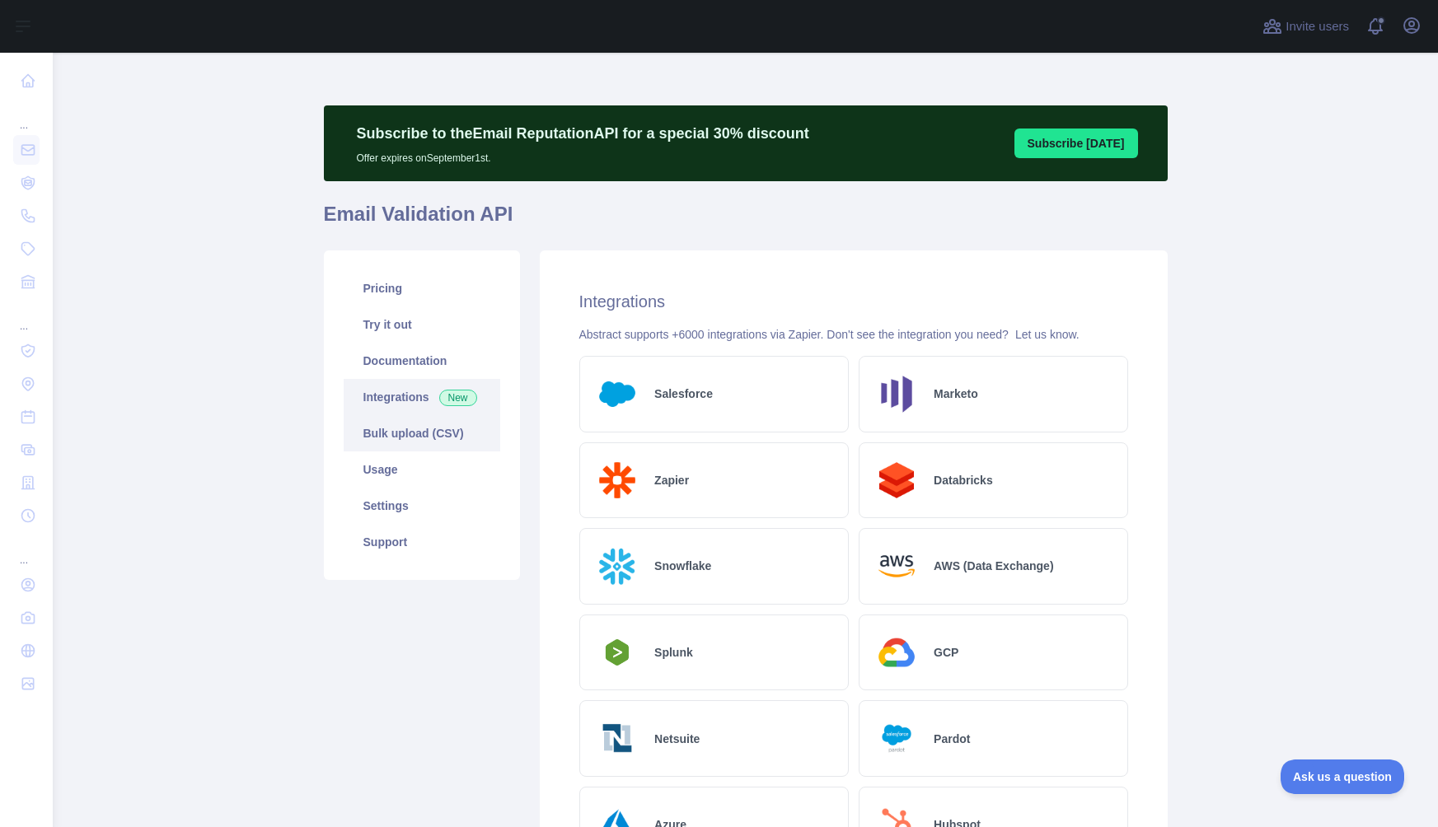
click at [414, 439] on link "Bulk upload (CSV)" at bounding box center [422, 433] width 157 height 36
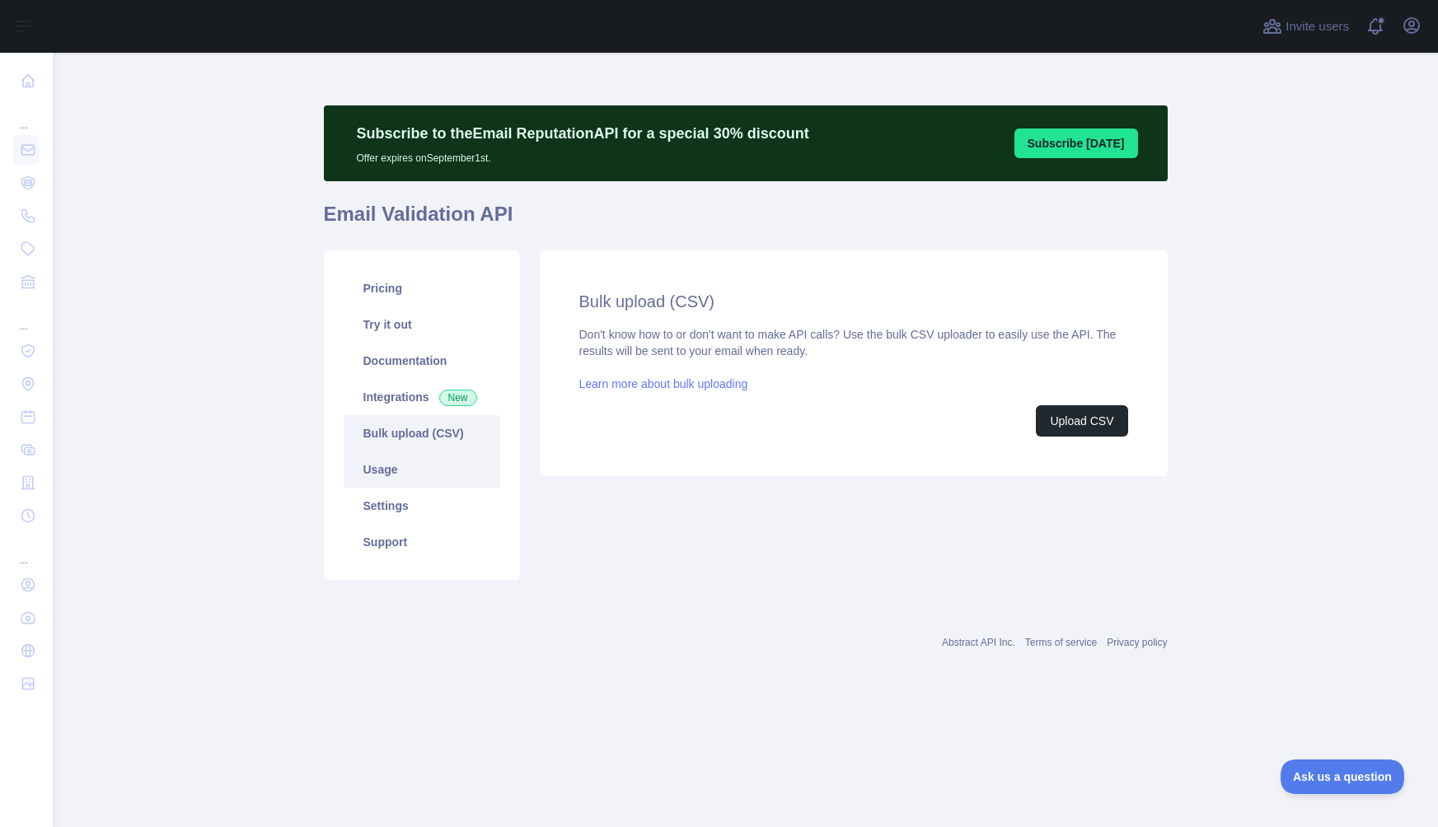
click at [409, 465] on link "Usage" at bounding box center [422, 469] width 157 height 36
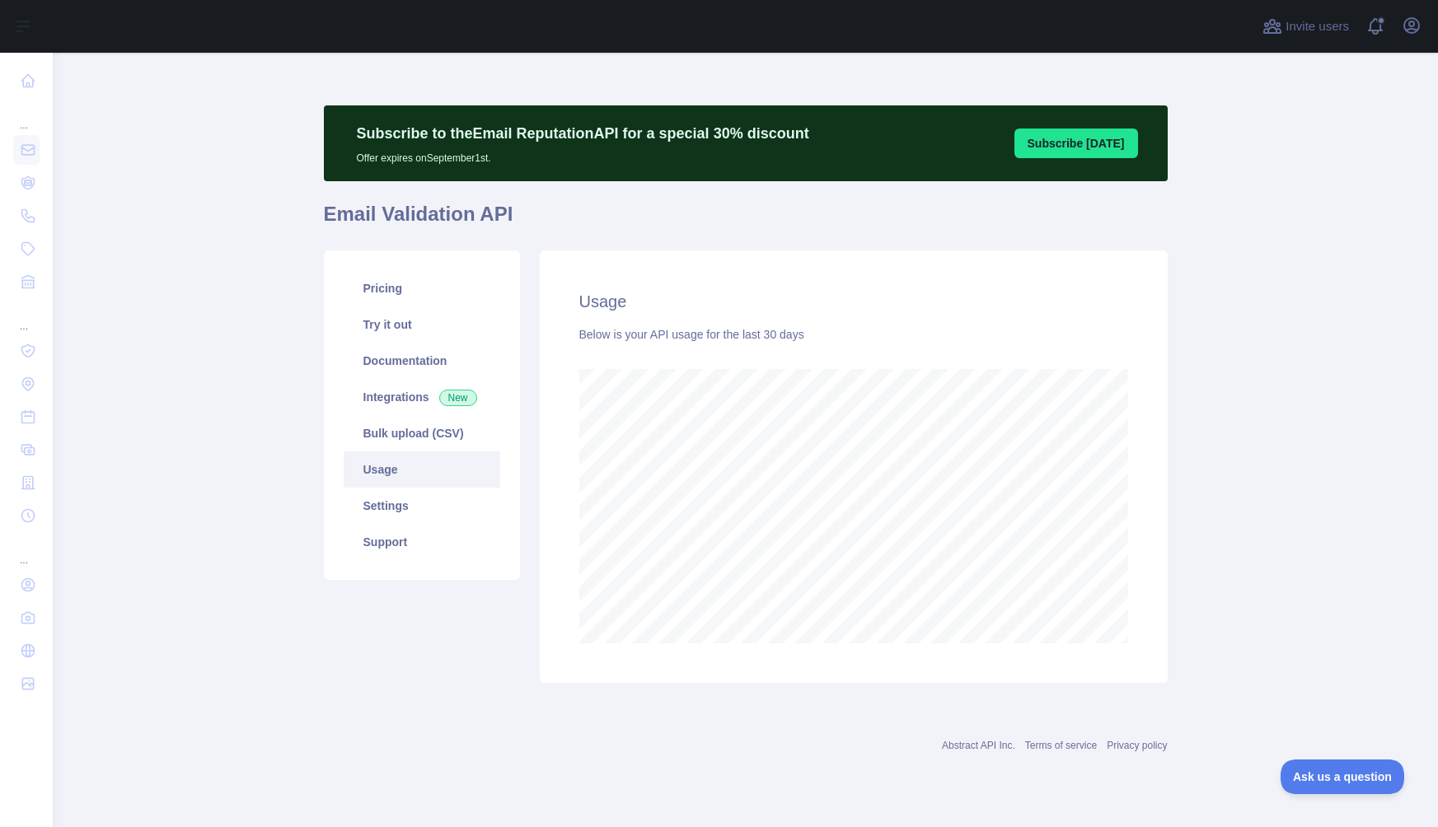
scroll to position [774, 1385]
click at [402, 507] on link "Settings" at bounding box center [422, 506] width 157 height 36
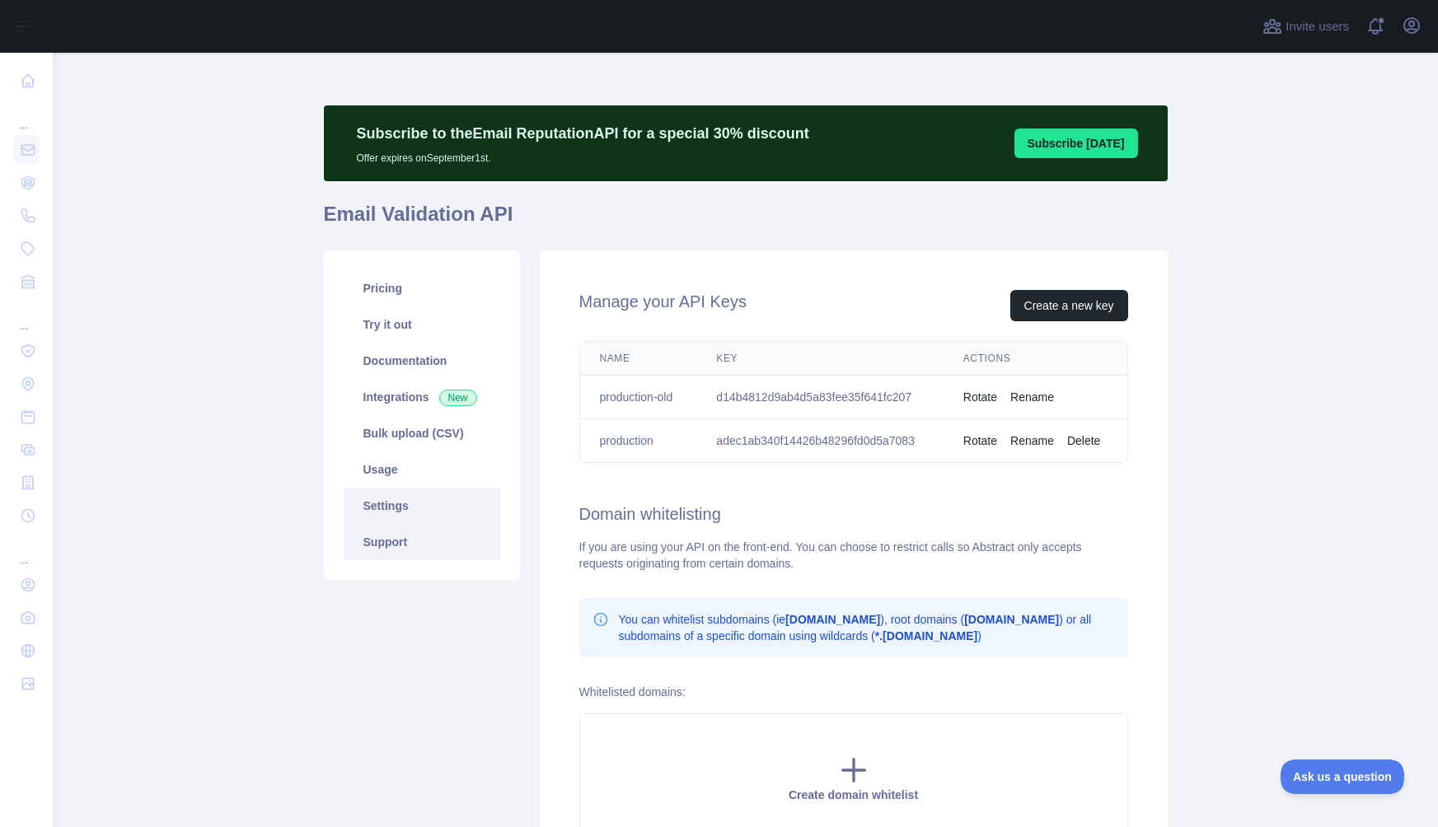
click at [424, 535] on link "Support" at bounding box center [422, 542] width 157 height 36
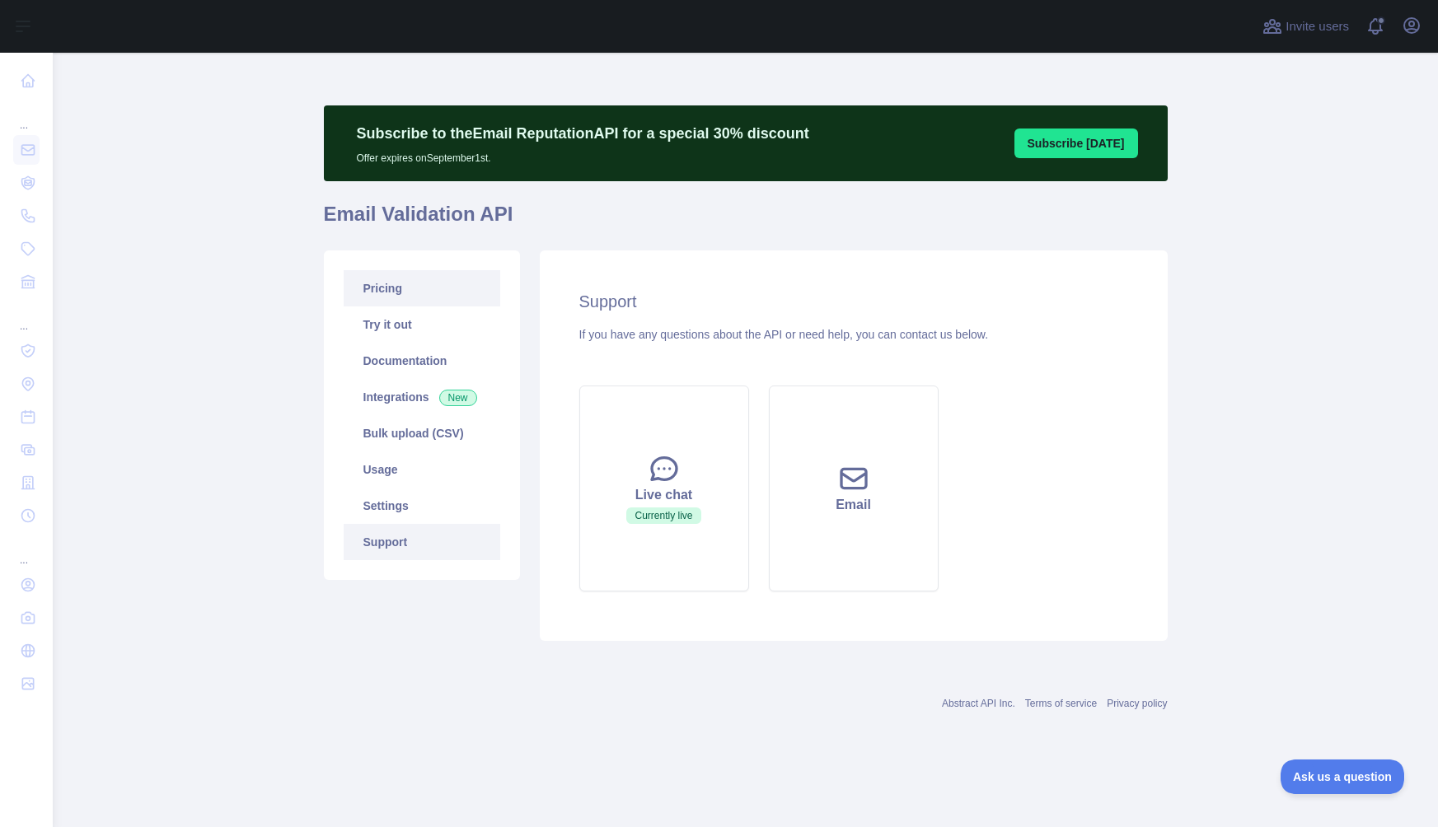
click at [428, 292] on link "Pricing" at bounding box center [422, 288] width 157 height 36
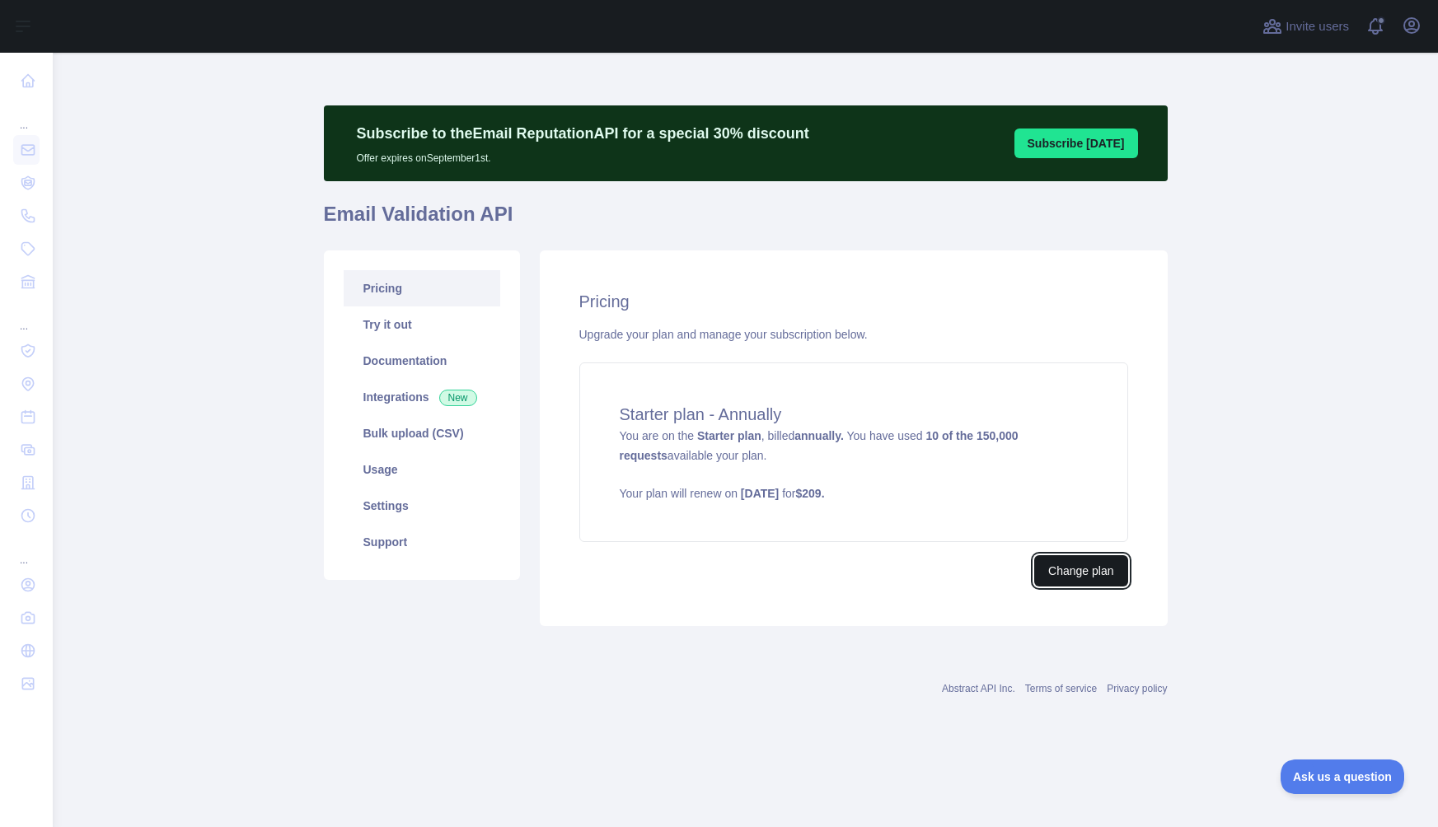
click at [1104, 579] on button "Change plan" at bounding box center [1080, 570] width 93 height 31
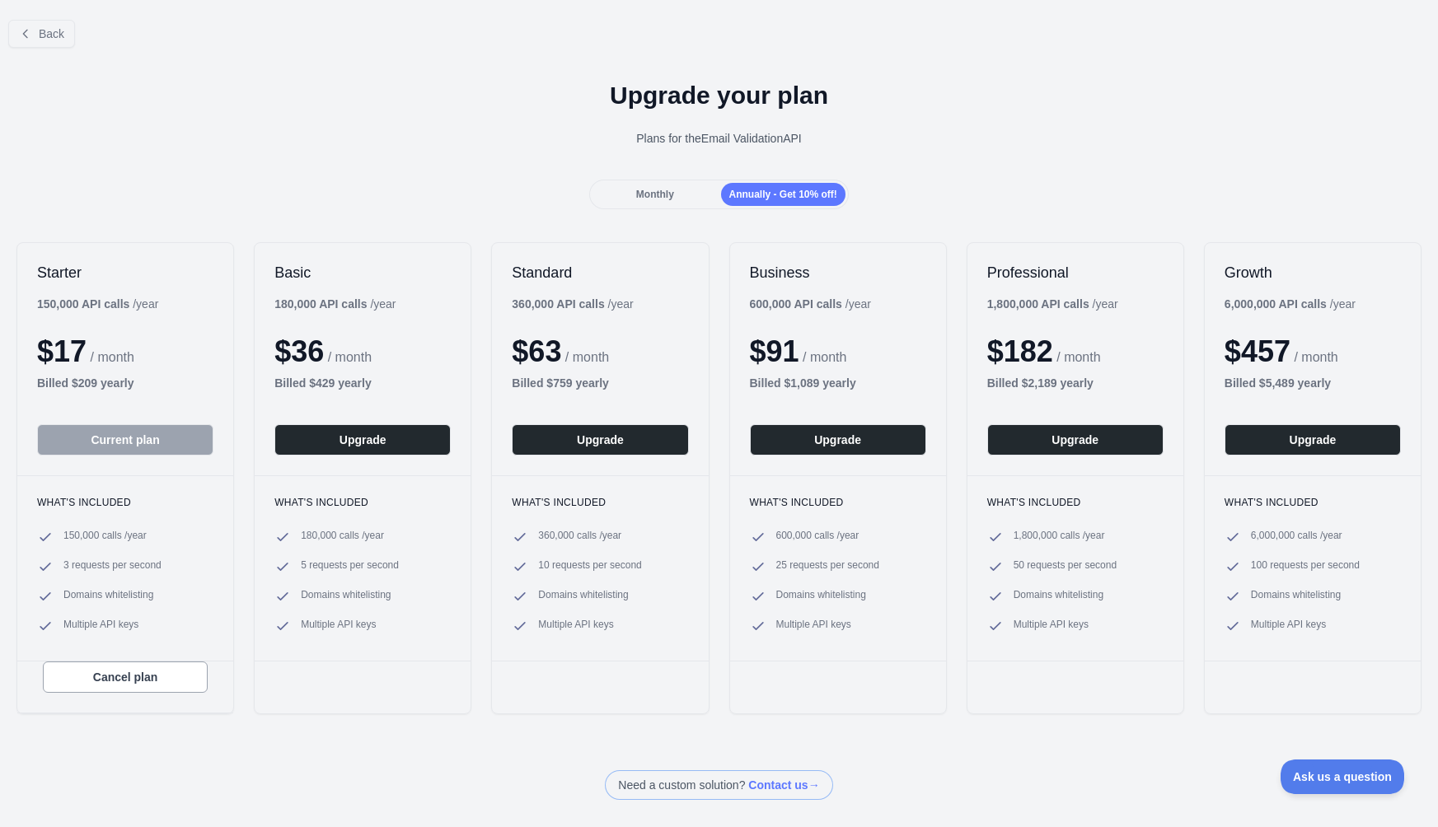
click at [666, 207] on div "Monthly Annually - Get 10% off!" at bounding box center [719, 195] width 260 height 30
click at [672, 194] on div "Monthly" at bounding box center [654, 194] width 124 height 23
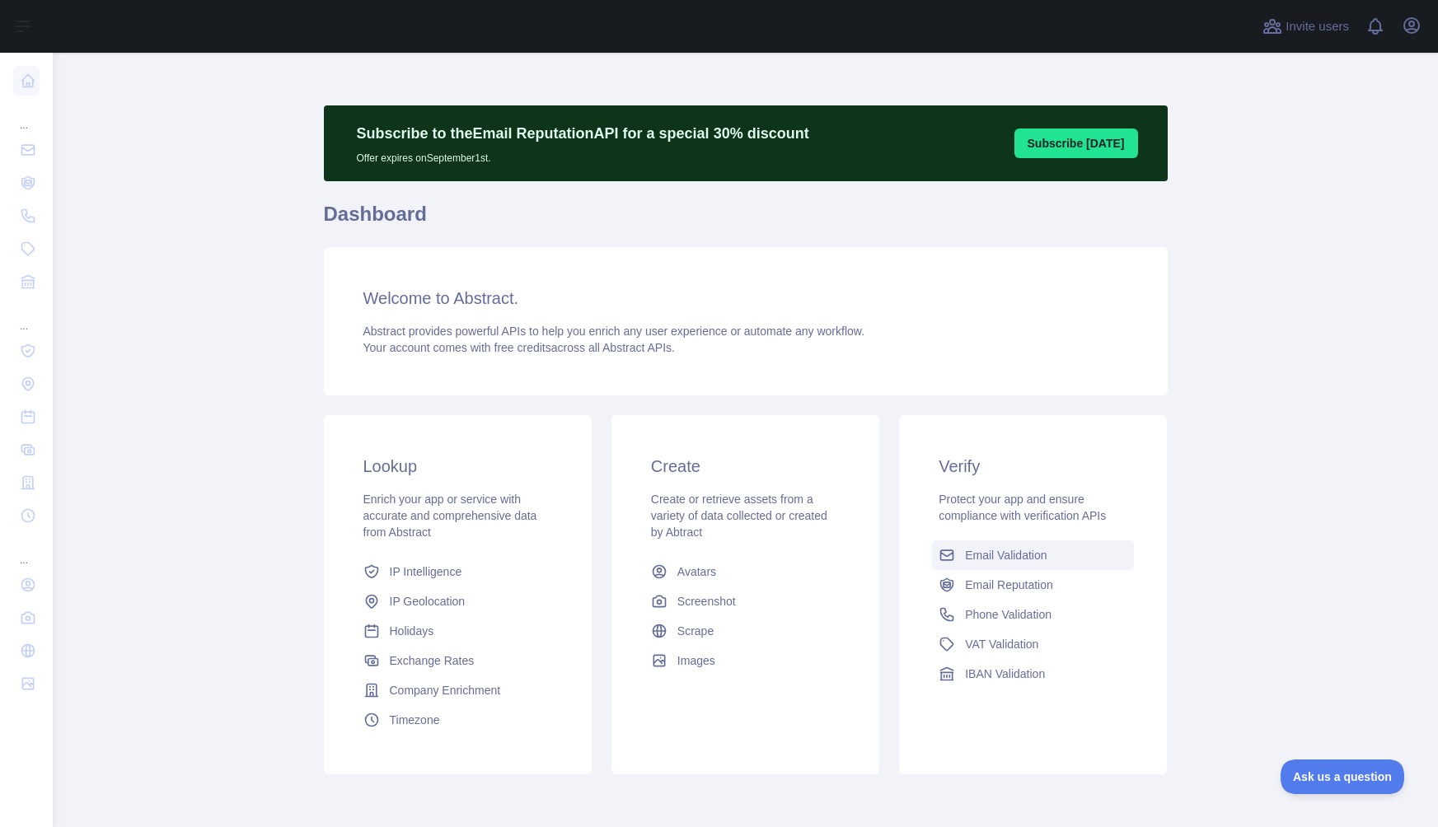
click at [1012, 550] on span "Email Validation" at bounding box center [1006, 555] width 82 height 16
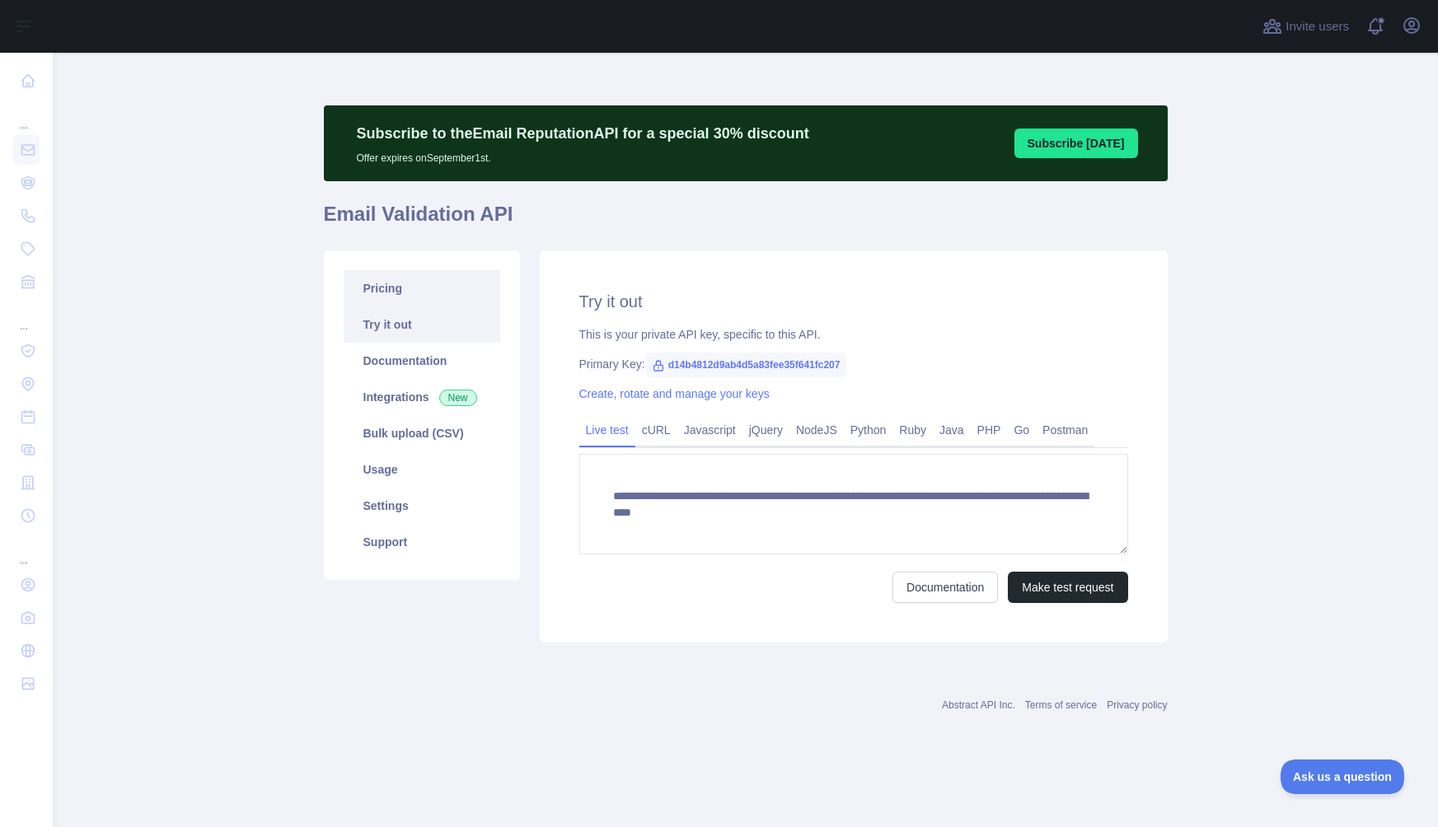
click at [407, 293] on link "Pricing" at bounding box center [422, 288] width 157 height 36
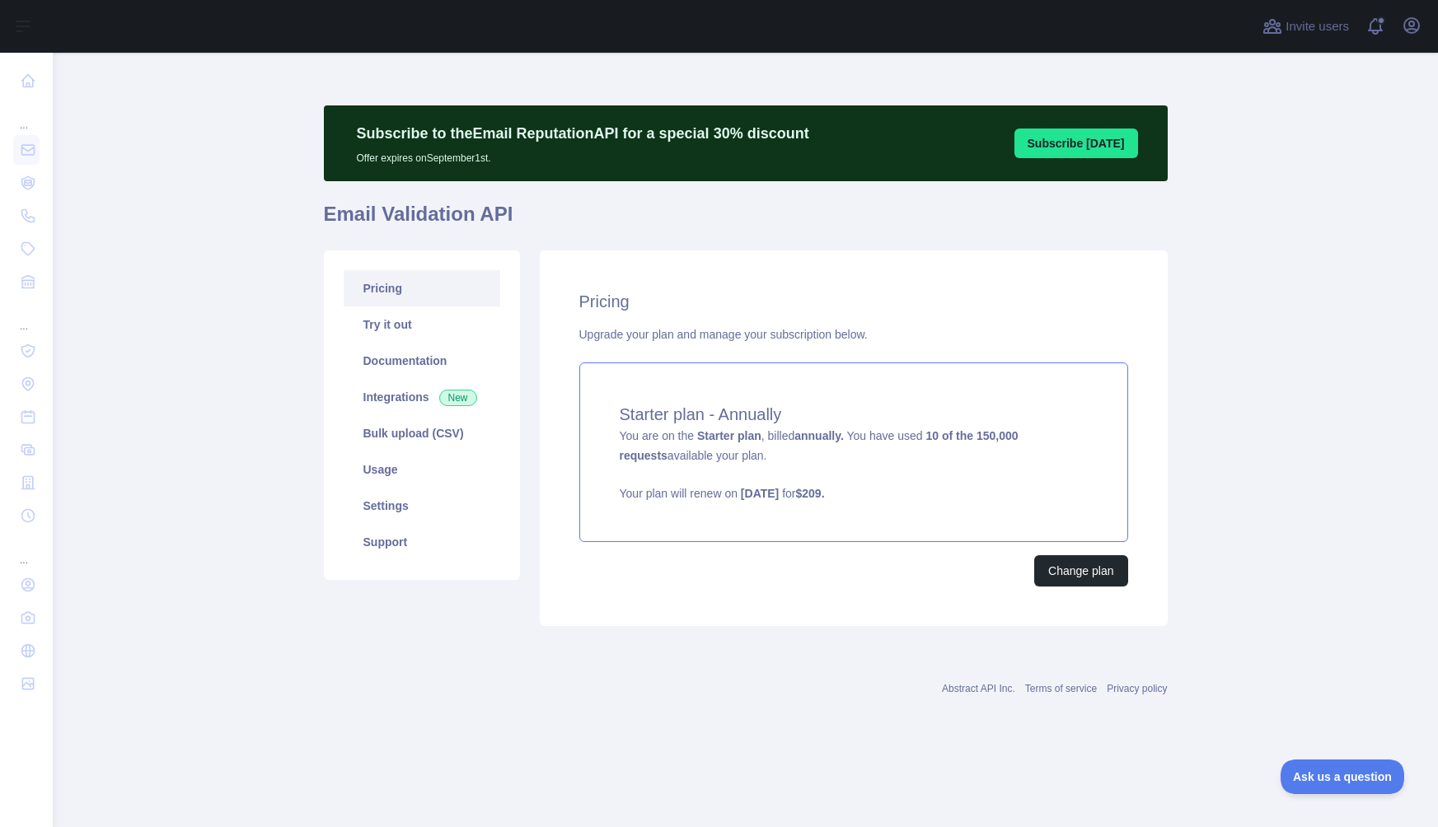
click at [703, 438] on strong "Starter plan" at bounding box center [729, 435] width 64 height 13
click at [1074, 554] on div "Pricing Upgrade your plan and manage your subscription below. Starter plan - An…" at bounding box center [854, 438] width 628 height 376
click at [1074, 573] on button "Change plan" at bounding box center [1080, 570] width 93 height 31
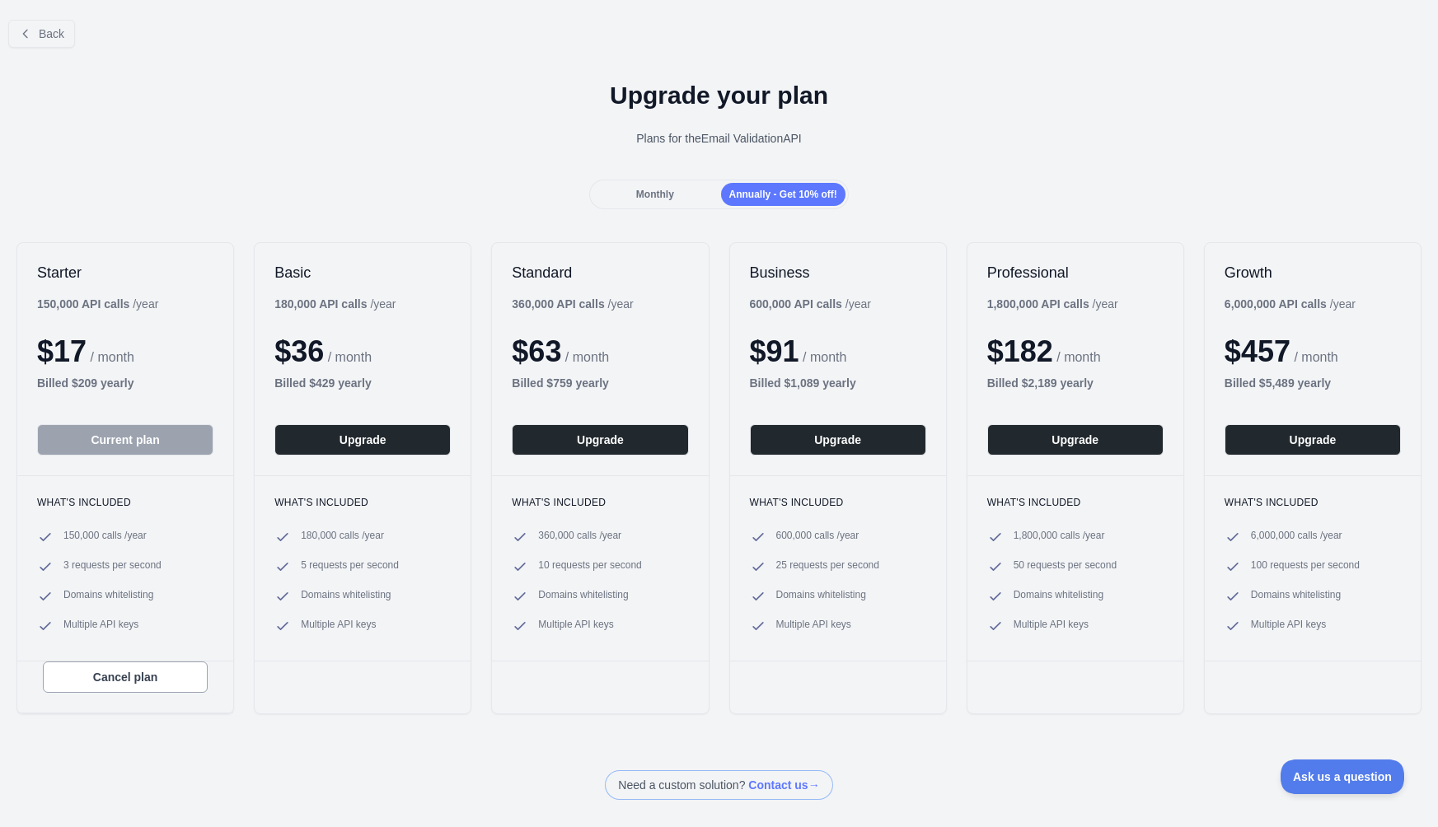
click at [654, 186] on div "Monthly" at bounding box center [654, 194] width 124 height 23
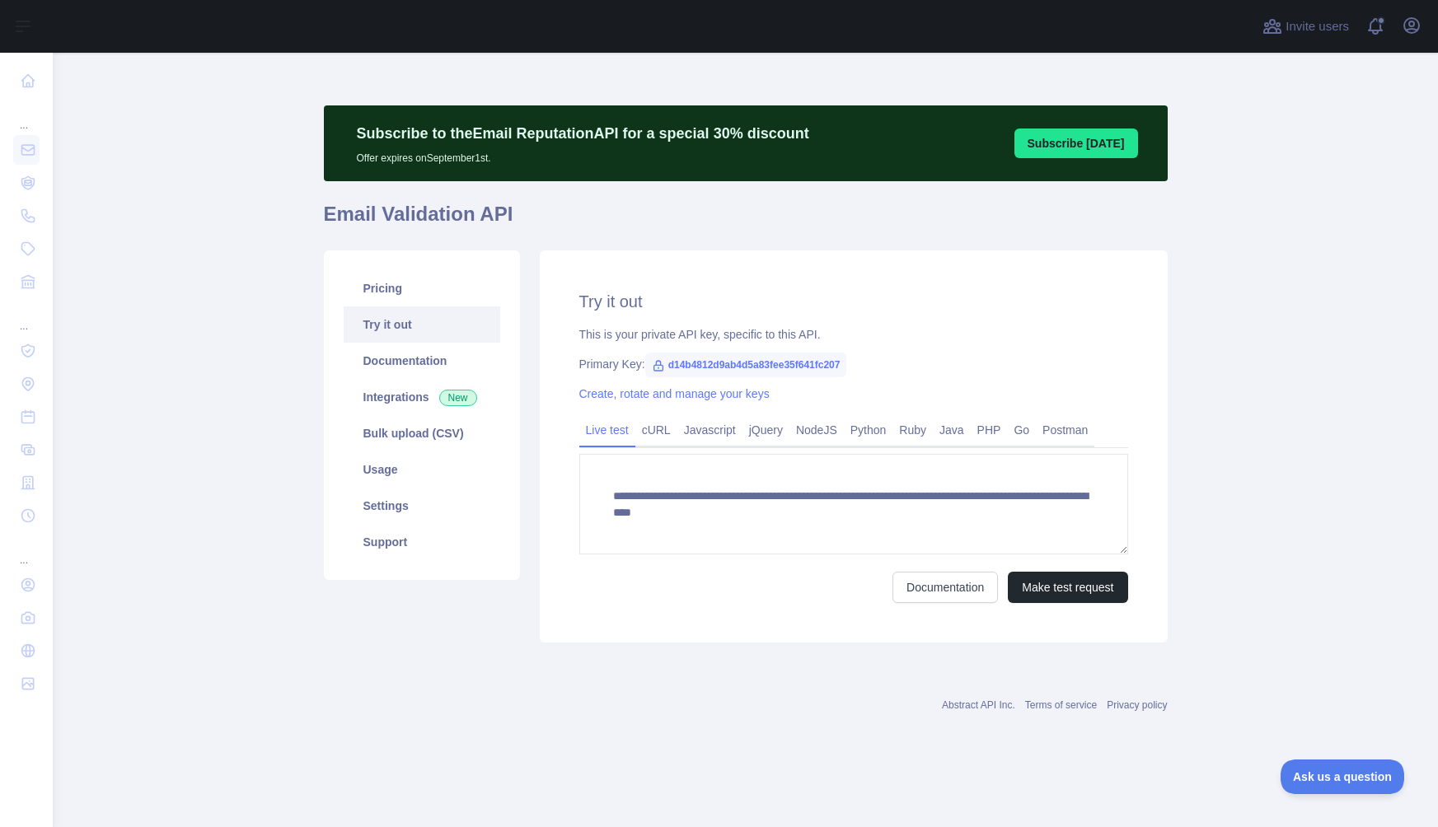
click at [1366, 752] on main "**********" at bounding box center [745, 440] width 1385 height 774
click at [1339, 774] on span "Ask us a question" at bounding box center [1334, 775] width 124 height 12
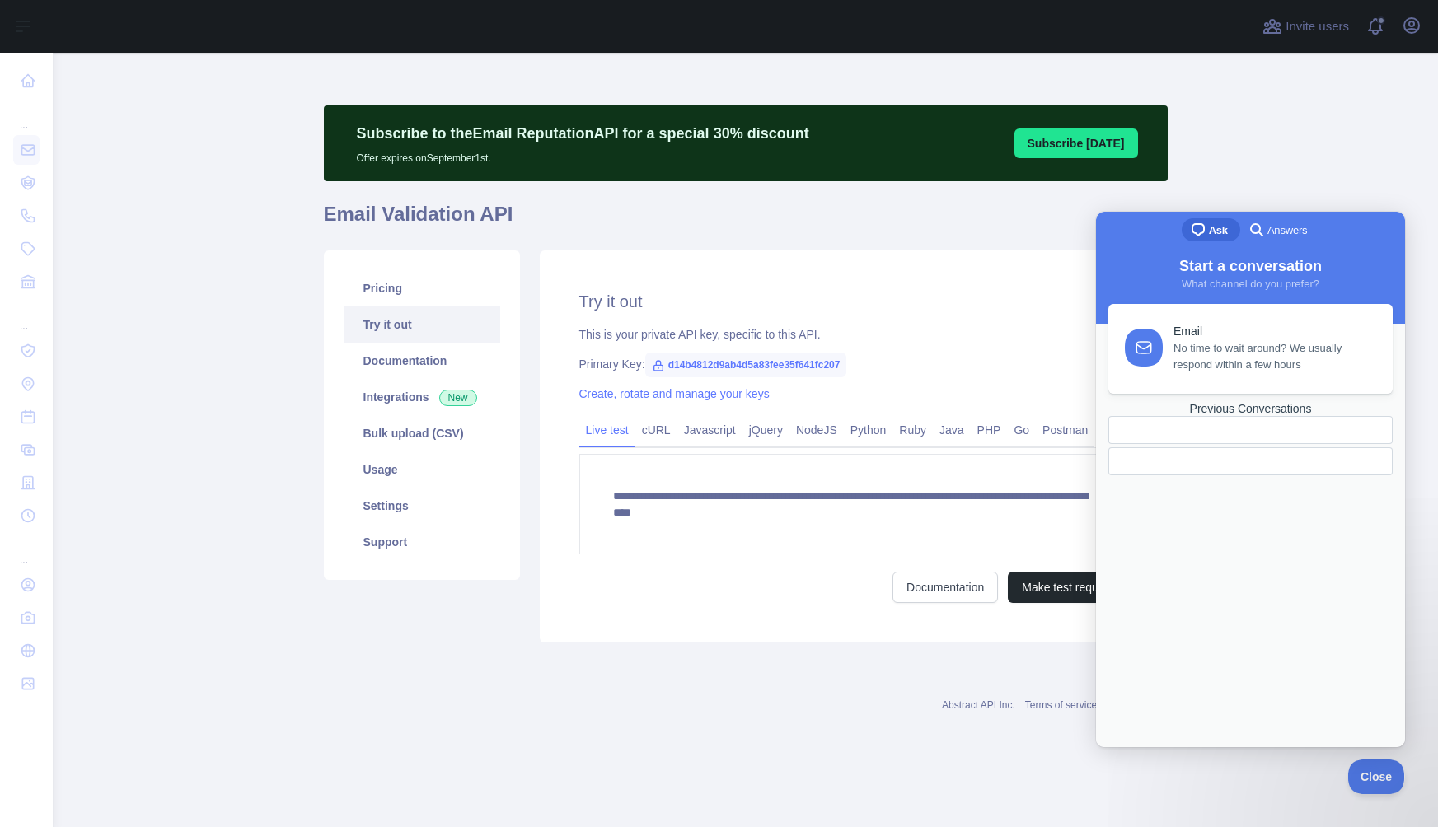
click at [1262, 345] on span "No time to wait around? We usually respond within a few hours" at bounding box center [1273, 356] width 200 height 33
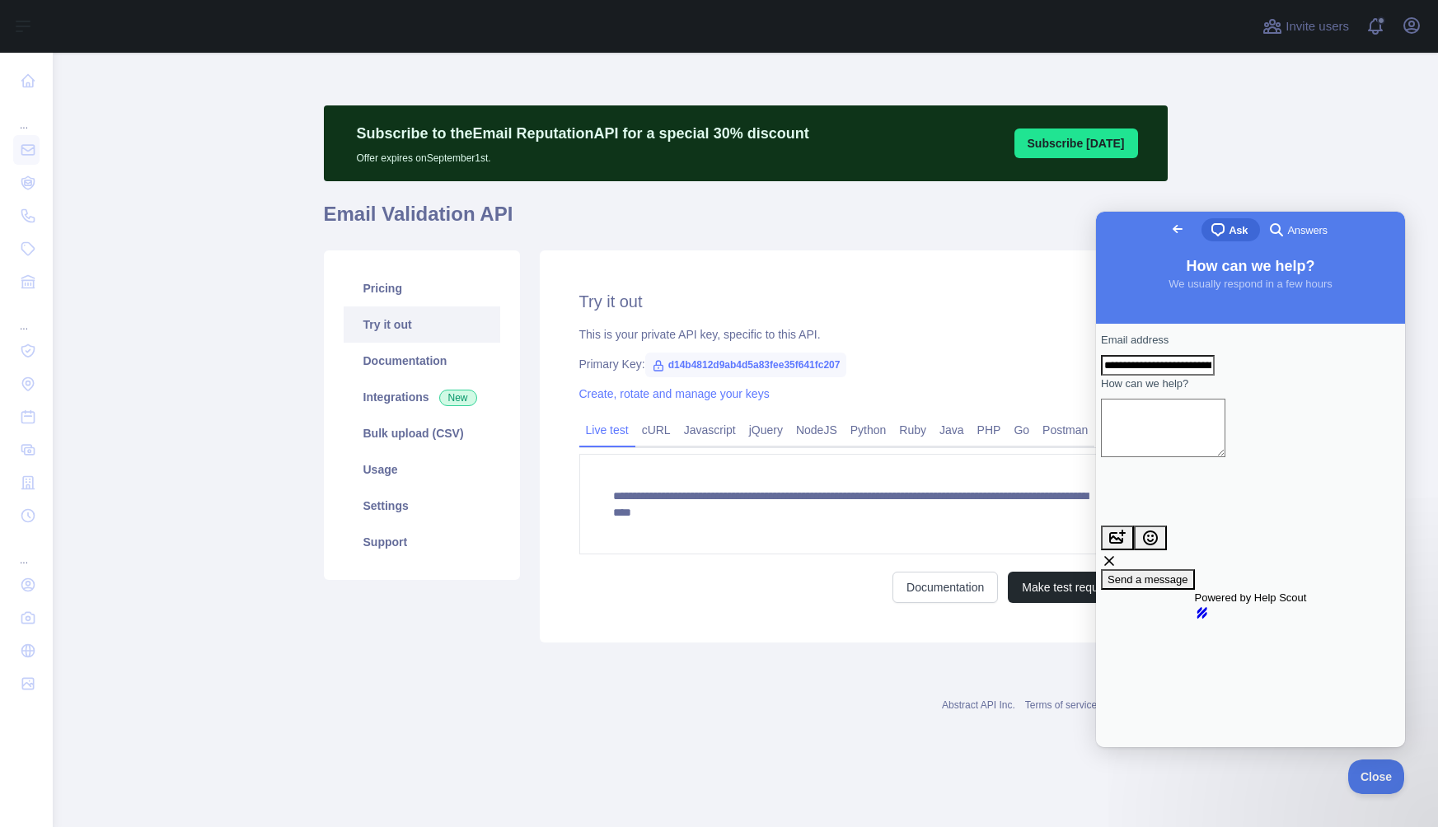
click at [1225, 457] on textarea "How can we help?" at bounding box center [1163, 428] width 124 height 58
click at [1167, 239] on span "Go back" at bounding box center [1177, 229] width 20 height 20
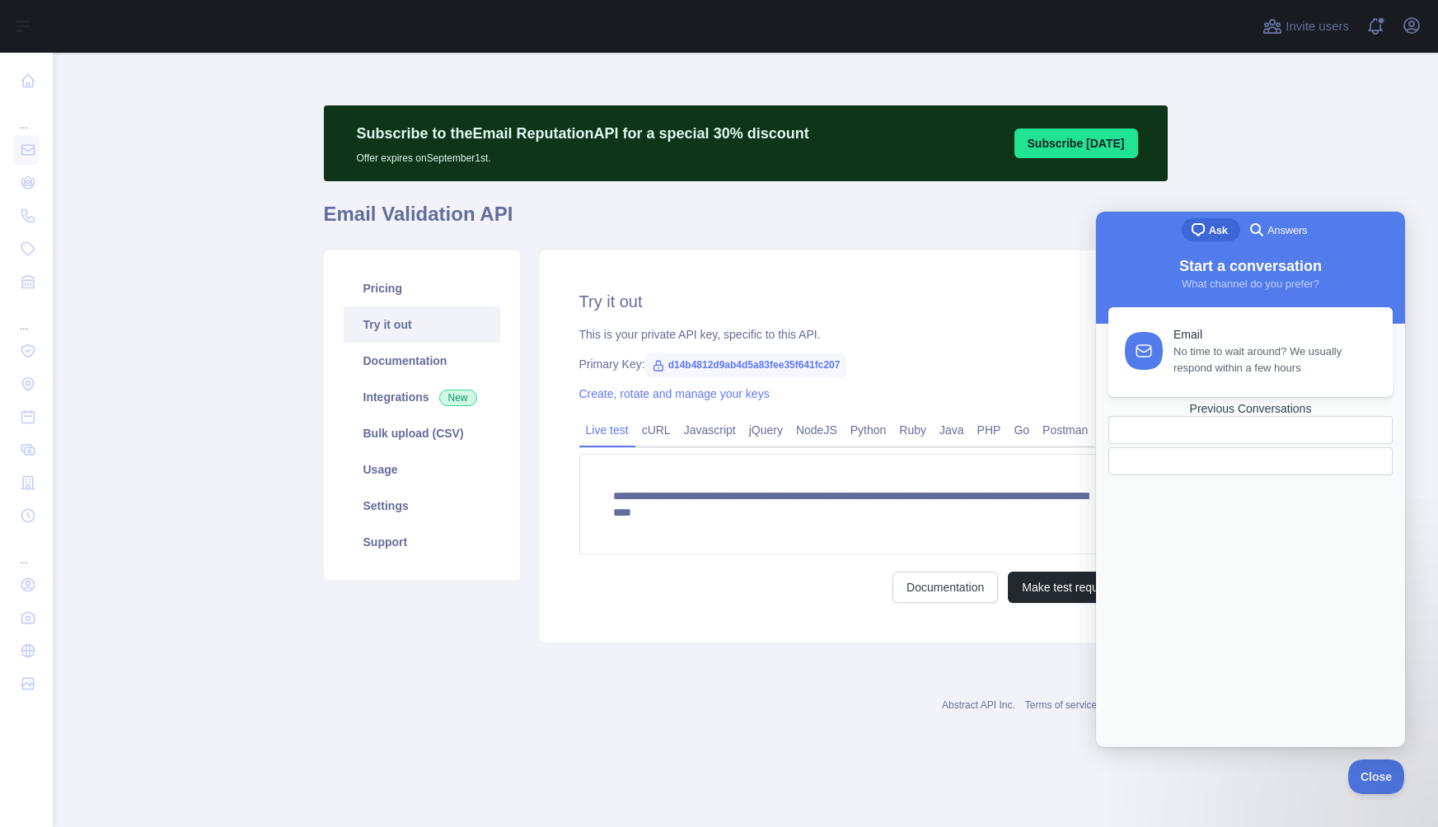
click at [1269, 232] on span "Answers" at bounding box center [1287, 230] width 40 height 16
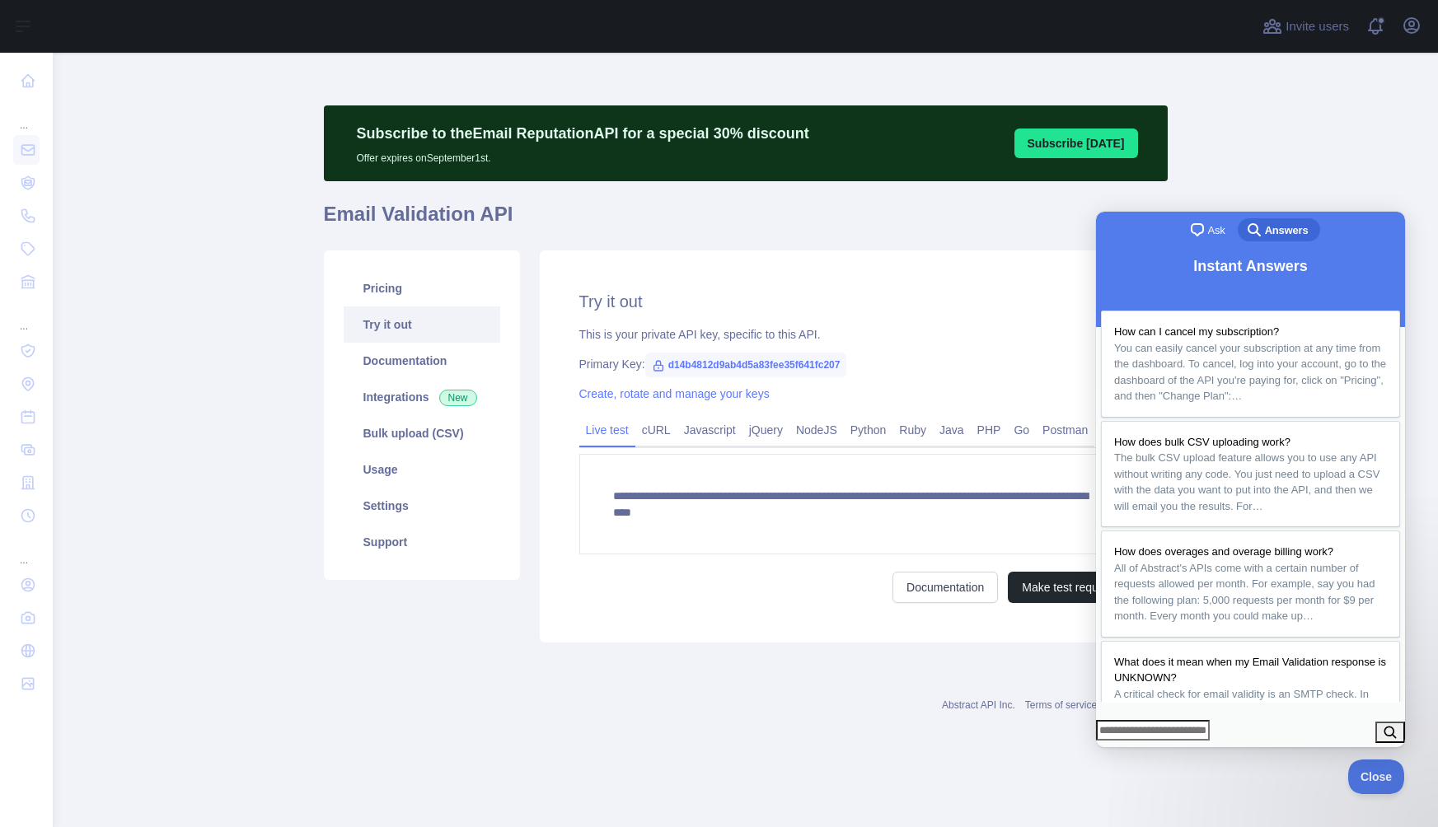
click at [1199, 231] on span "chat-square" at bounding box center [1197, 230] width 20 height 20
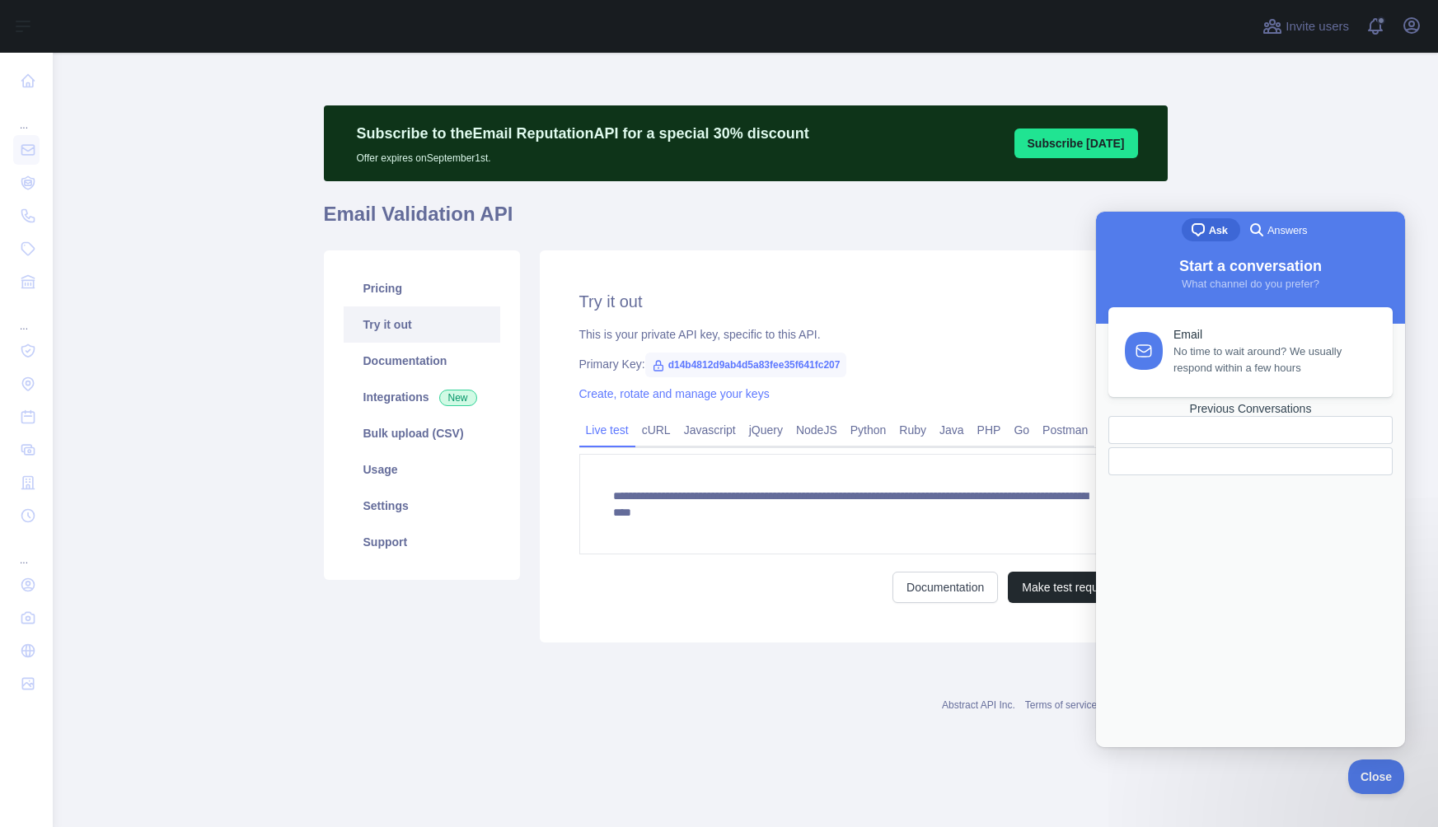
click at [1197, 416] on div "Previous Conversations" at bounding box center [1250, 409] width 284 height 14
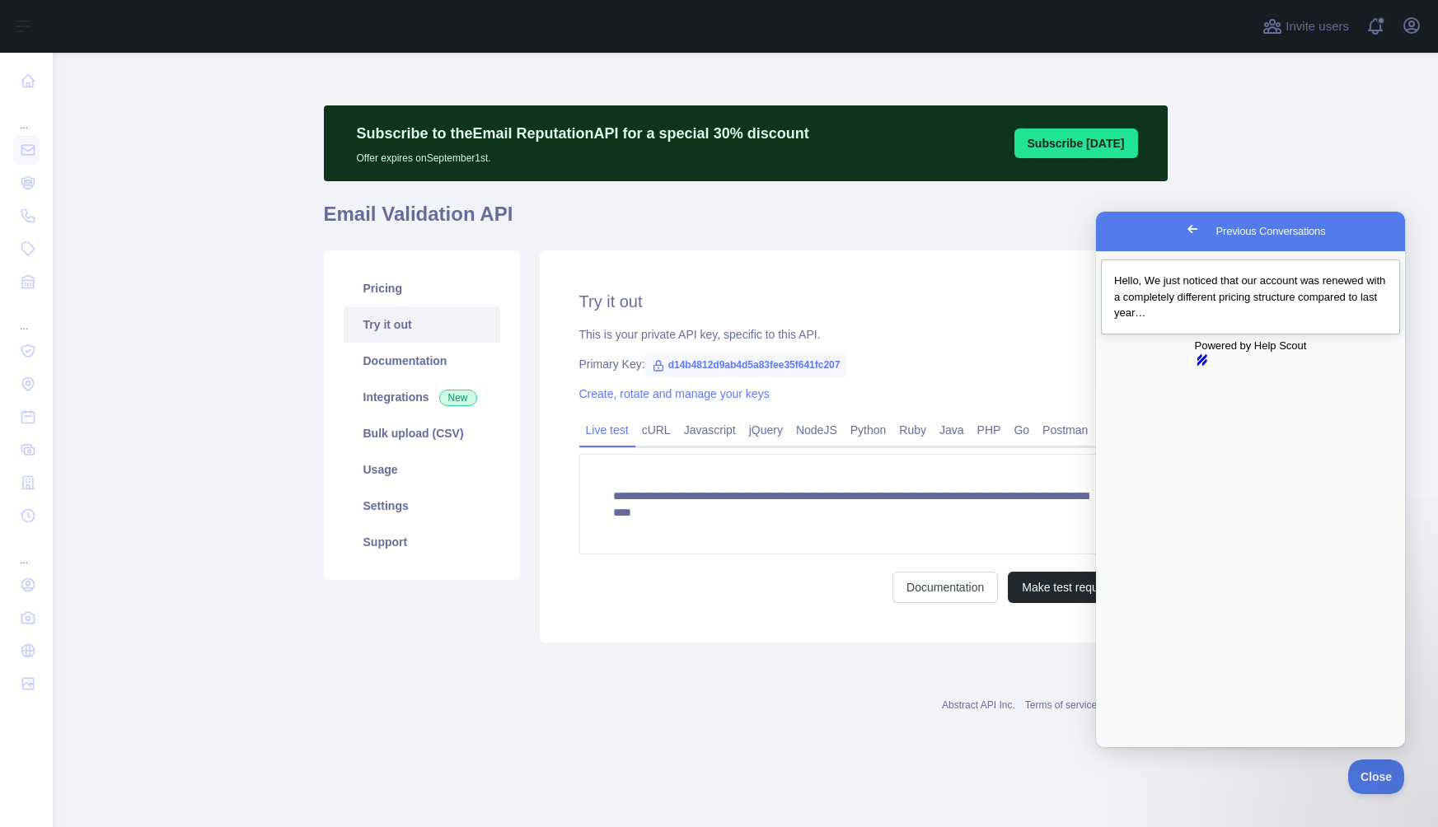
click at [1263, 306] on div "Hello, We just noticed that our account was renewed with a completely different…" at bounding box center [1250, 297] width 273 height 49
type textarea "**********"
click at [1271, 274] on div "Hello, We just noticed that our account was renewed with a completely different…" at bounding box center [1250, 297] width 273 height 49
